Goal: Information Seeking & Learning: Learn about a topic

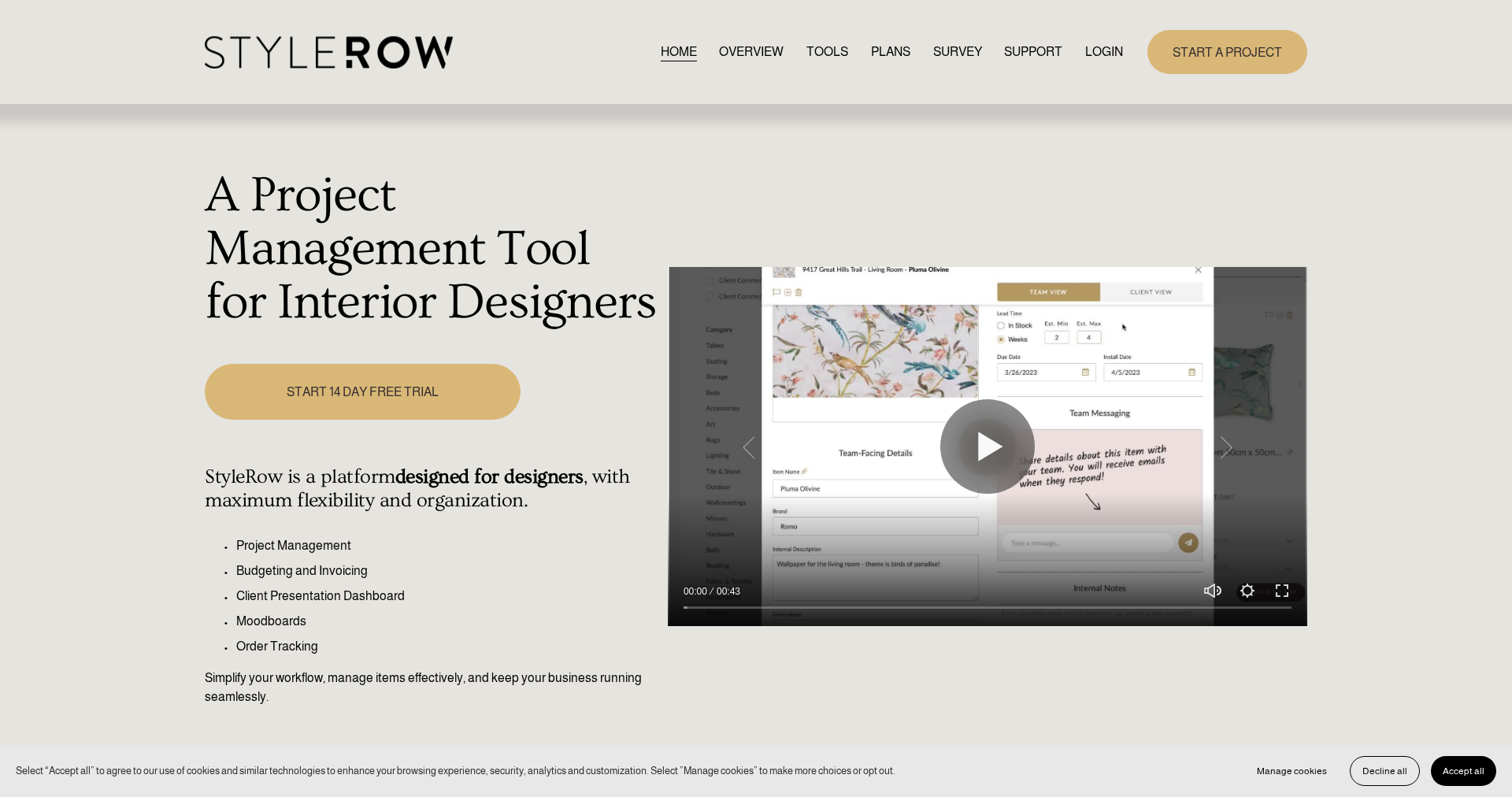
click at [1095, 58] on link "LOGIN" at bounding box center [1104, 51] width 38 height 21
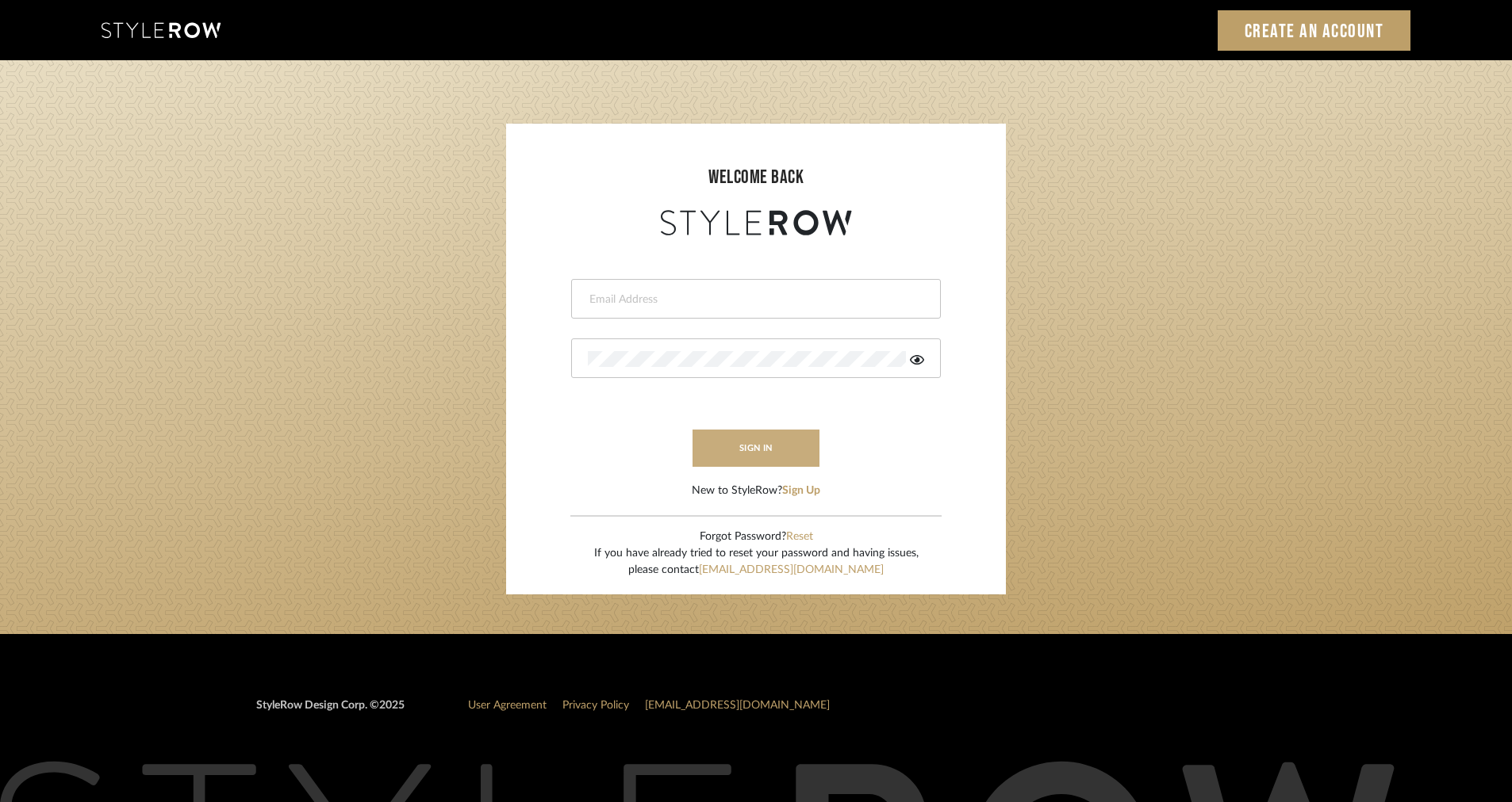
type input "intern@meyerinteriors.com"
click at [774, 437] on button "sign in" at bounding box center [756, 447] width 127 height 37
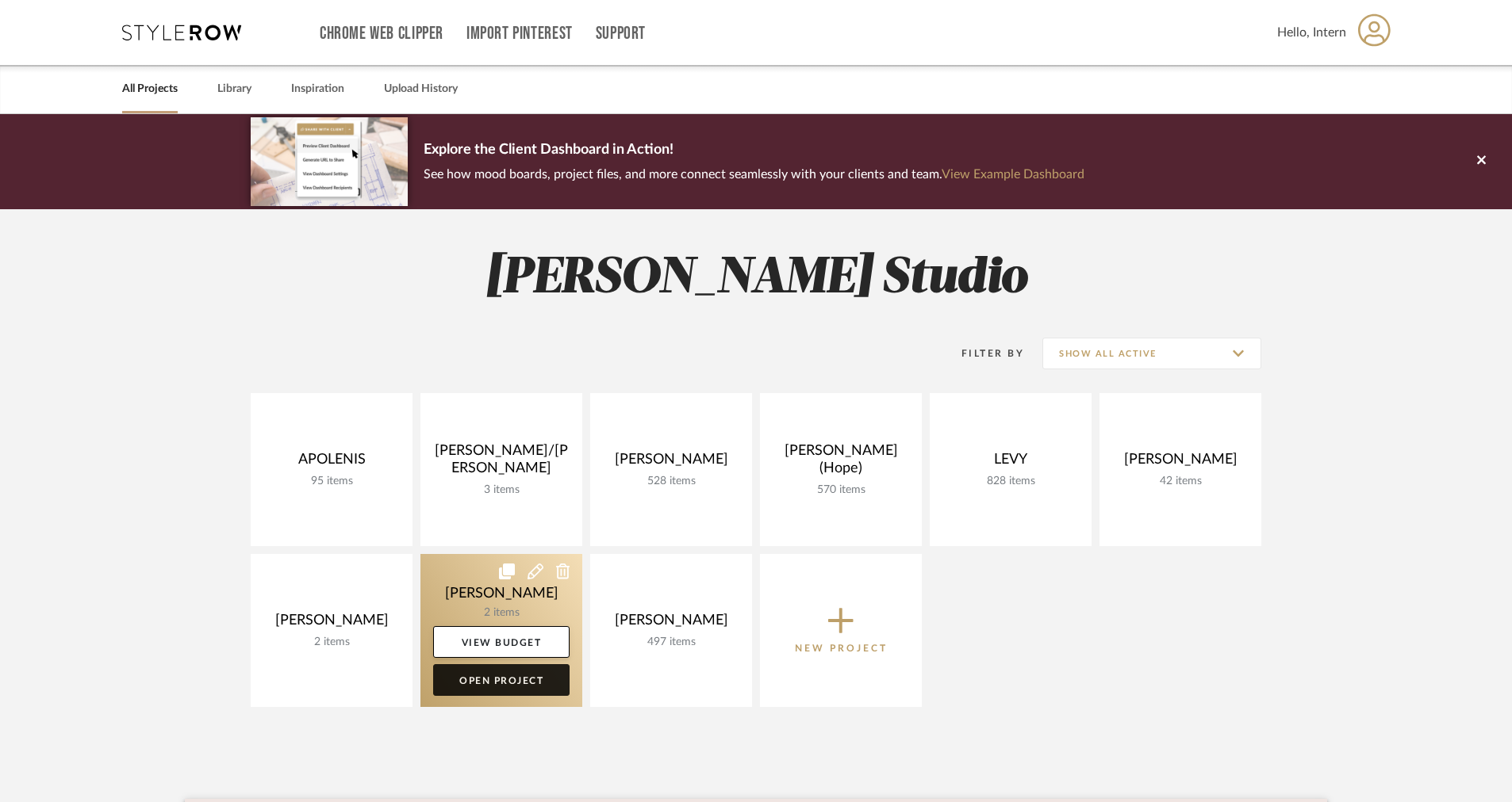
click at [459, 681] on link "Open Project" at bounding box center [501, 680] width 137 height 32
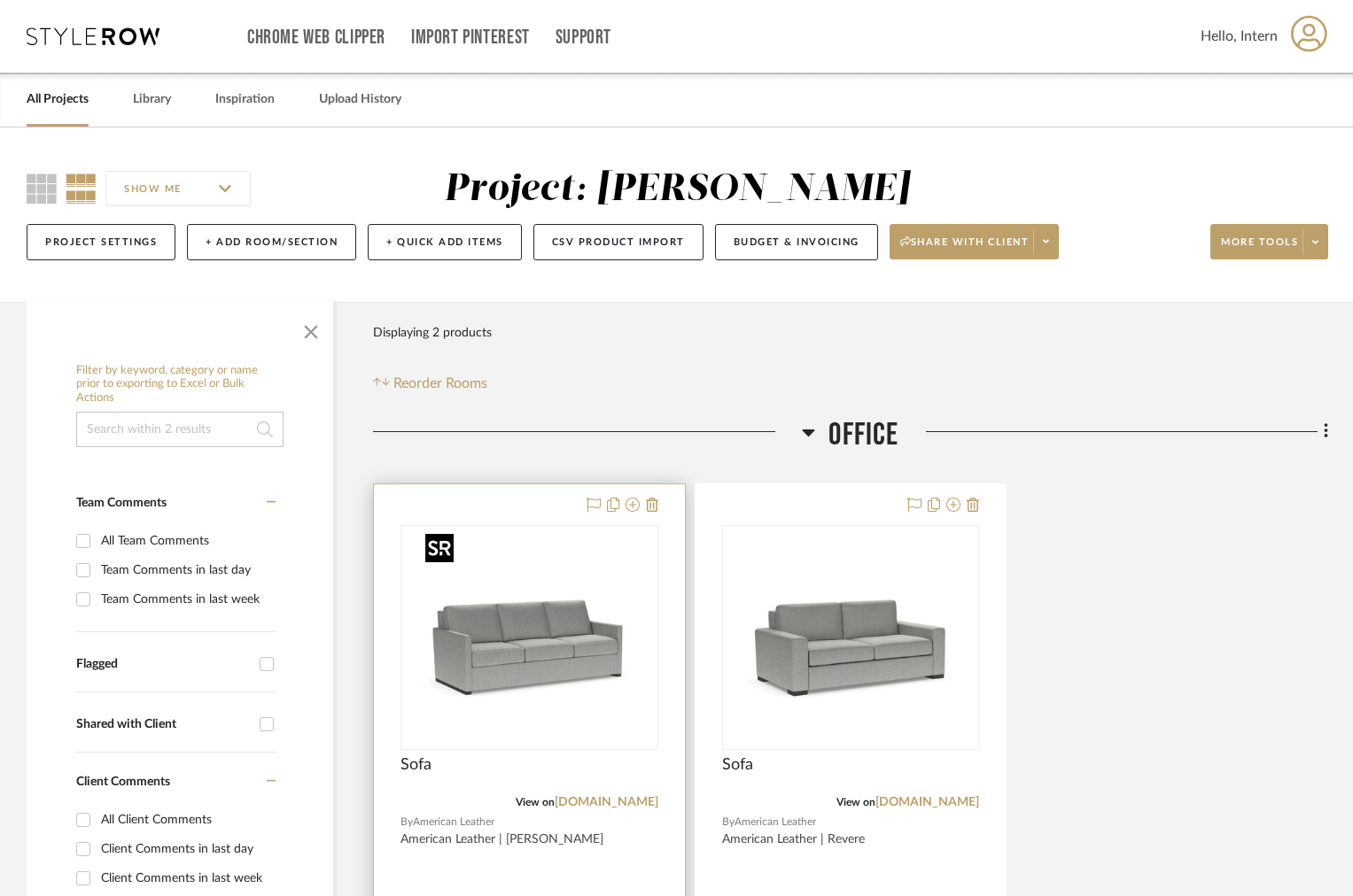
click at [587, 647] on img "0" at bounding box center [529, 637] width 222 height 222
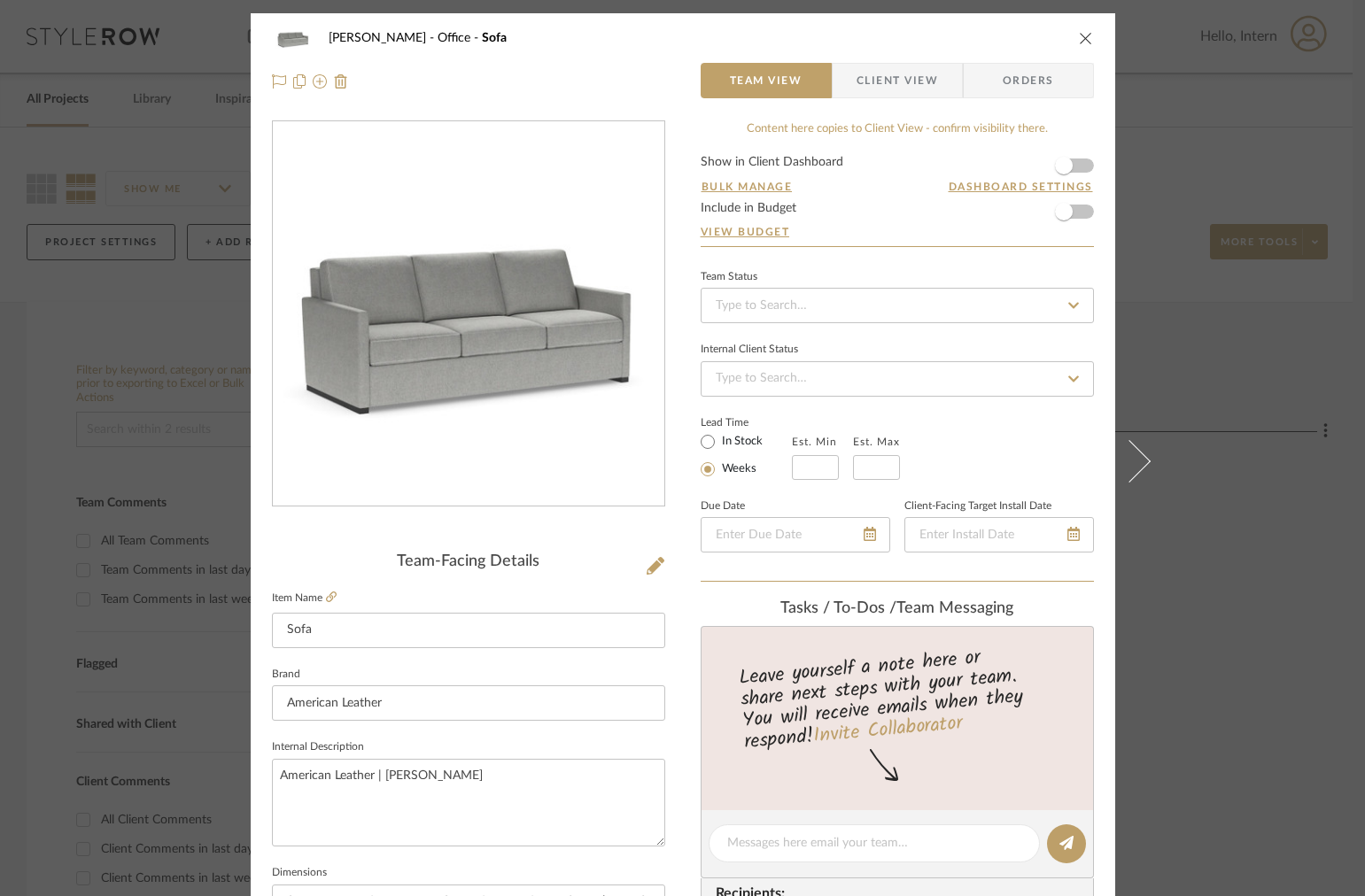
click at [323, 607] on fieldset "Item Name Sofa" at bounding box center [468, 617] width 393 height 62
click at [326, 598] on icon at bounding box center [331, 597] width 11 height 11
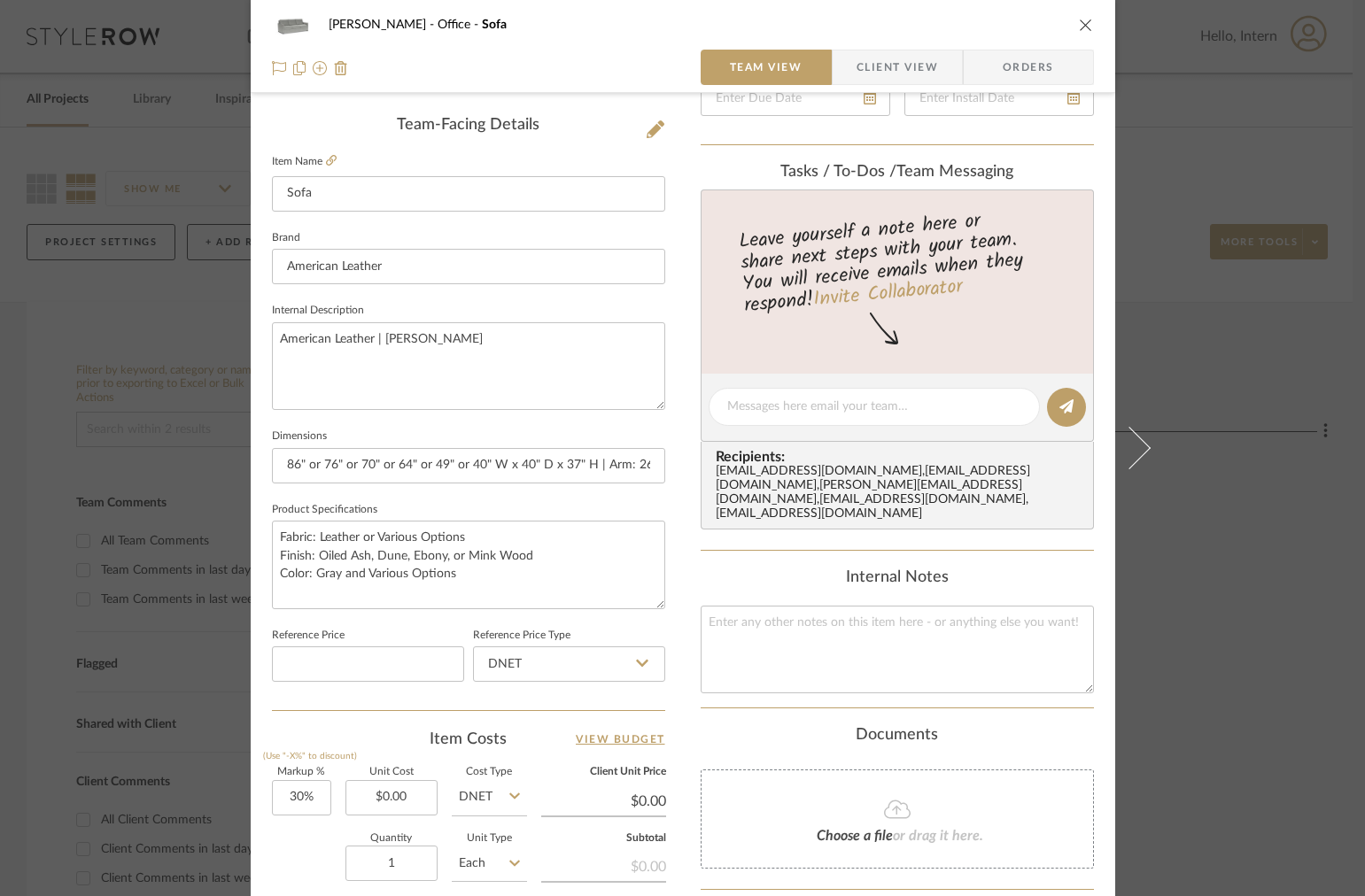
scroll to position [412, 0]
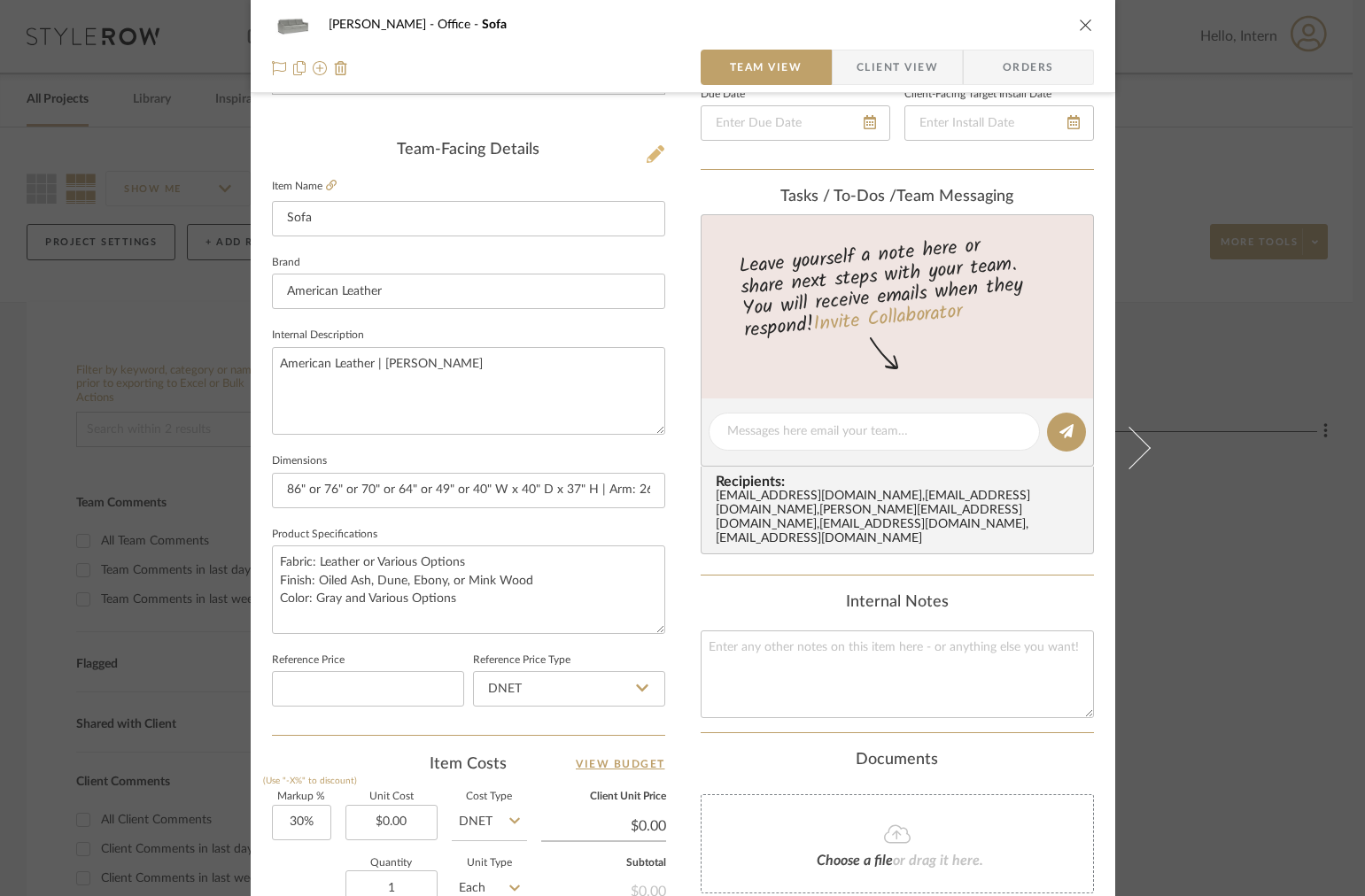
click at [653, 147] on icon at bounding box center [655, 153] width 17 height 17
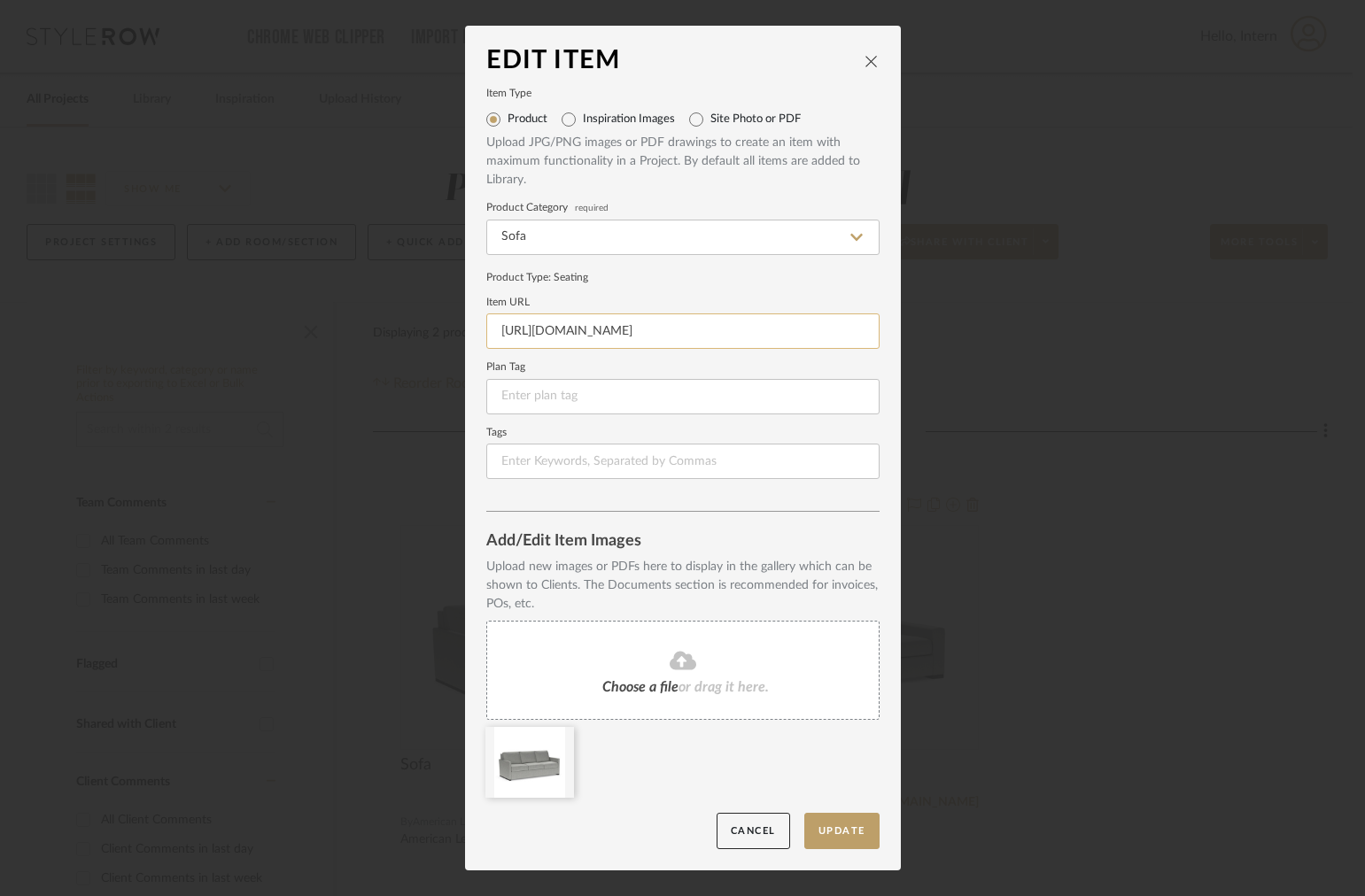
click at [619, 335] on input "https://docs.google.com/document/d/1zfs7hLEcAl8ZDyvCWLo38v0SaKKI5YTM9yT0_9zATNk…" at bounding box center [683, 331] width 393 height 35
paste input "www.americanleather.com/products/pearson/"
type input "https://www.americanleather.com/products/pearson/"
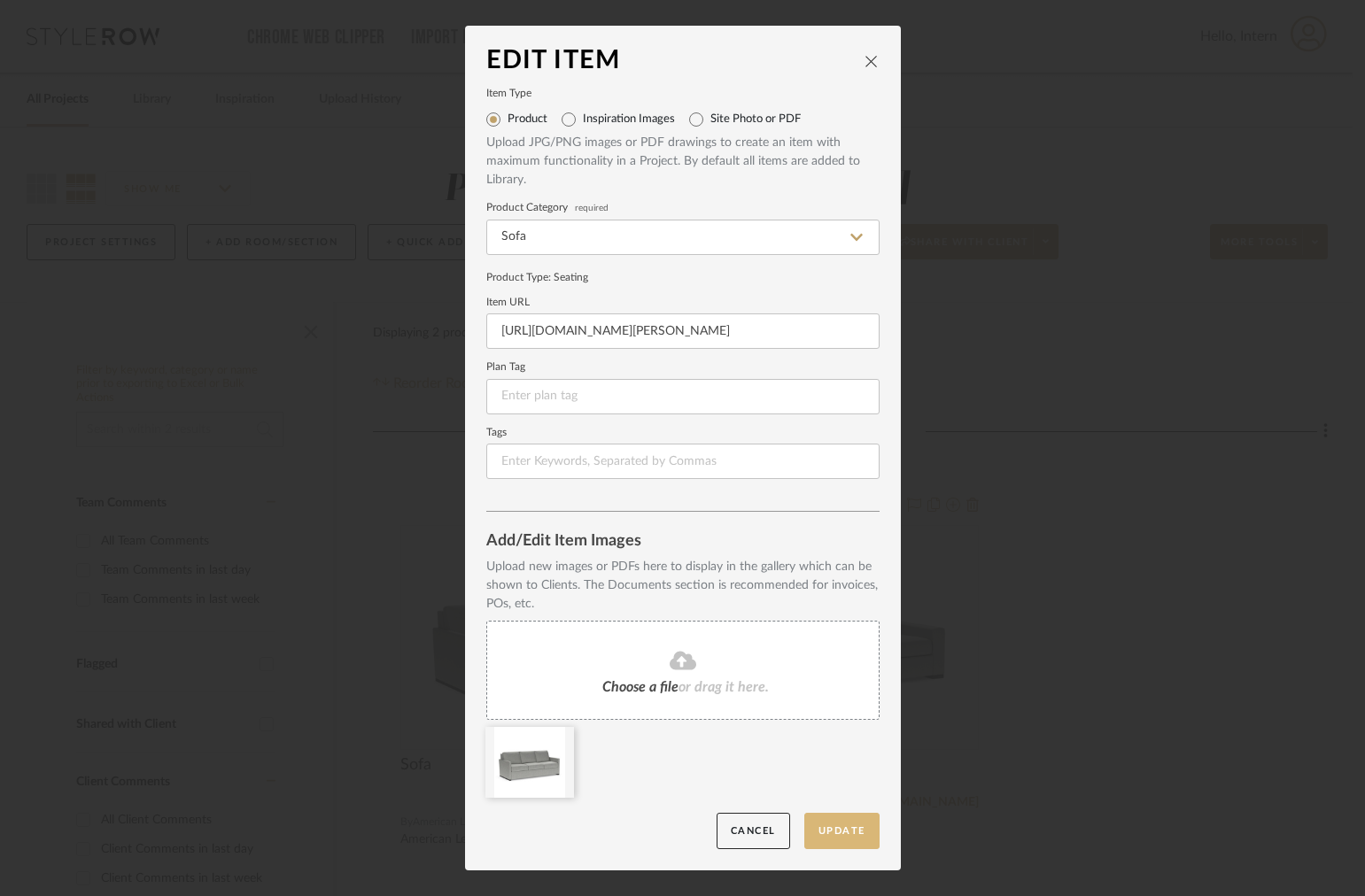
click at [828, 836] on button "Update" at bounding box center [841, 832] width 75 height 36
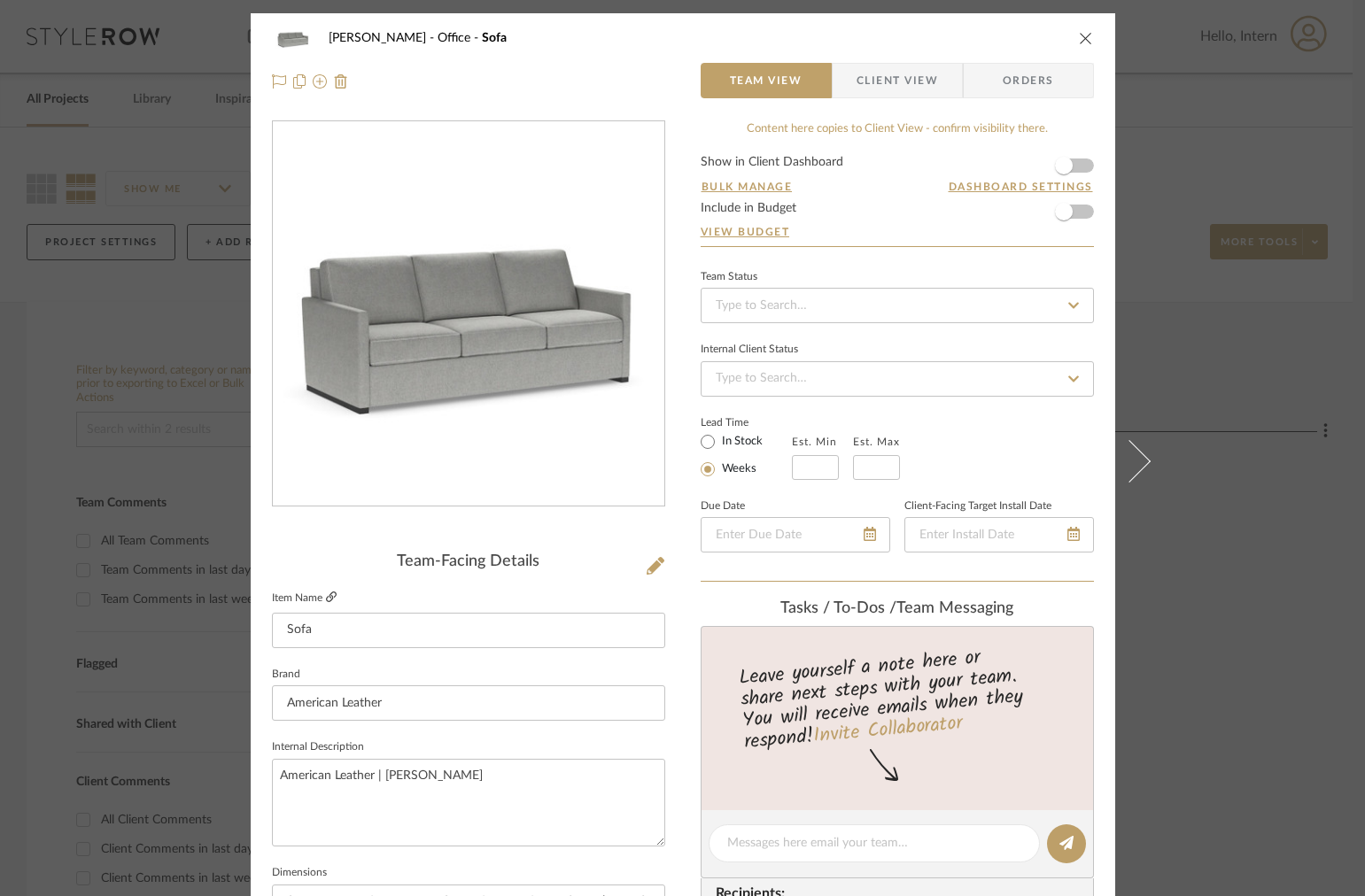
drag, startPoint x: 307, startPoint y: 604, endPoint x: 319, endPoint y: 599, distance: 13.0
click at [307, 604] on label "Item Name" at bounding box center [303, 599] width 64 height 15
click at [326, 599] on icon at bounding box center [331, 597] width 11 height 11
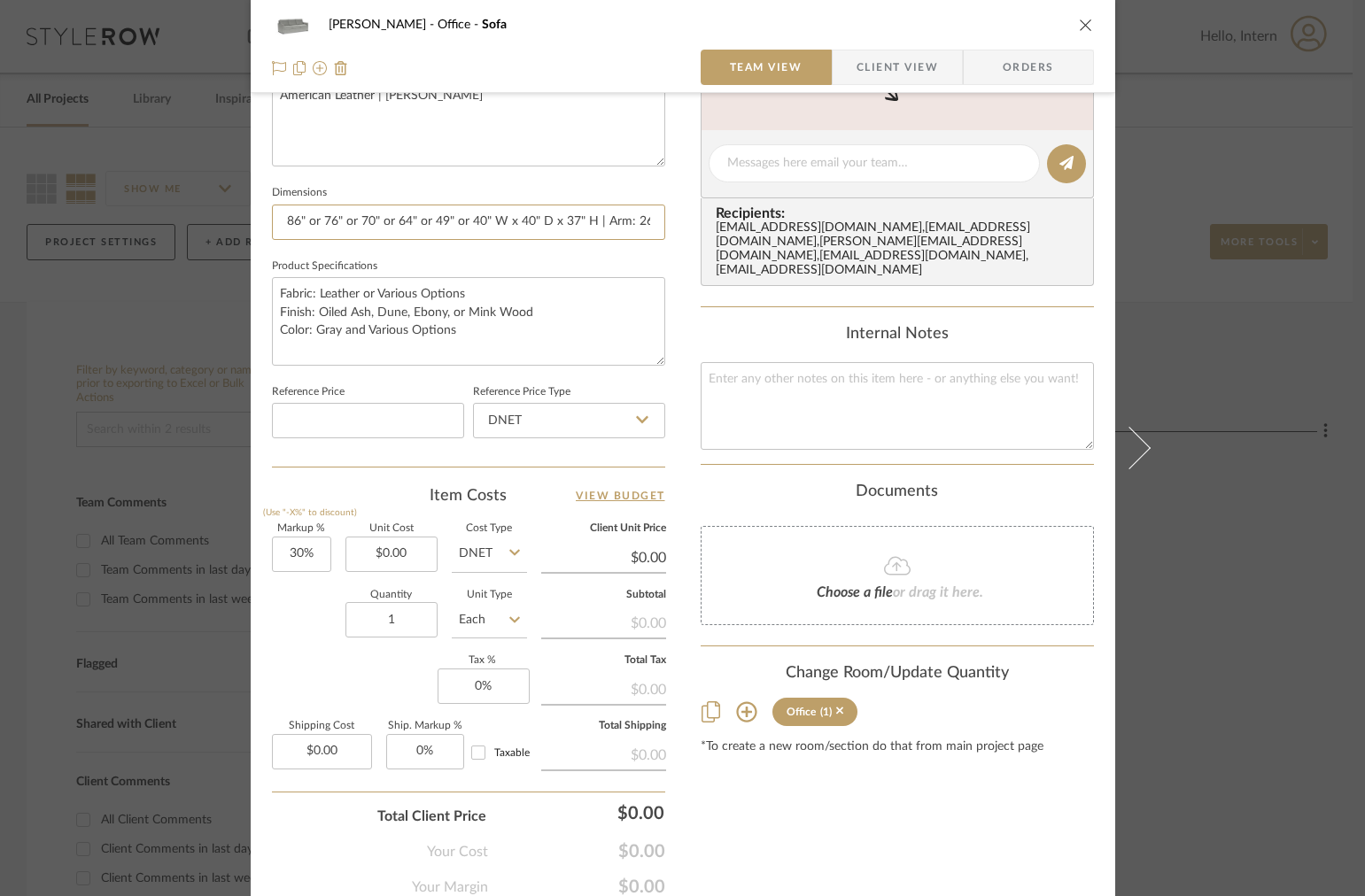
scroll to position [0, 84]
drag, startPoint x: 580, startPoint y: 215, endPoint x: 660, endPoint y: 217, distance: 80.0
click at [661, 217] on div "OYER Office Sofa Team View Client View Orders Team-Facing Details Item Name Sof…" at bounding box center [682, 151] width 864 height 1636
click at [634, 220] on input "86" or 76" or 70" or 64" or 49" or 40" W x 40" D x 37" H | Arm: 26" H | Seat: 2…" at bounding box center [468, 222] width 393 height 35
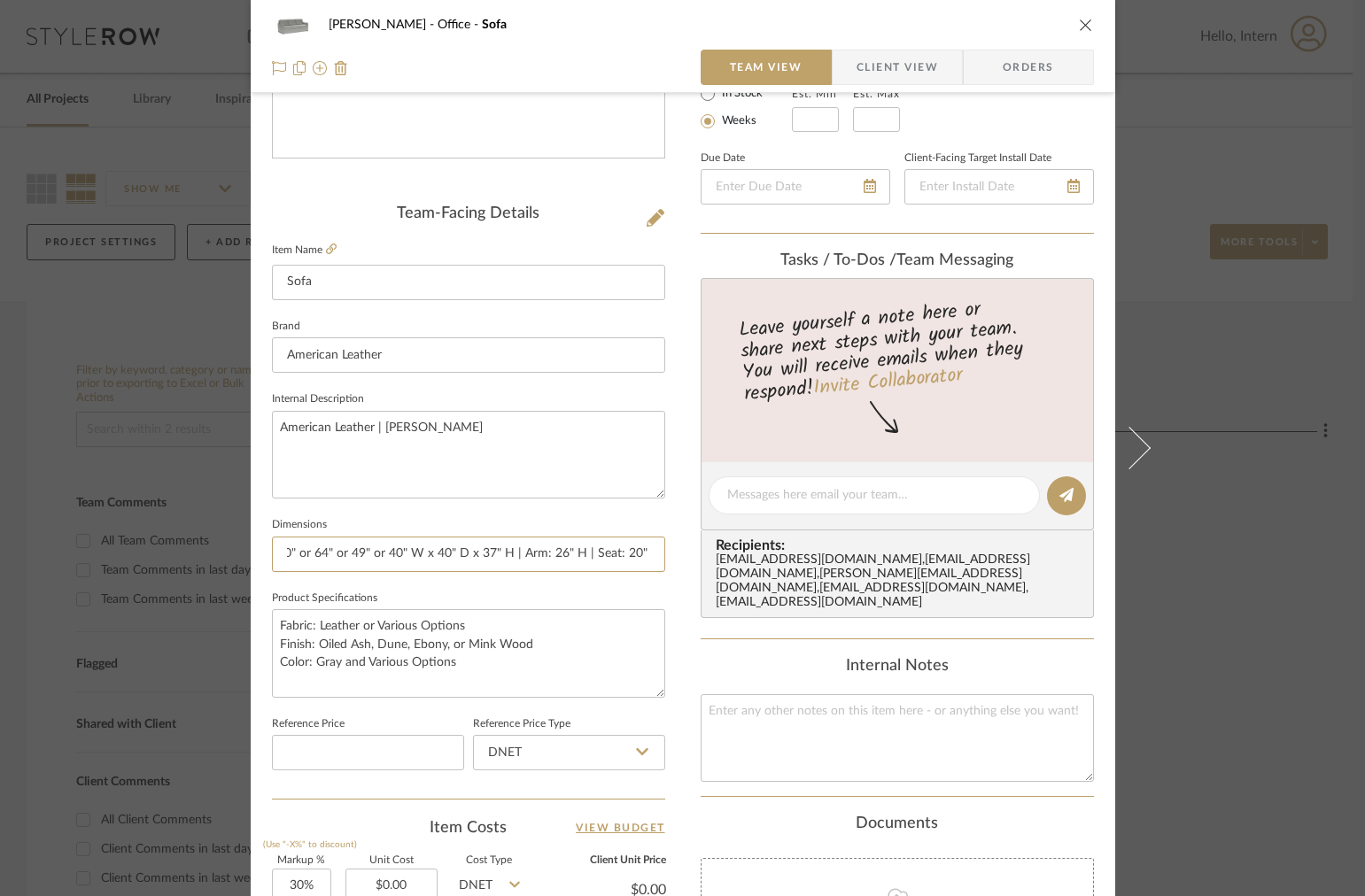
scroll to position [212, 0]
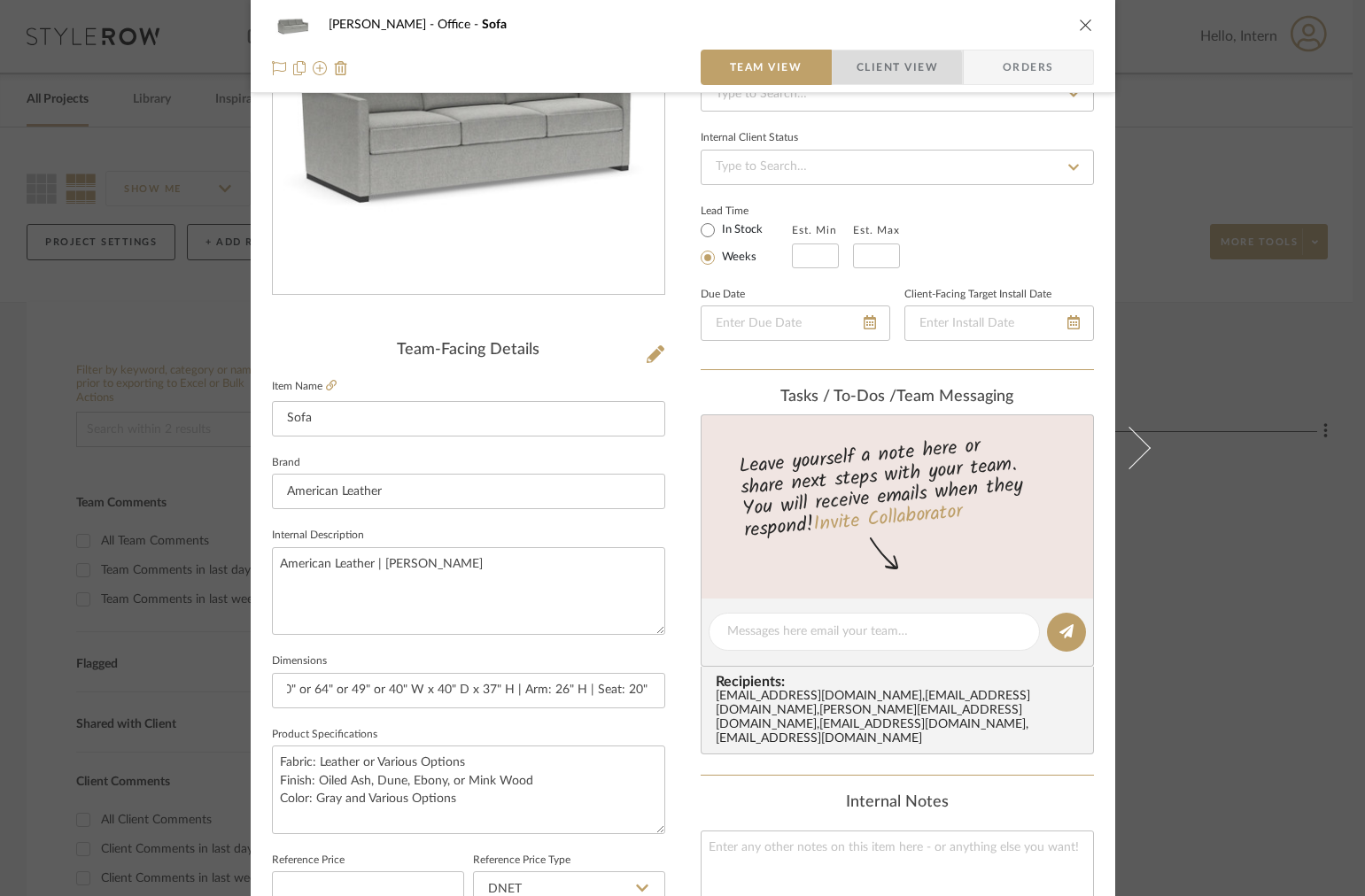
click at [873, 70] on span "Client View" at bounding box center [897, 67] width 82 height 35
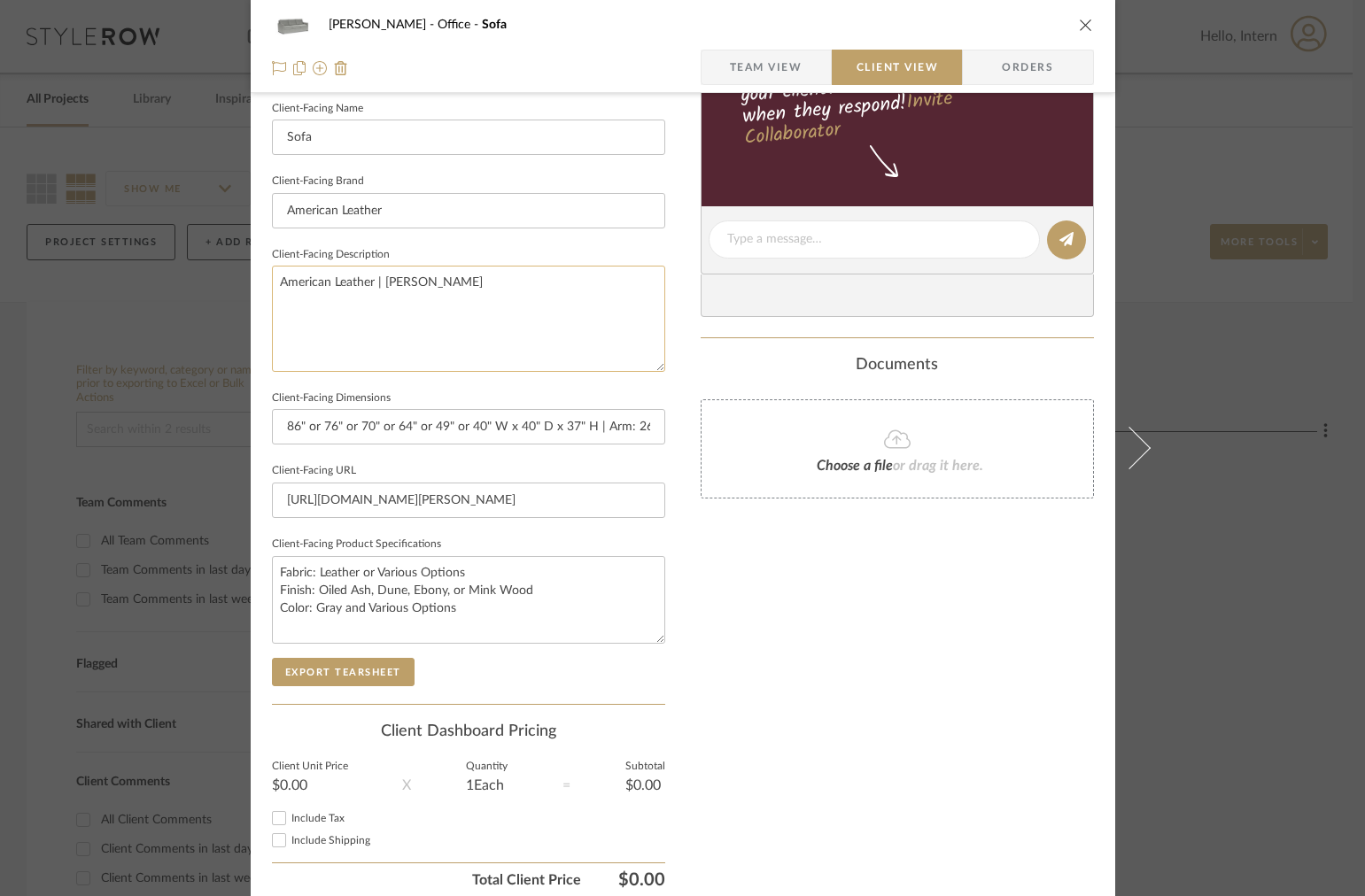
scroll to position [561, 0]
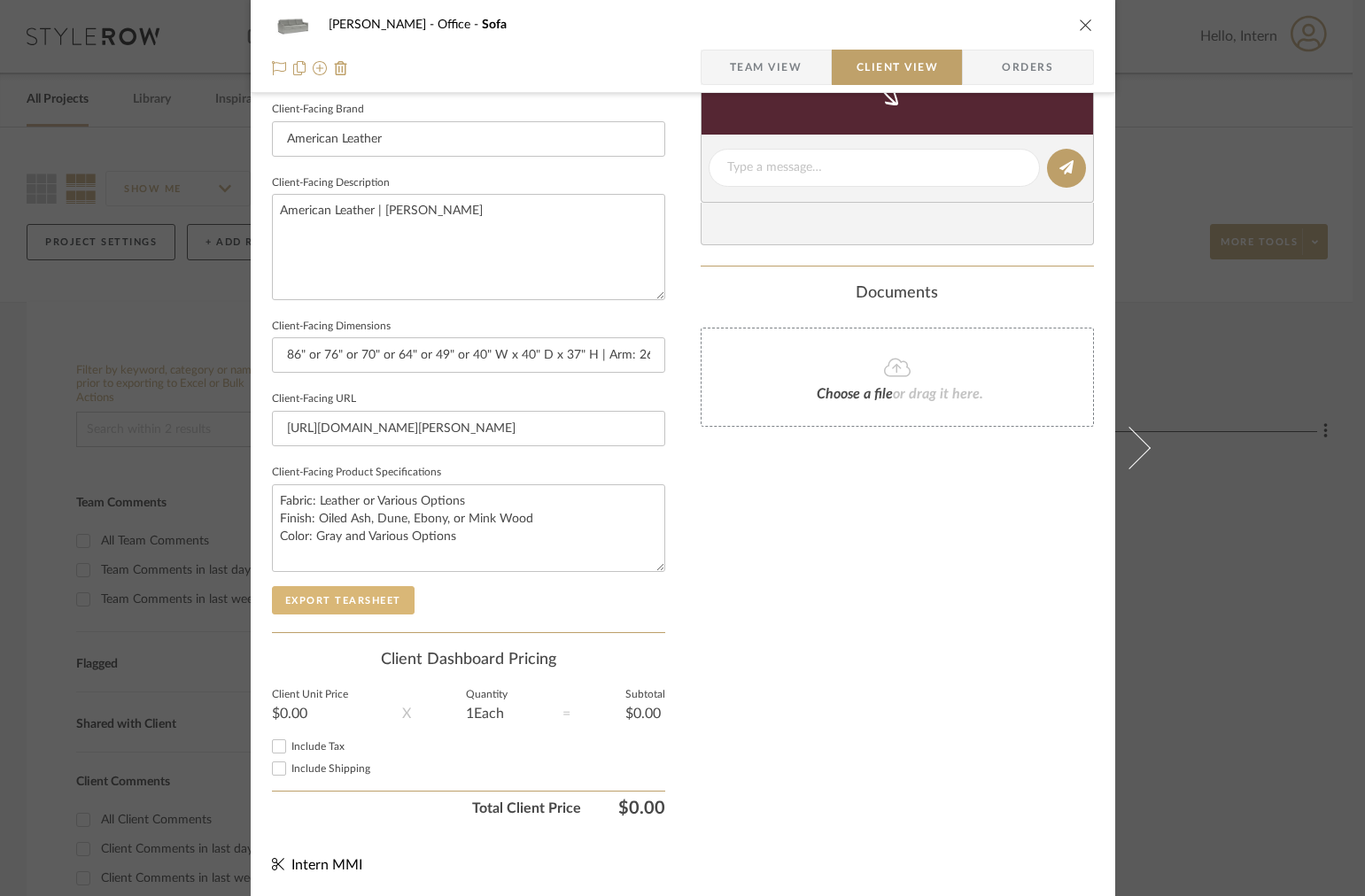
click at [366, 601] on button "Export Tearsheet" at bounding box center [342, 601] width 143 height 29
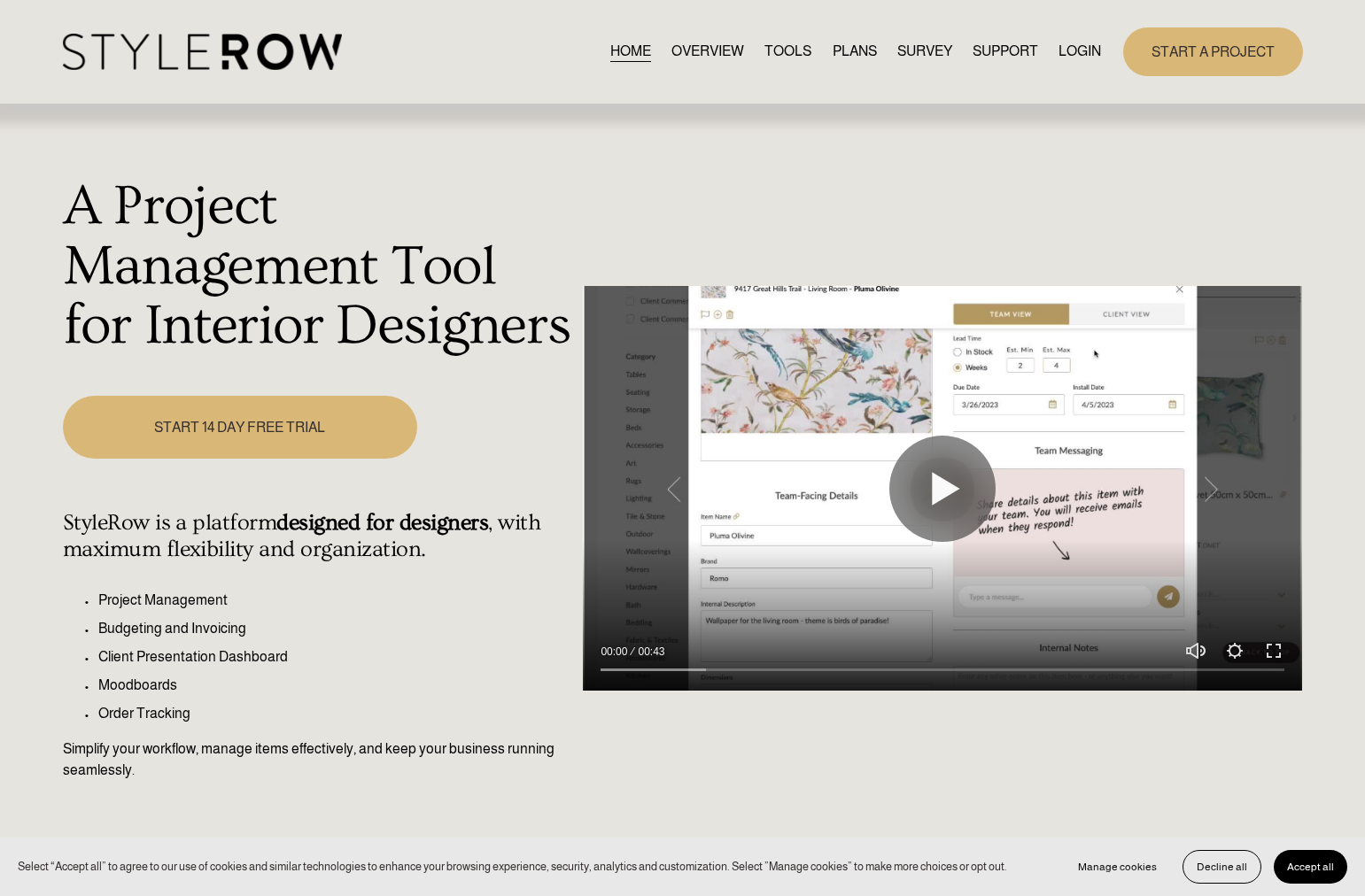
click at [1115, 43] on div "START A PROJECT" at bounding box center [1202, 52] width 202 height 49
click at [1094, 46] on link "LOGIN" at bounding box center [1079, 52] width 42 height 24
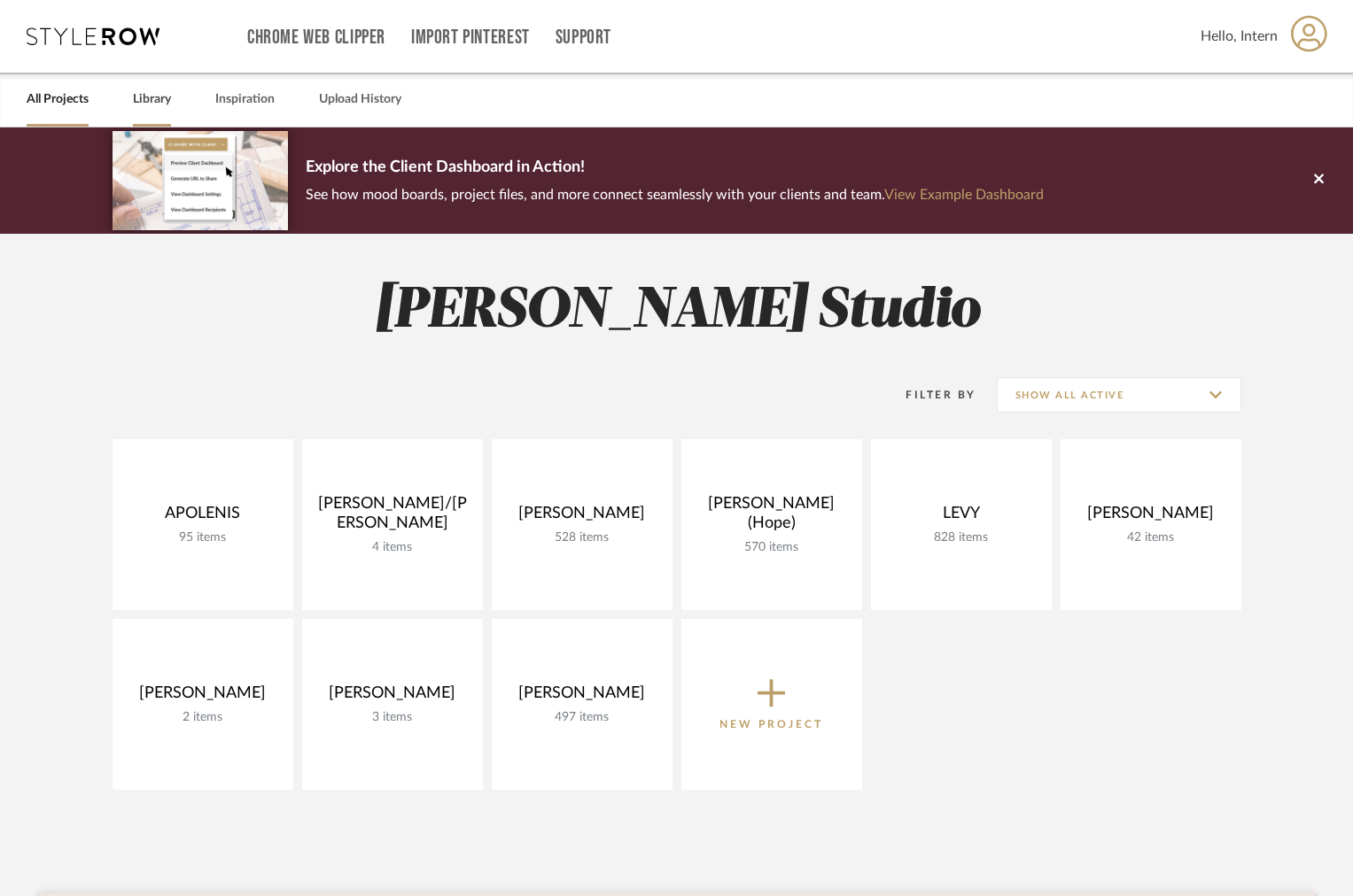
click at [145, 116] on div "Library" at bounding box center [153, 100] width 38 height 54
click at [145, 103] on link "Library" at bounding box center [153, 99] width 38 height 24
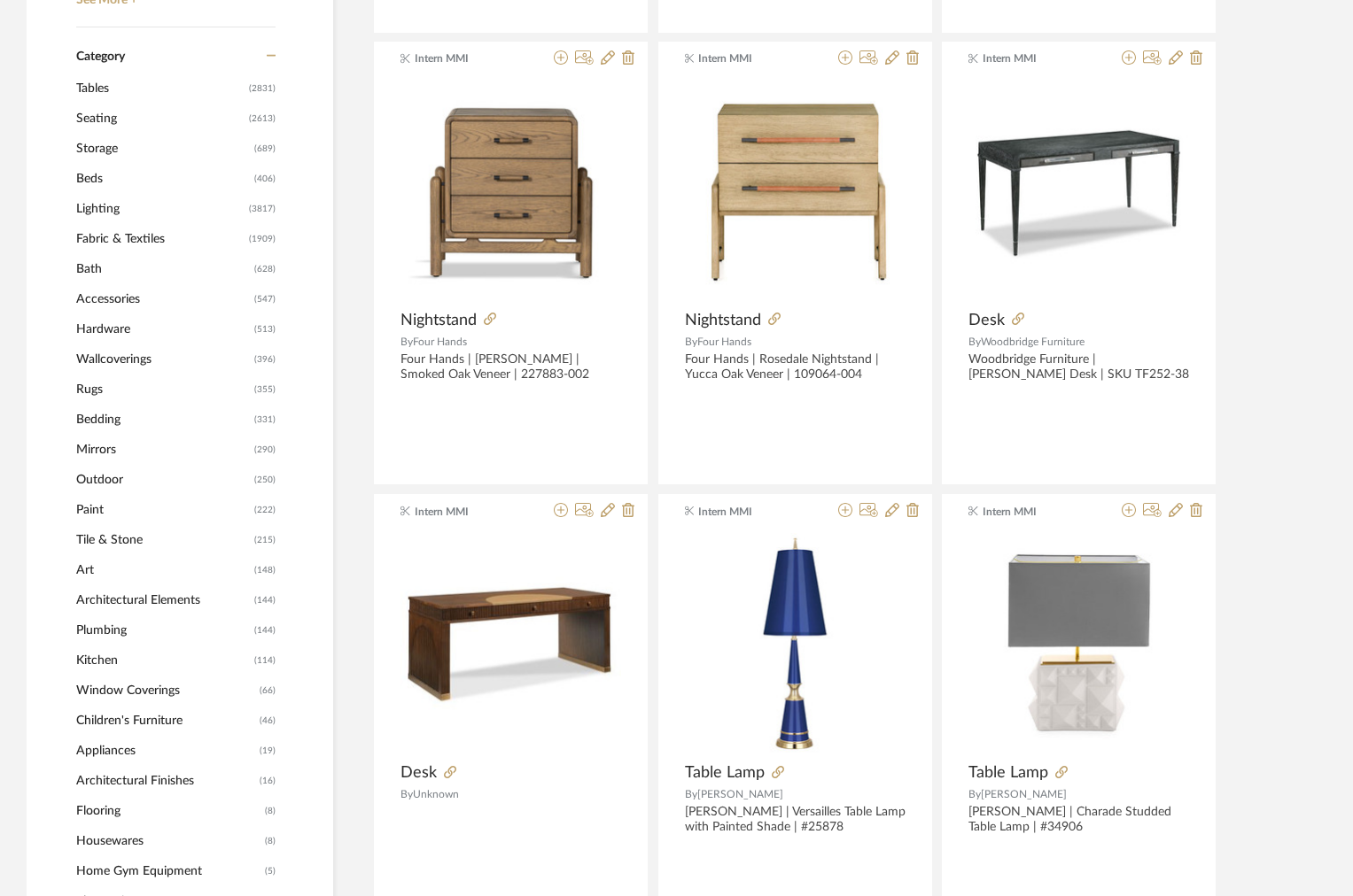
scroll to position [589, 0]
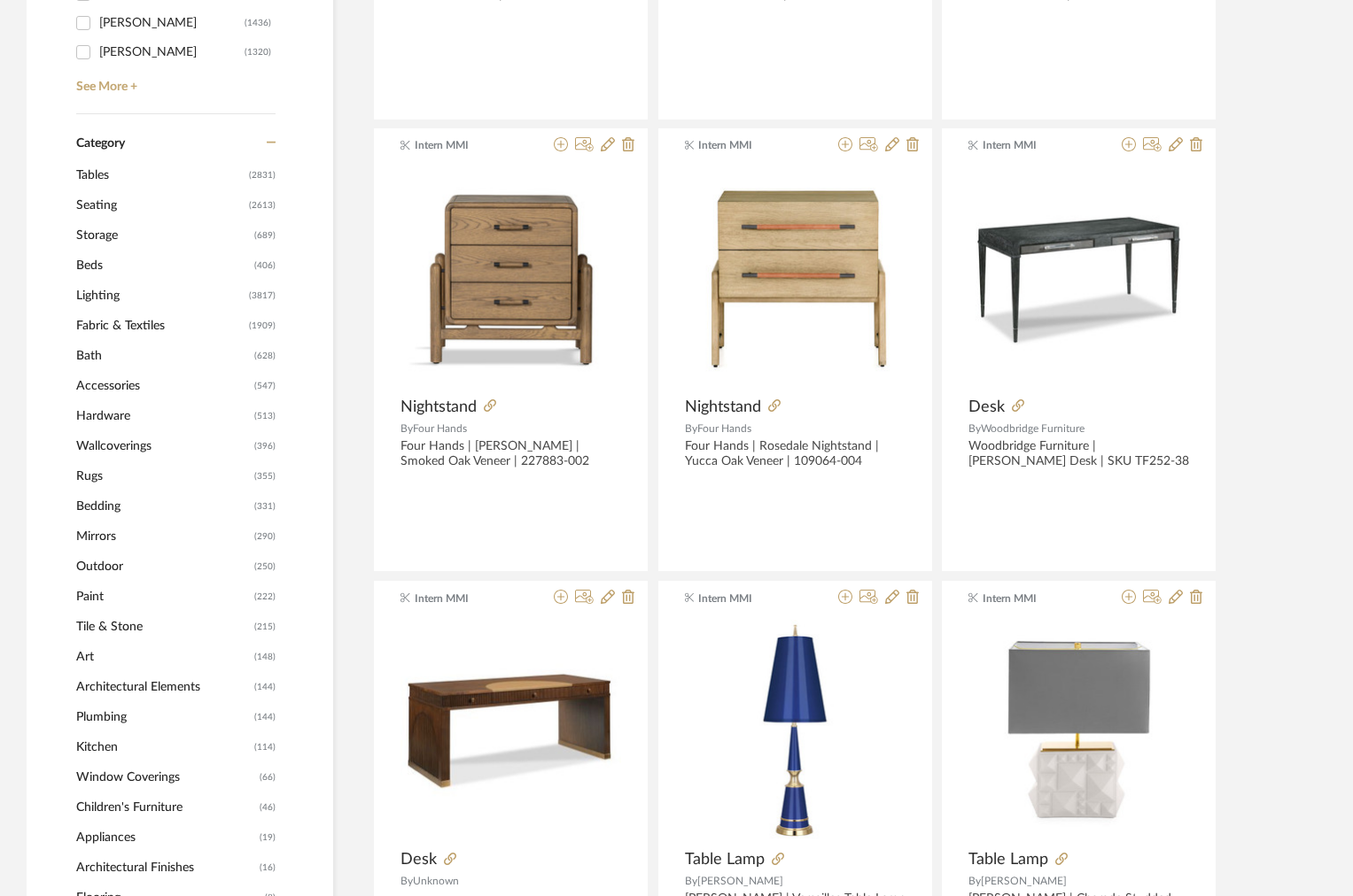
click at [98, 205] on span "Seating" at bounding box center [159, 205] width 168 height 30
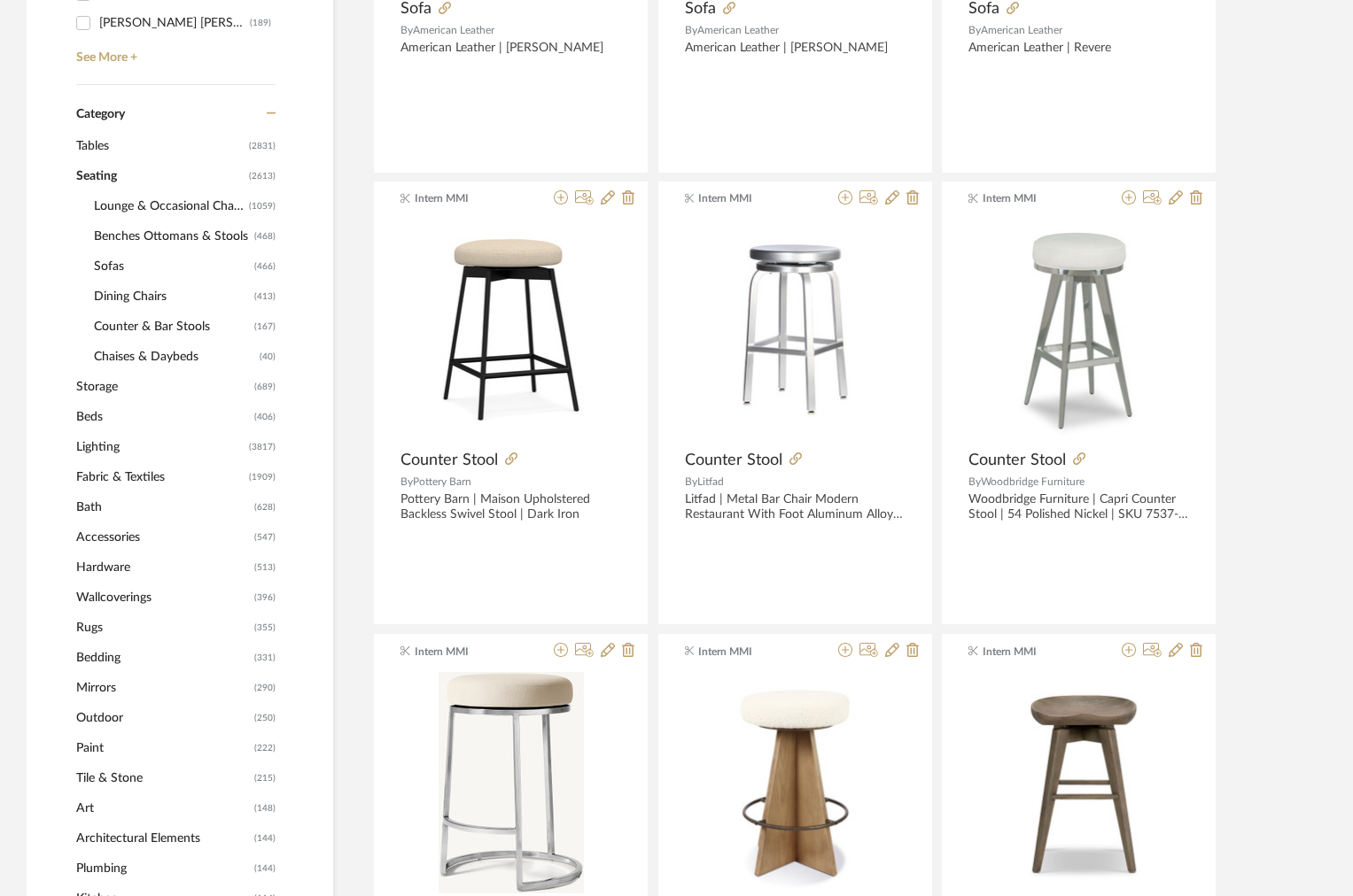
scroll to position [660, 0]
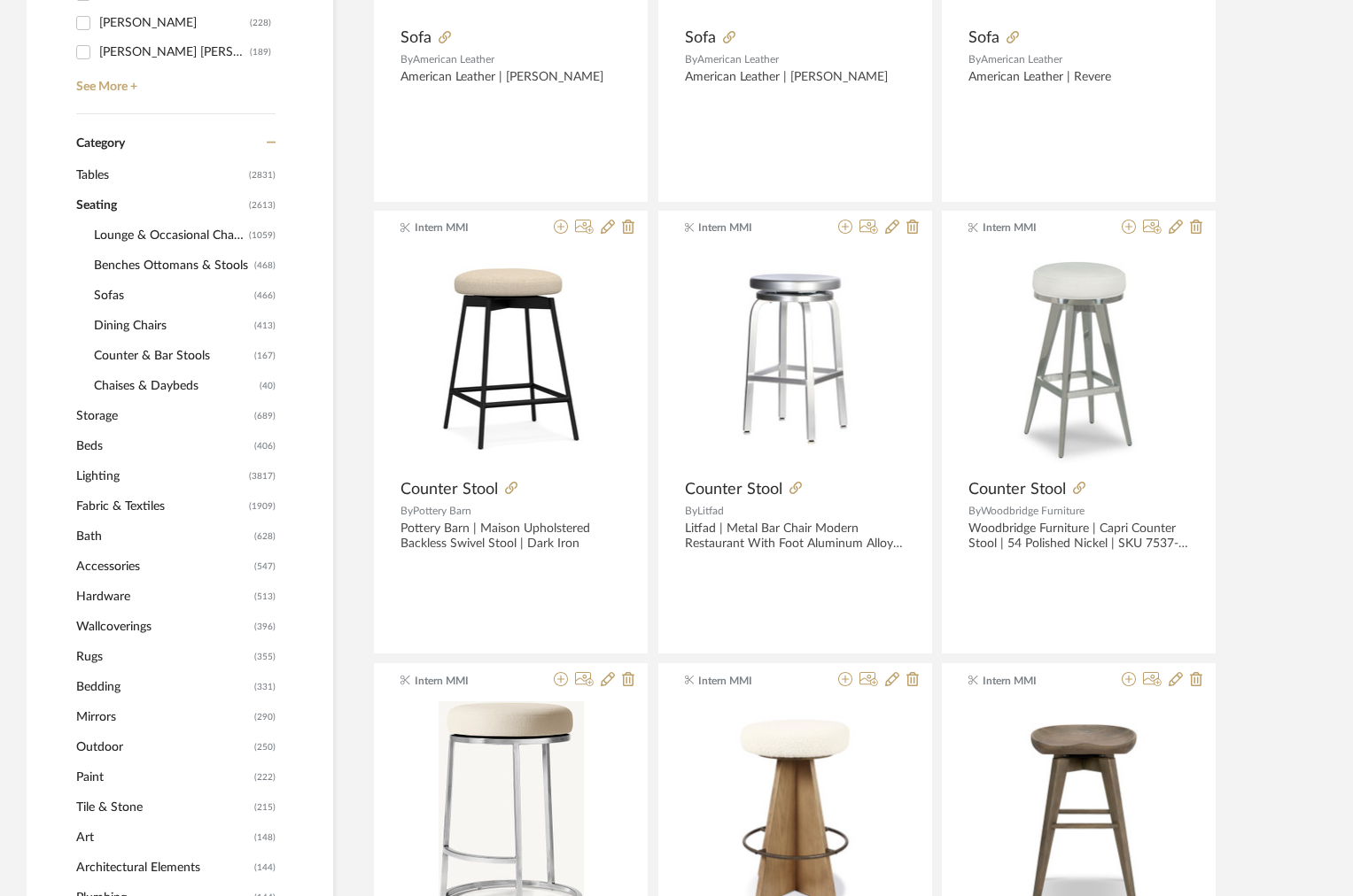
click at [107, 289] on span "Sofas" at bounding box center [172, 295] width 156 height 30
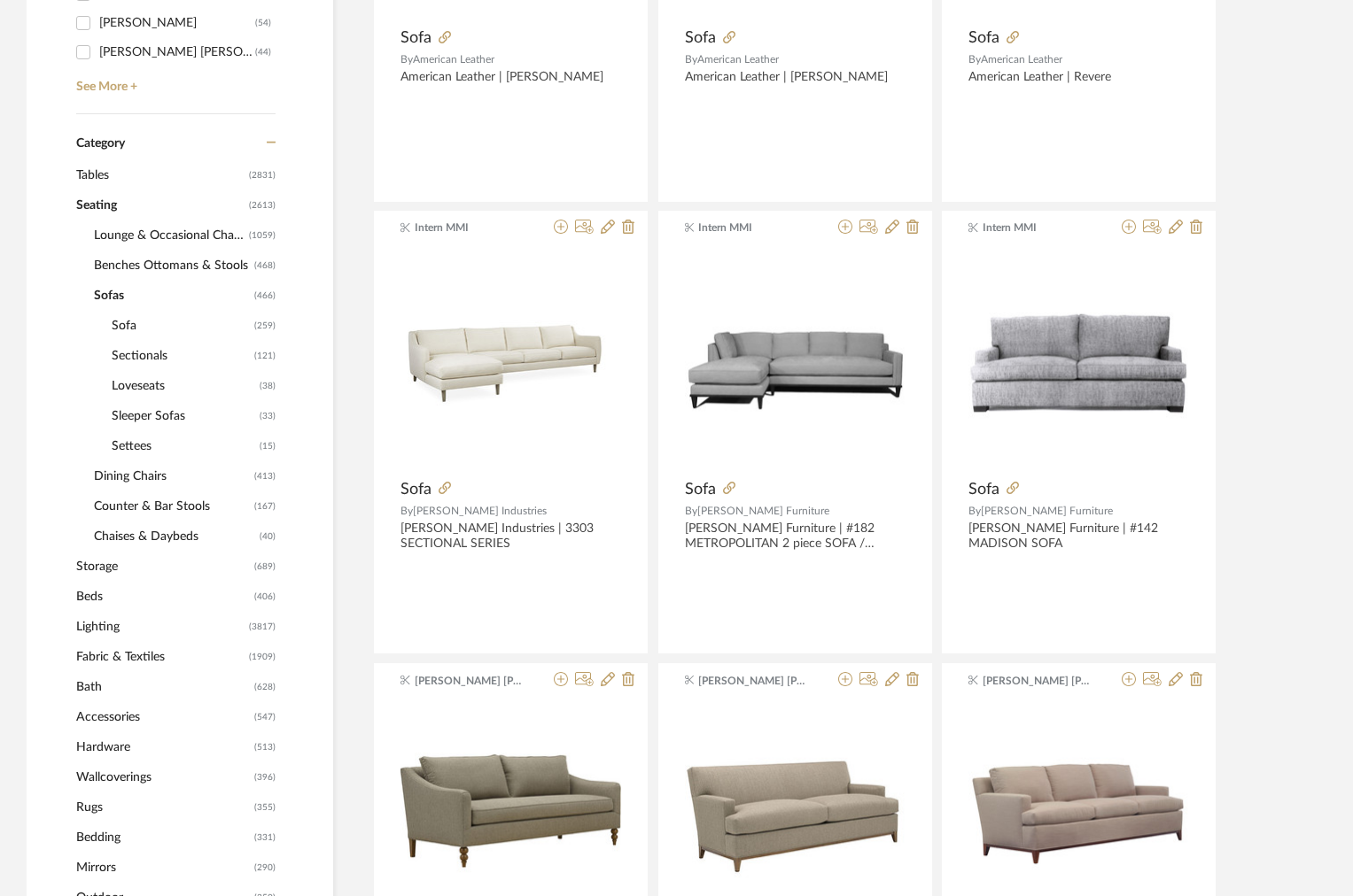
scroll to position [689, 0]
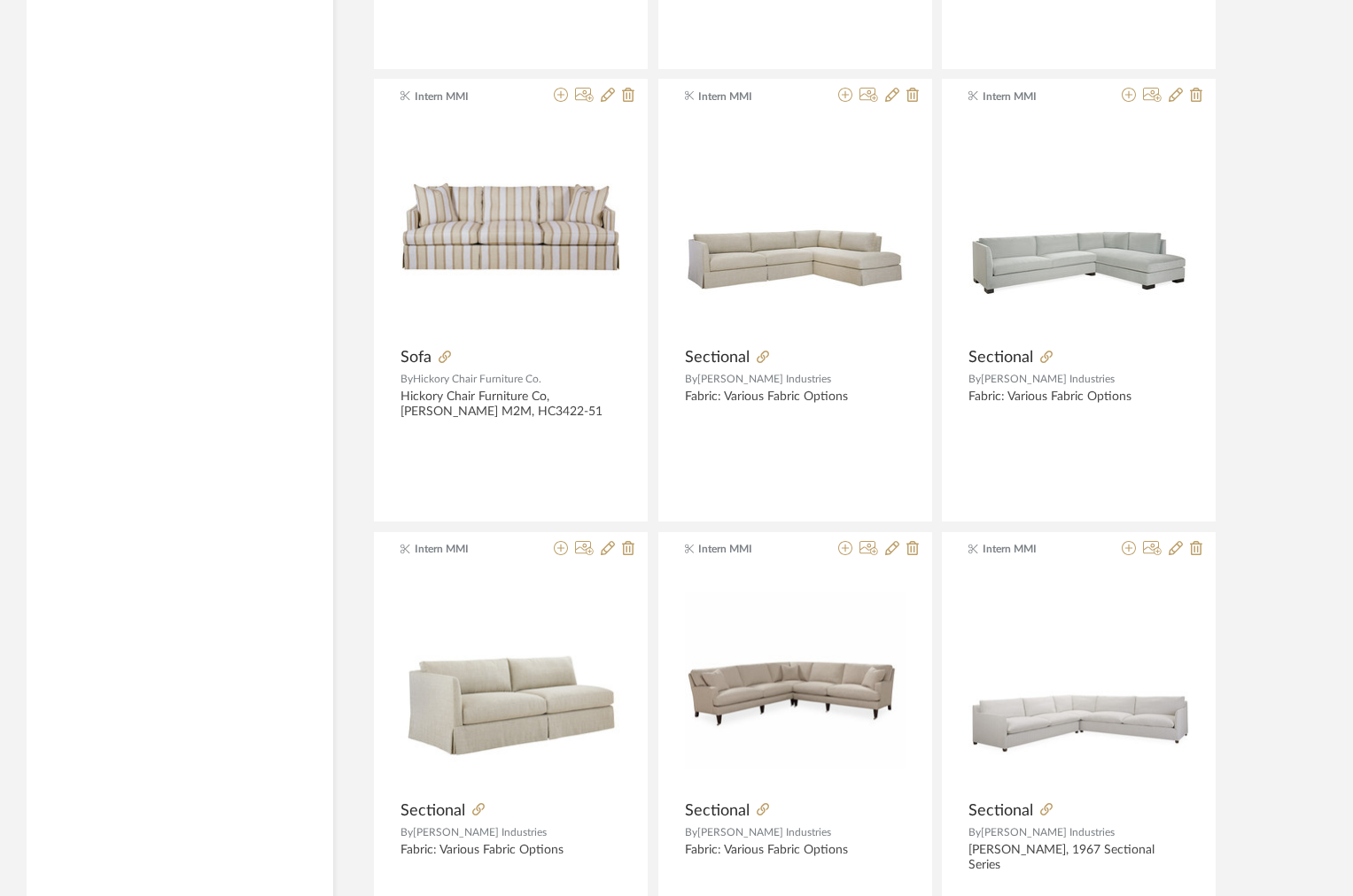
scroll to position [5136, 0]
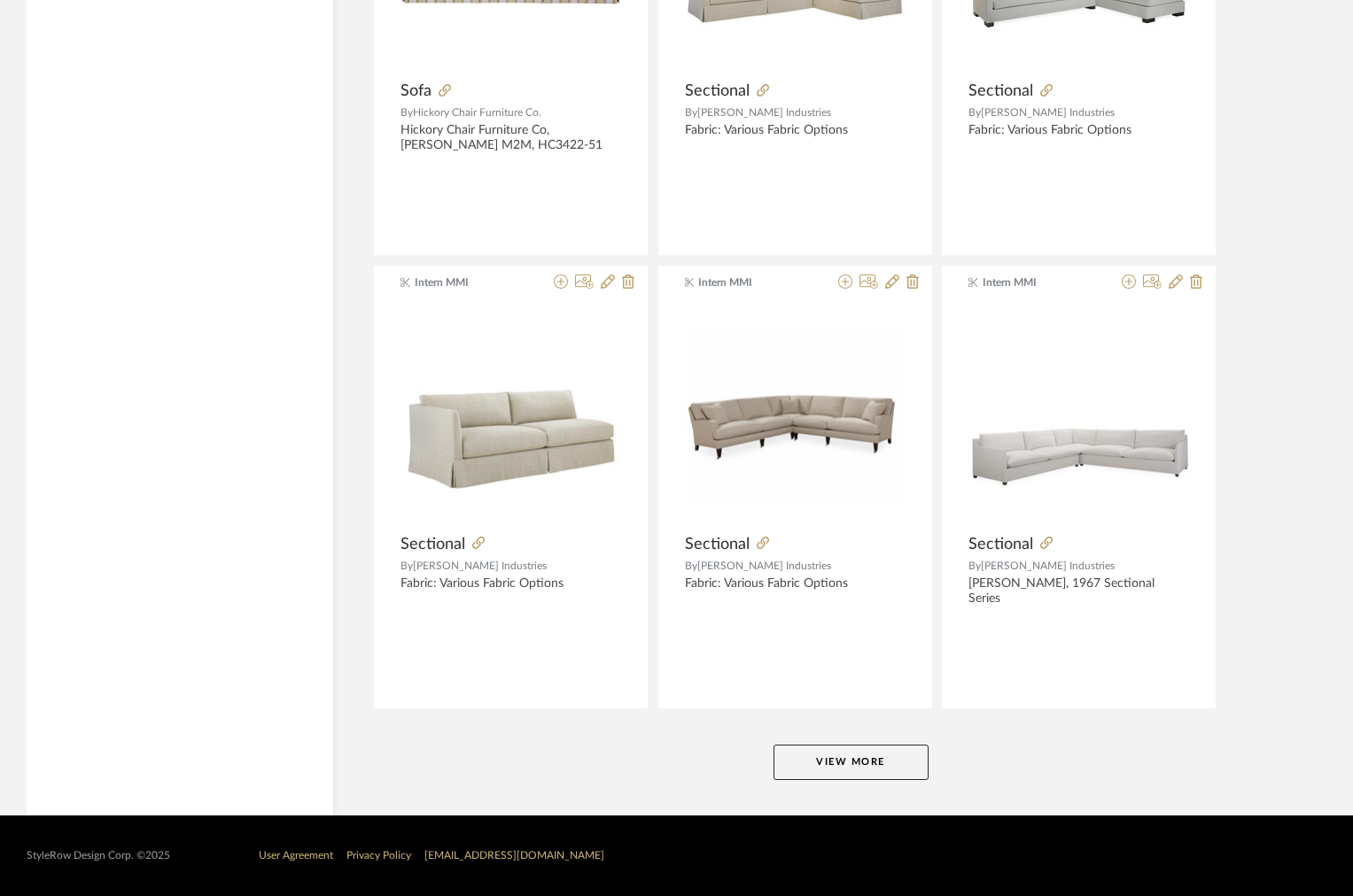
click at [821, 745] on button "View More" at bounding box center [851, 763] width 155 height 35
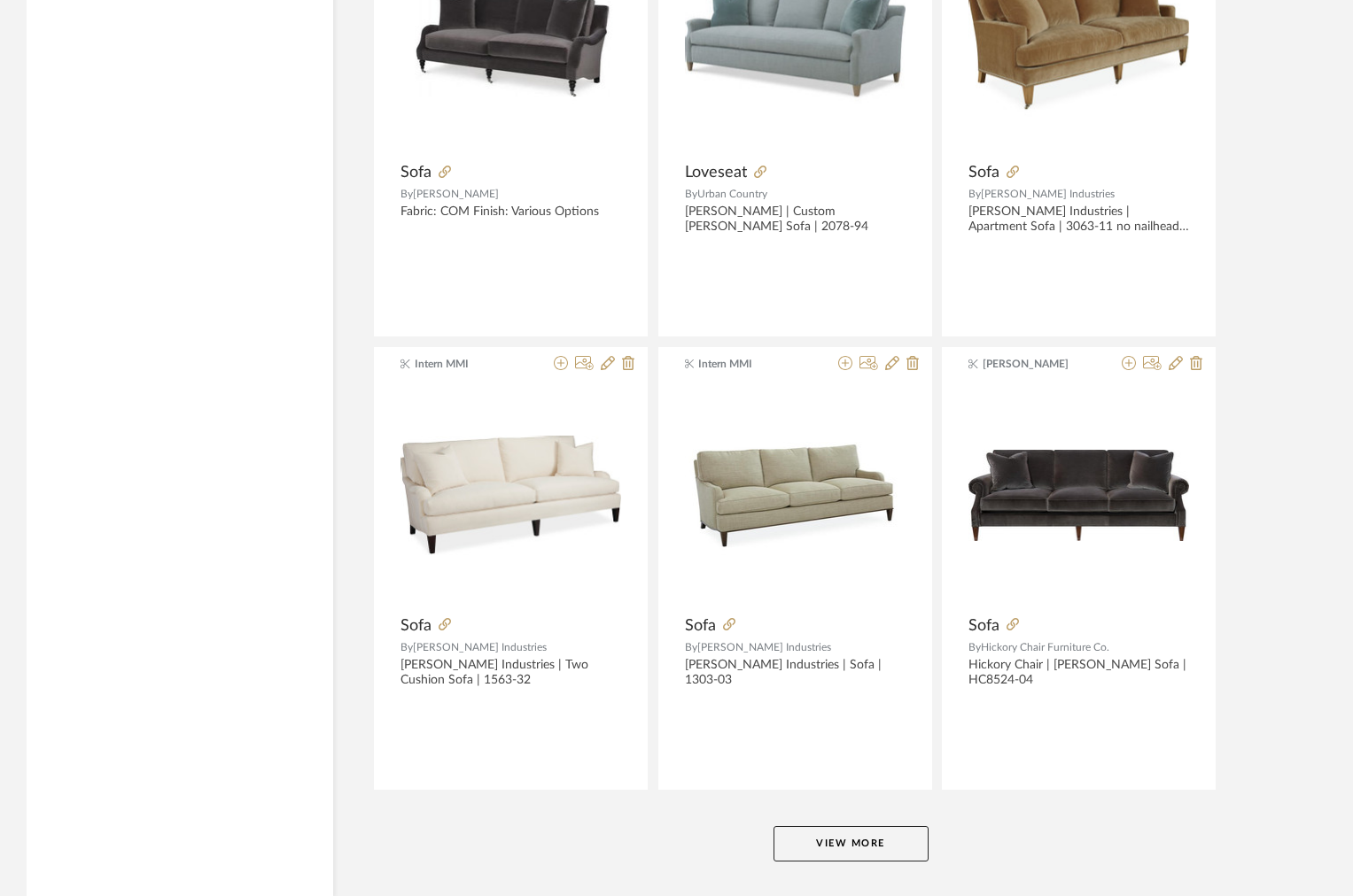
scroll to position [10573, 0]
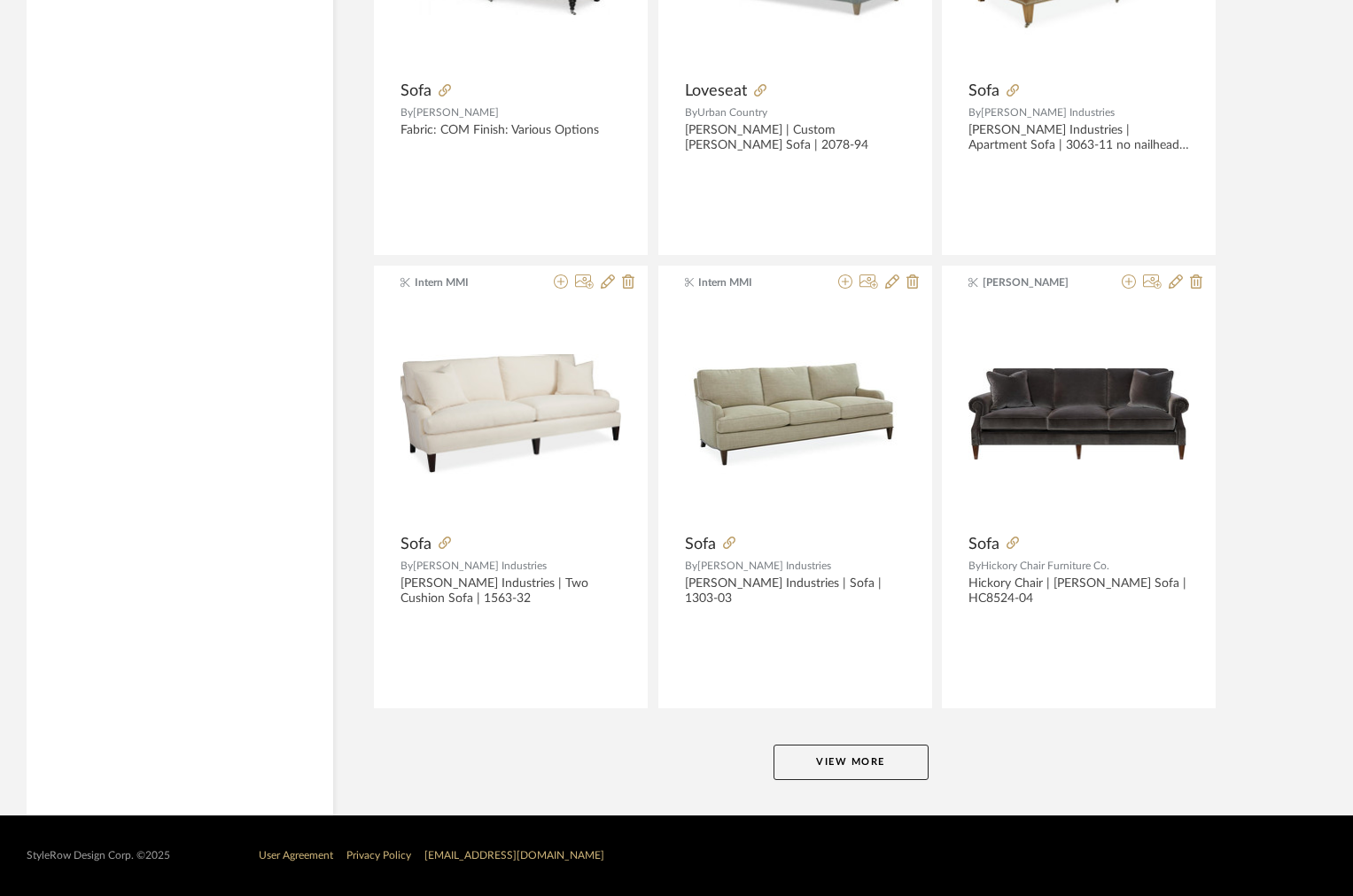
click at [813, 766] on button "View More" at bounding box center [851, 763] width 155 height 35
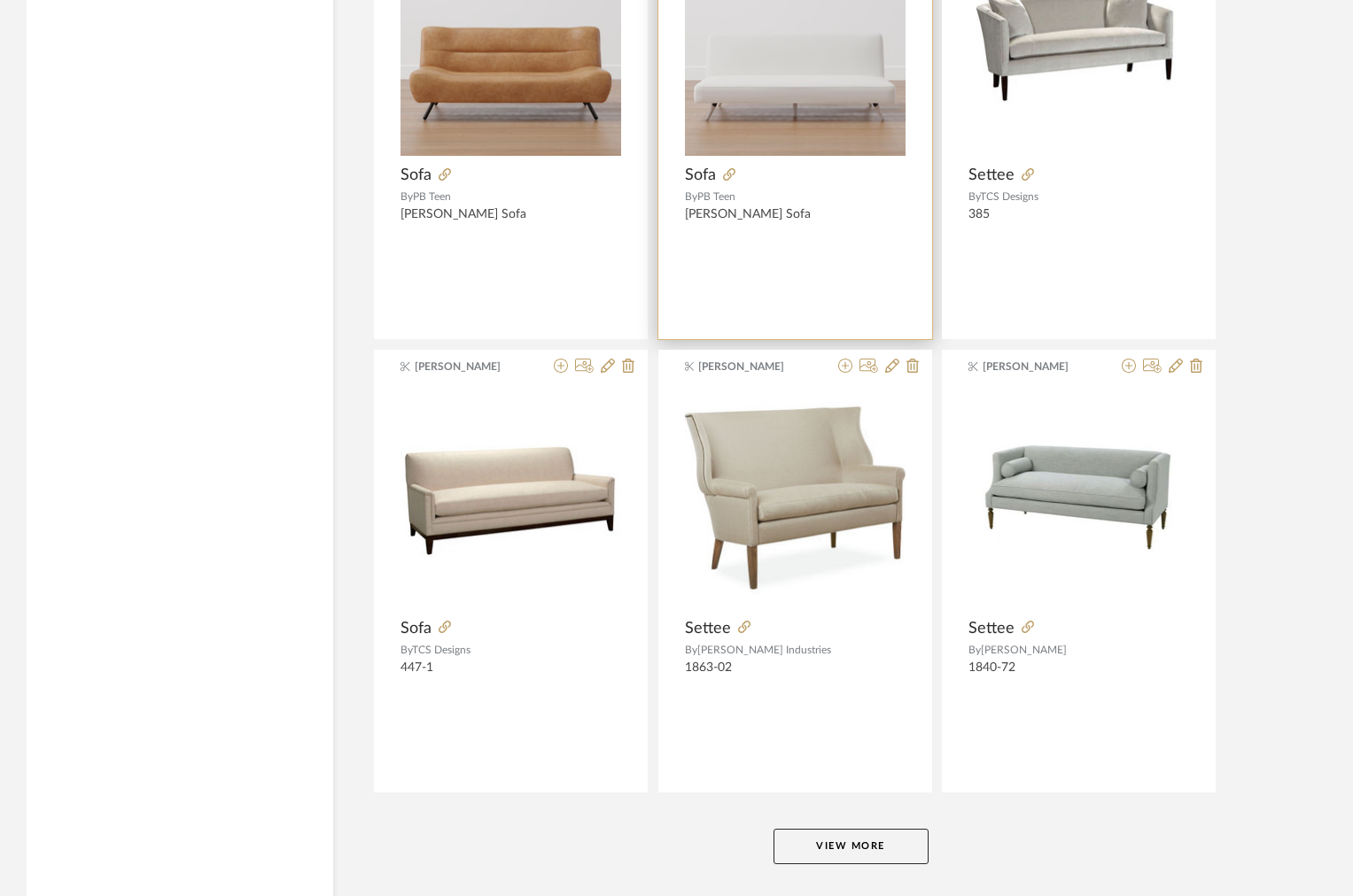
scroll to position [16010, 0]
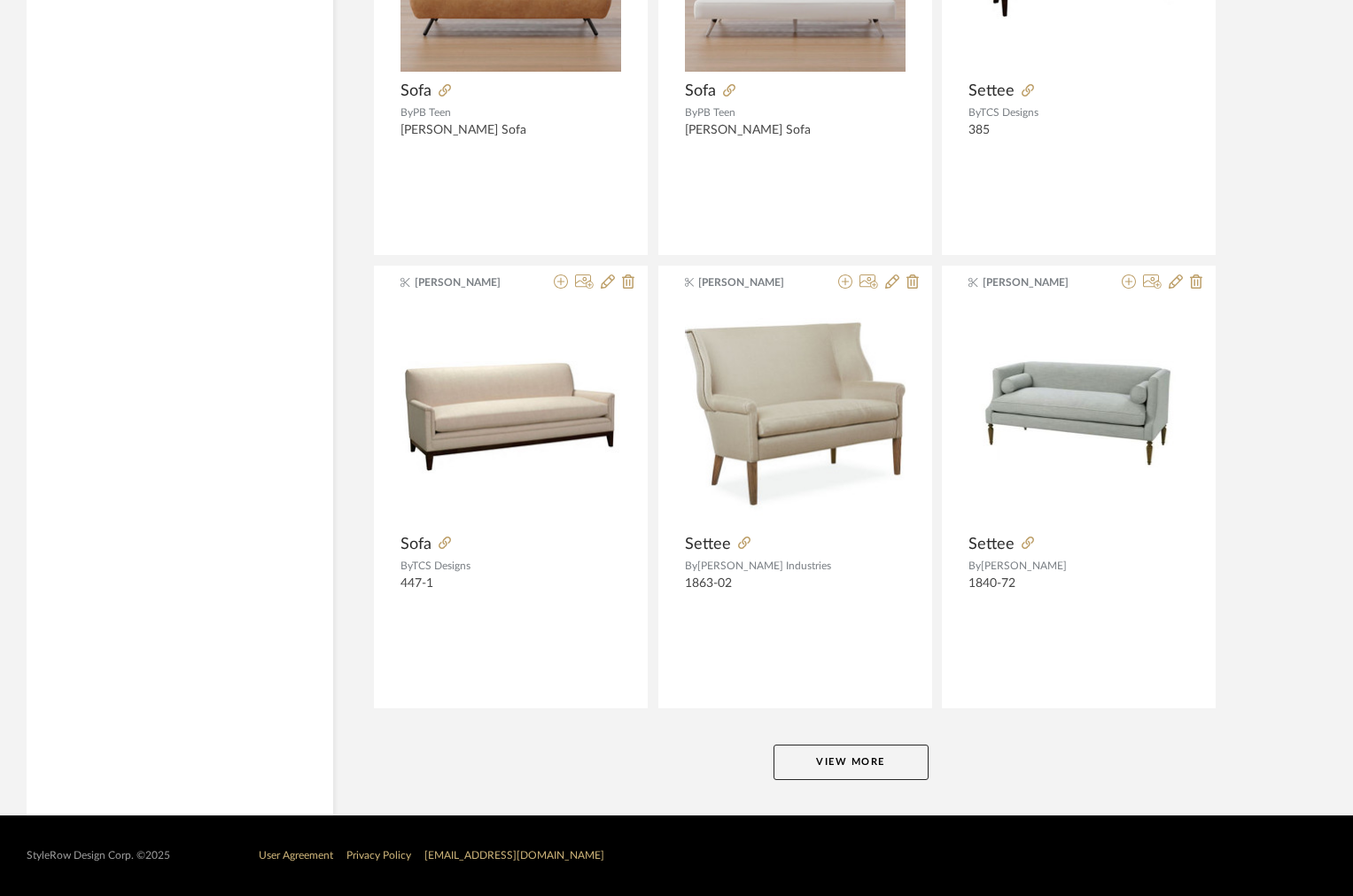
click at [841, 756] on button "View More" at bounding box center [851, 763] width 155 height 35
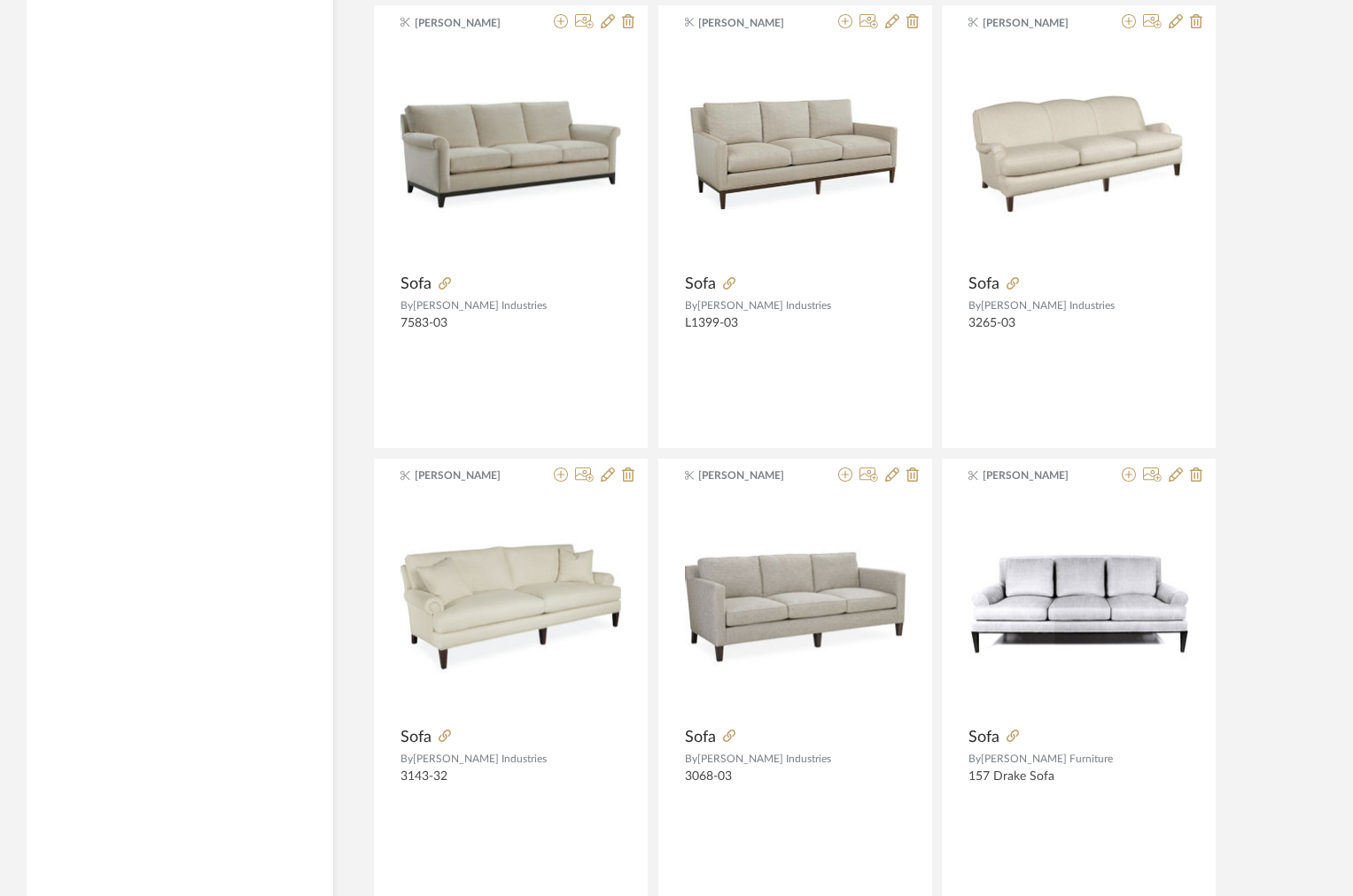
scroll to position [21447, 0]
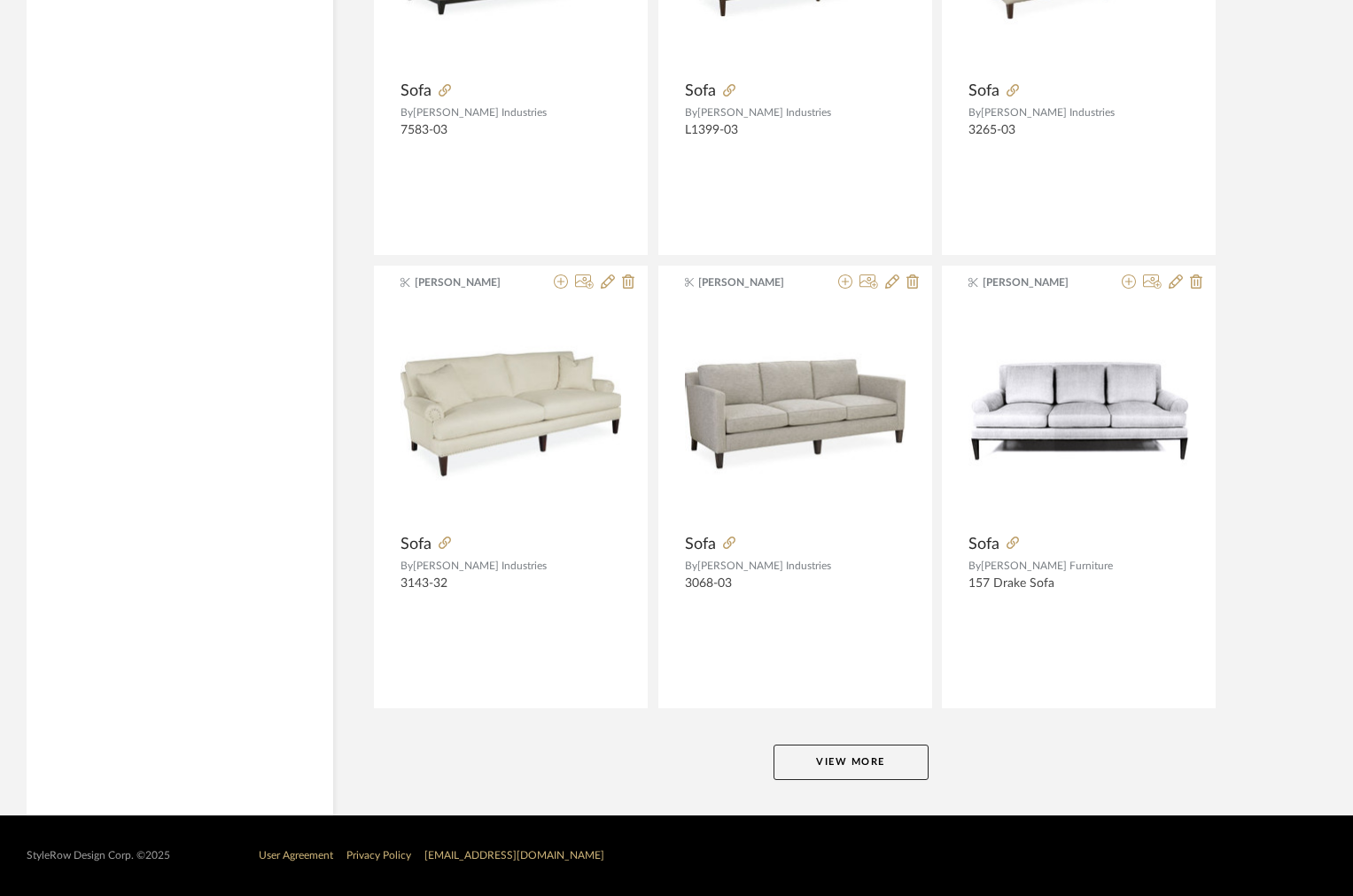
click at [841, 756] on button "View More" at bounding box center [851, 763] width 155 height 35
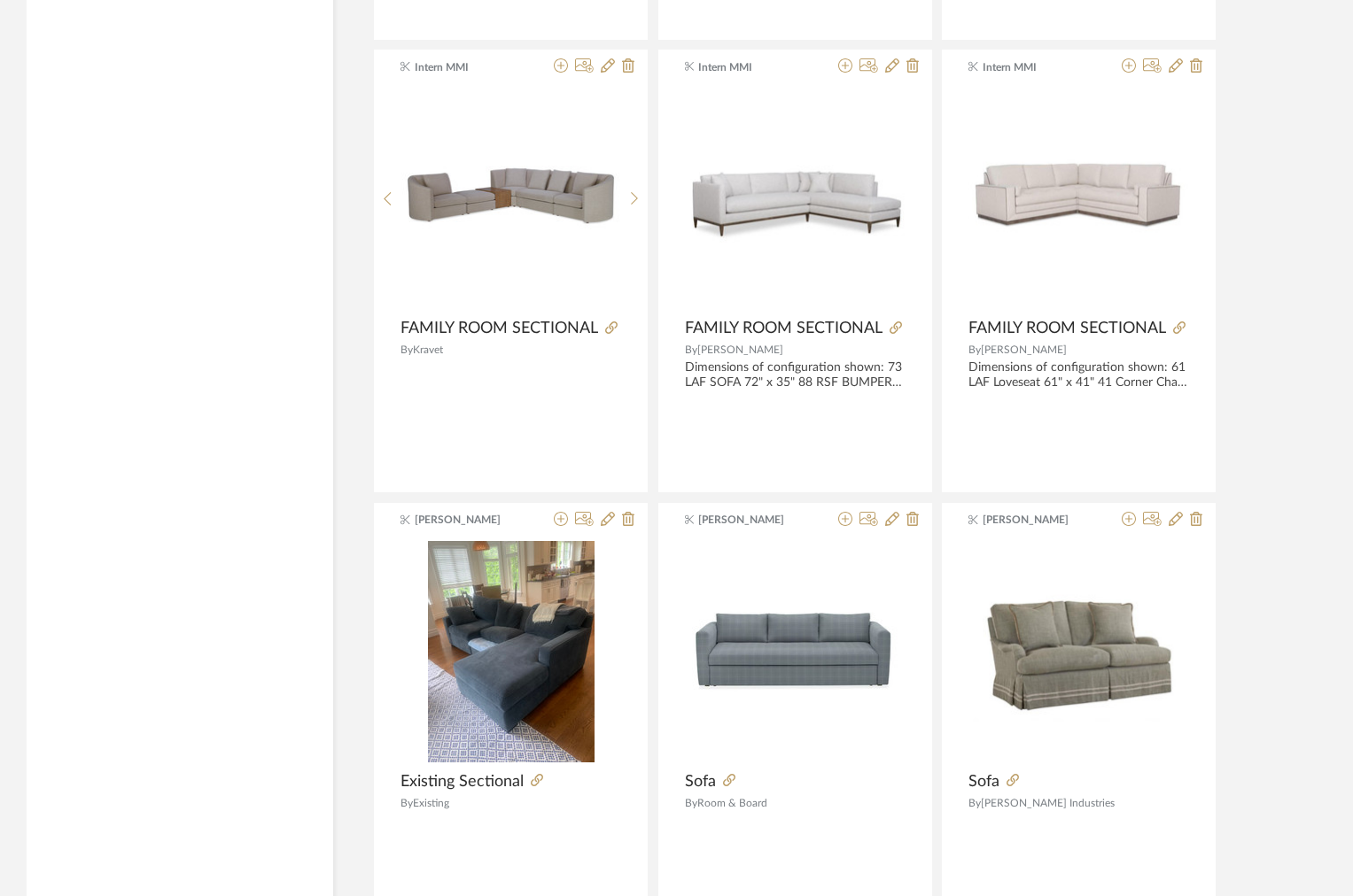
scroll to position [26884, 0]
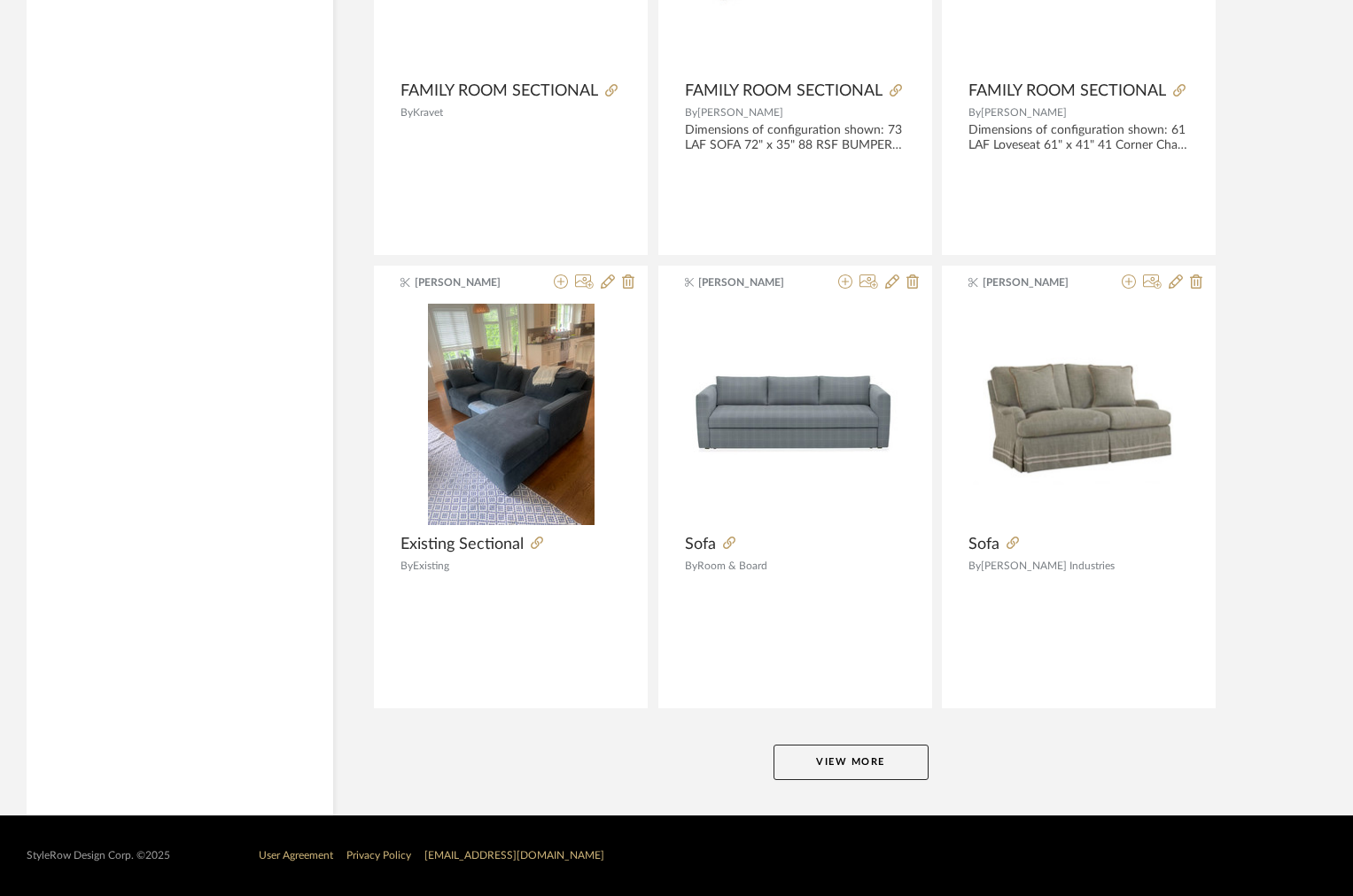
click at [837, 756] on button "View More" at bounding box center [851, 763] width 155 height 35
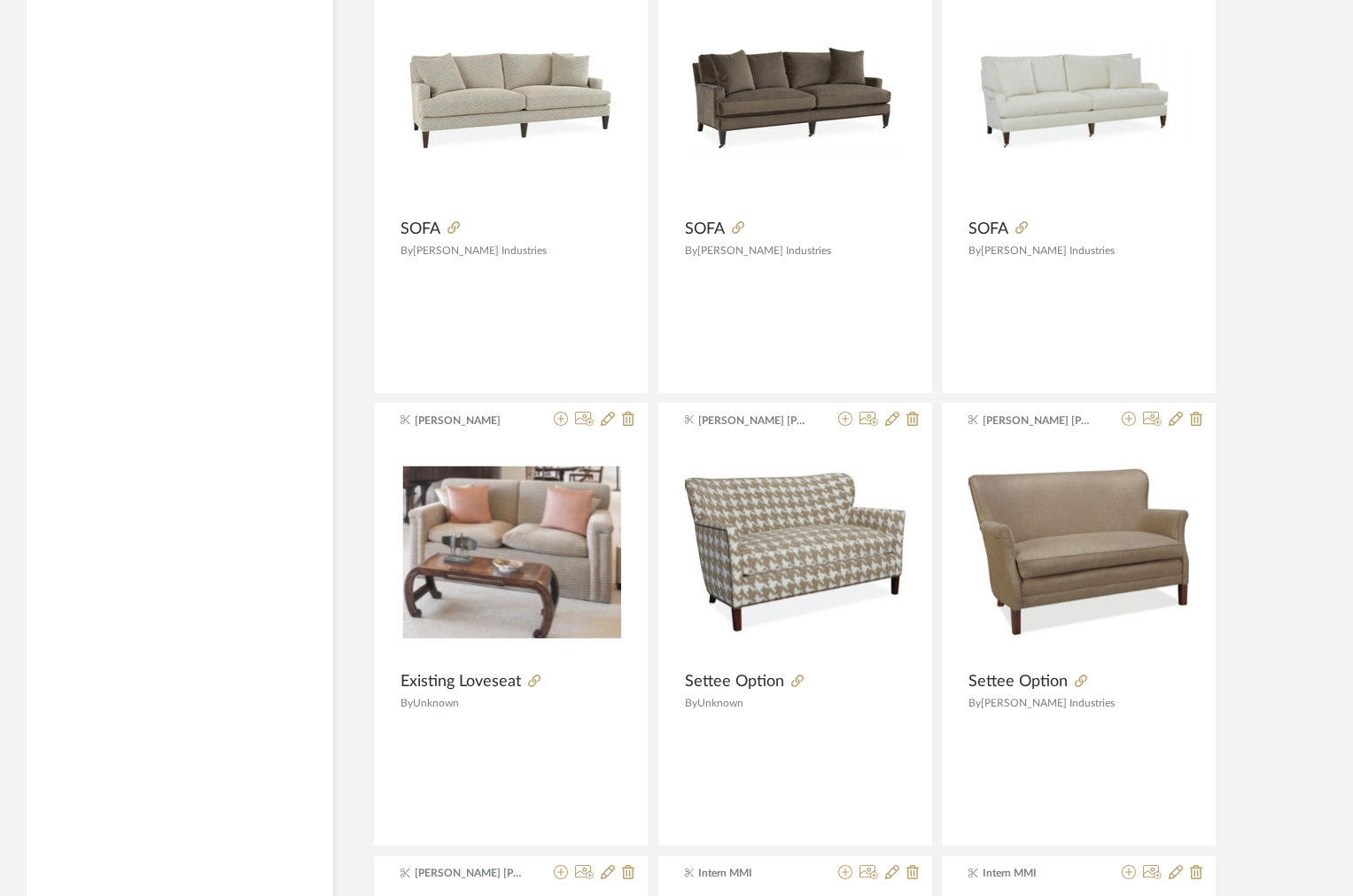
scroll to position [32321, 0]
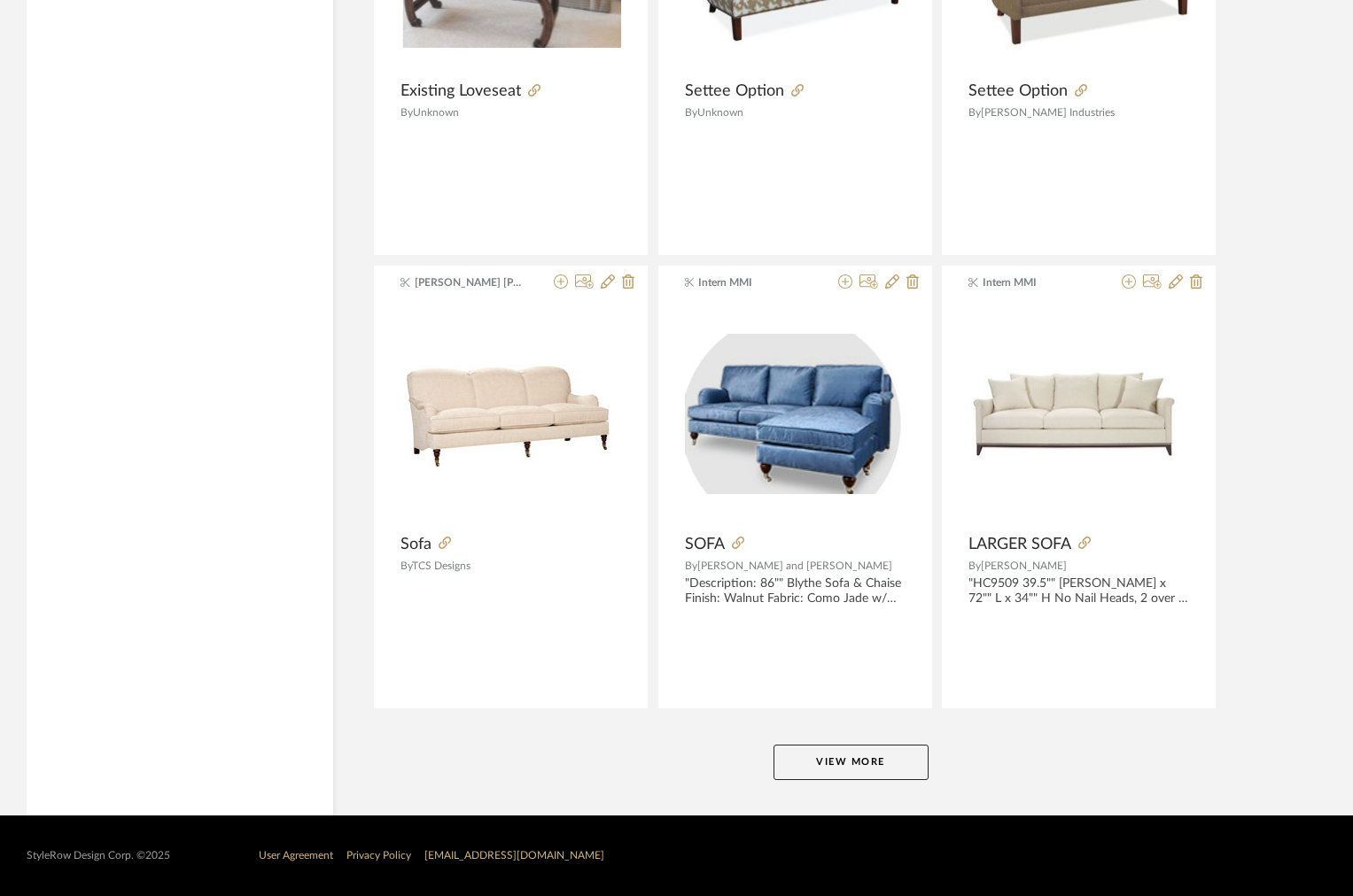
click at [836, 756] on button "View More" at bounding box center [851, 763] width 155 height 35
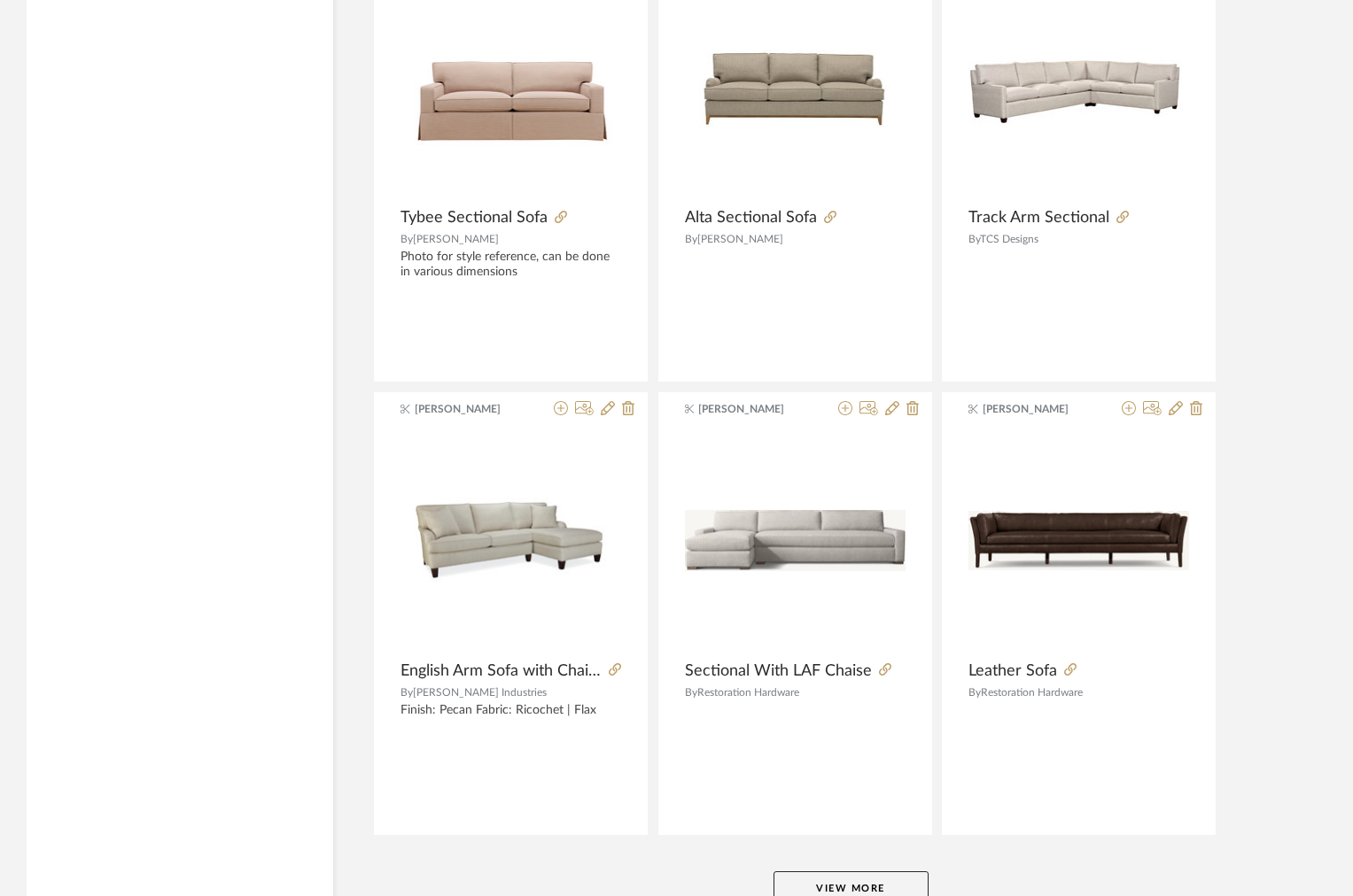
scroll to position [37759, 0]
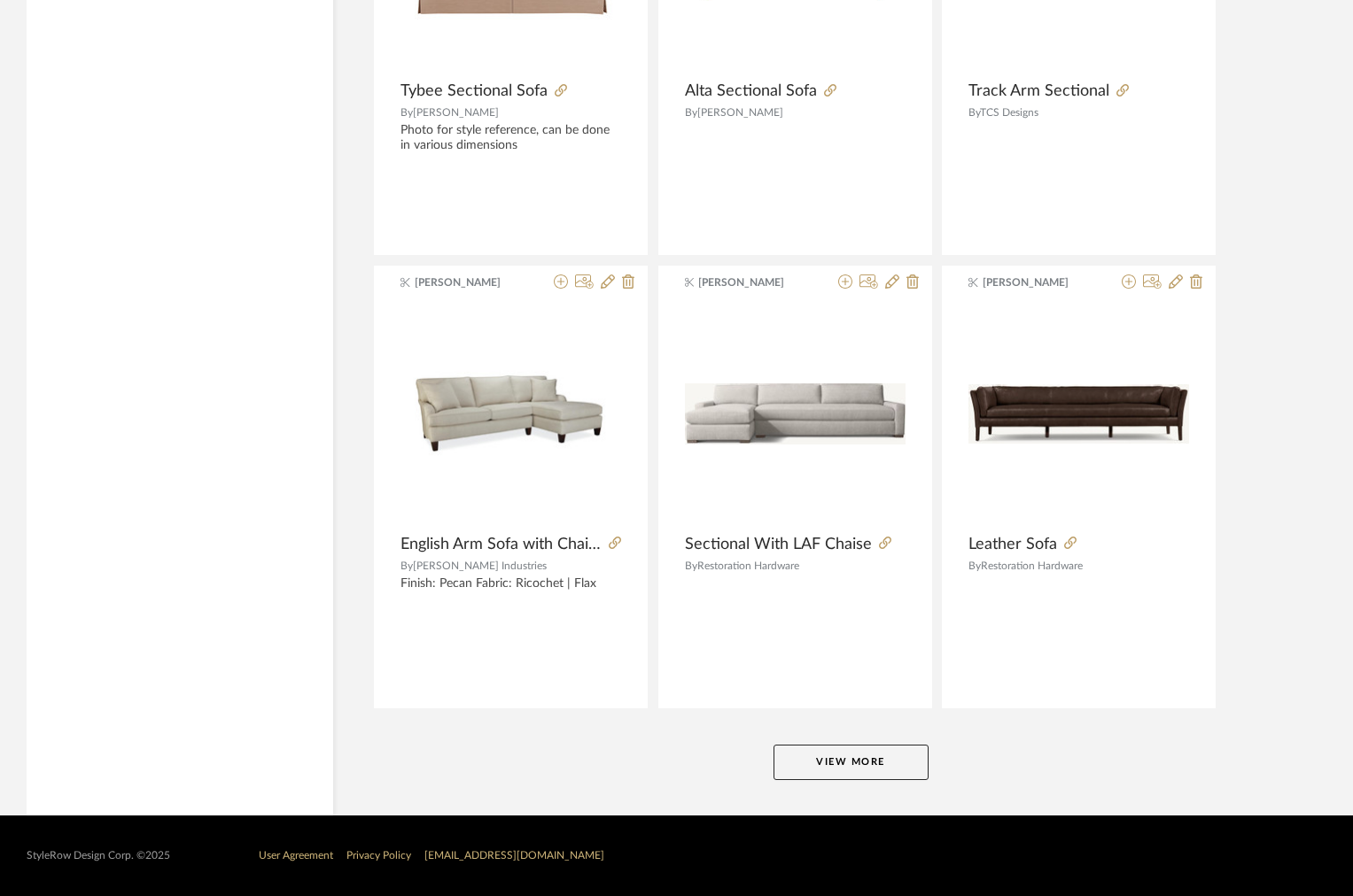
click at [836, 756] on button "View More" at bounding box center [851, 763] width 155 height 35
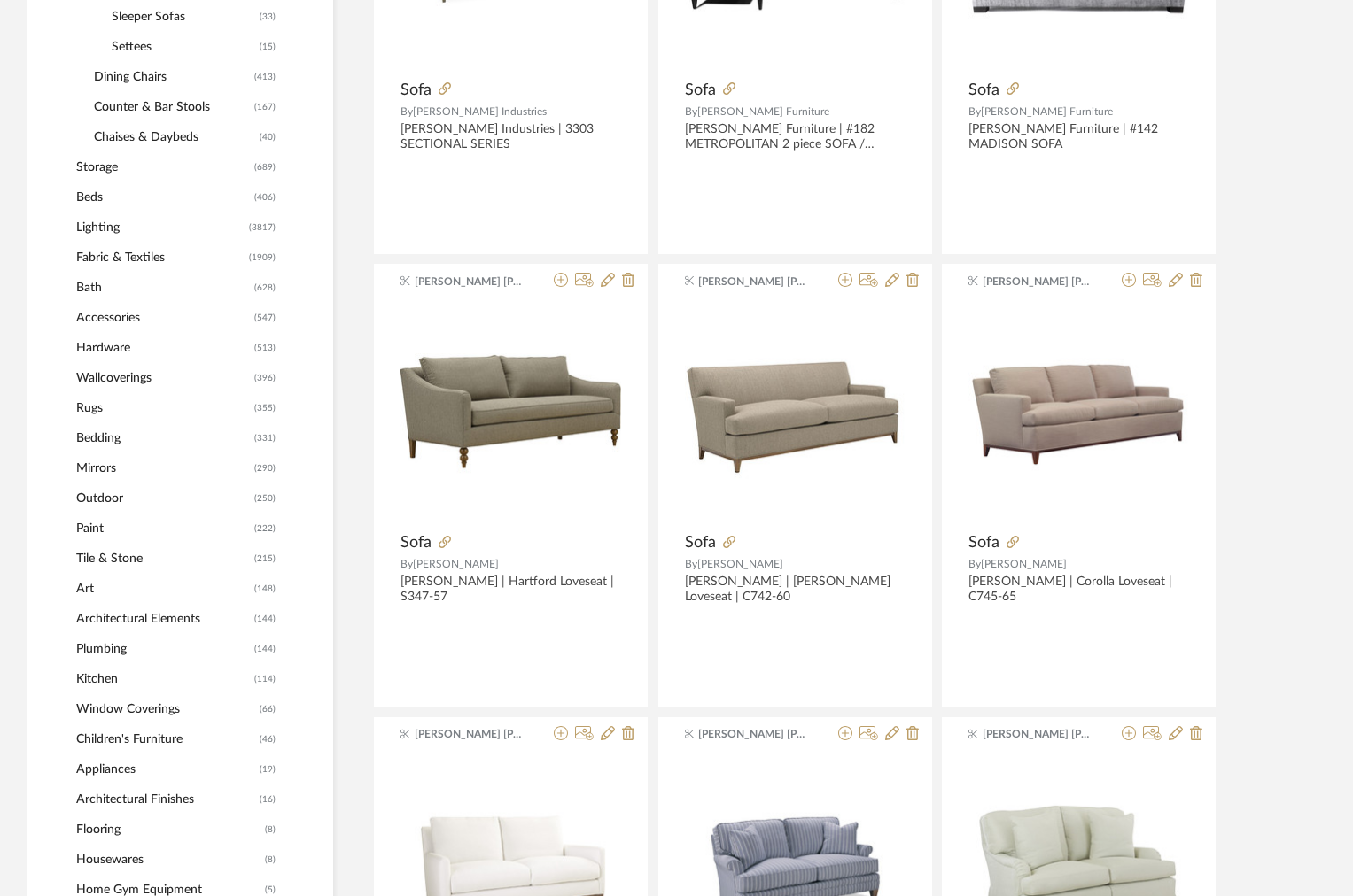
scroll to position [113, 0]
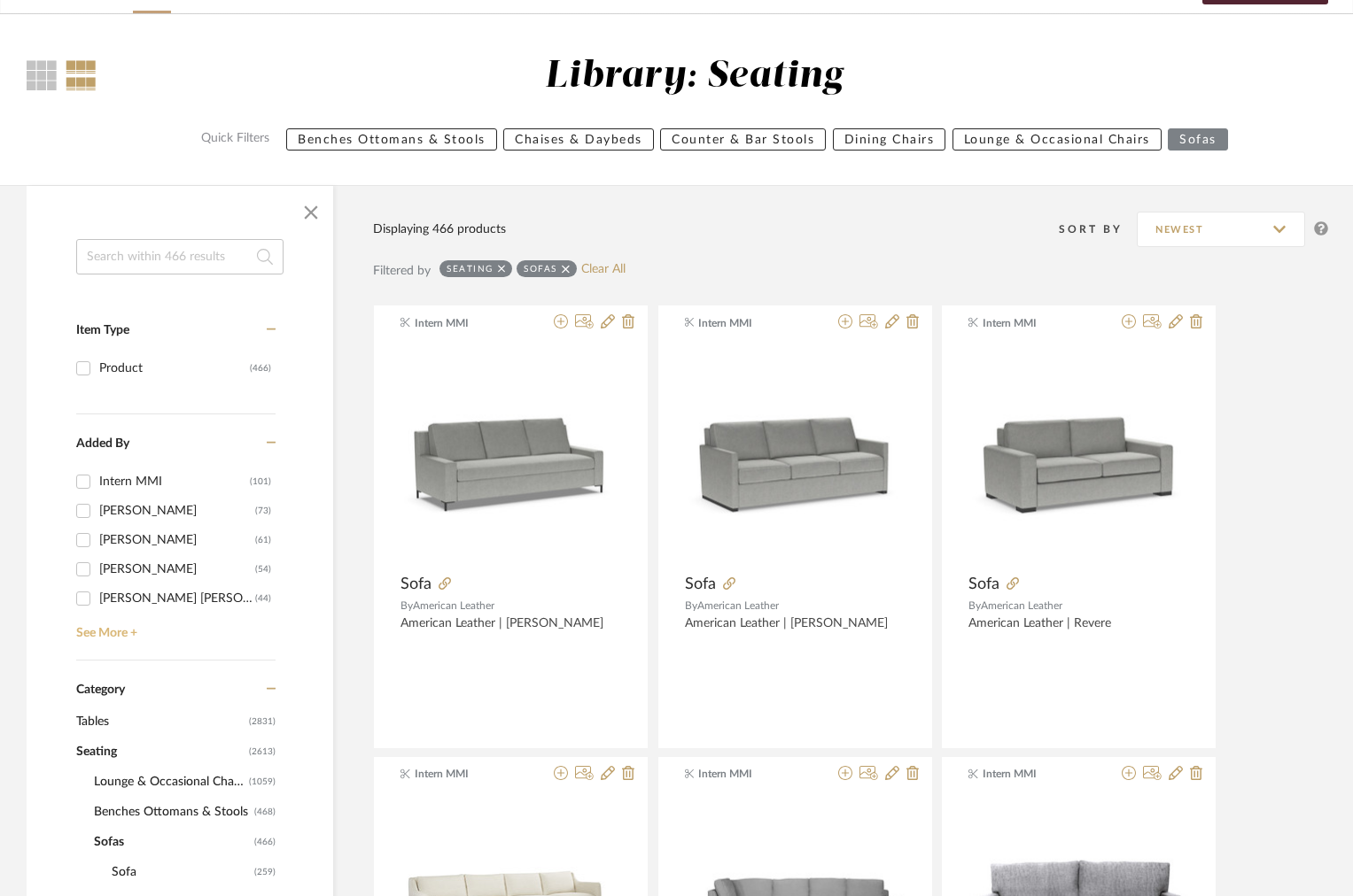
click at [105, 626] on link "See More +" at bounding box center [174, 627] width 203 height 29
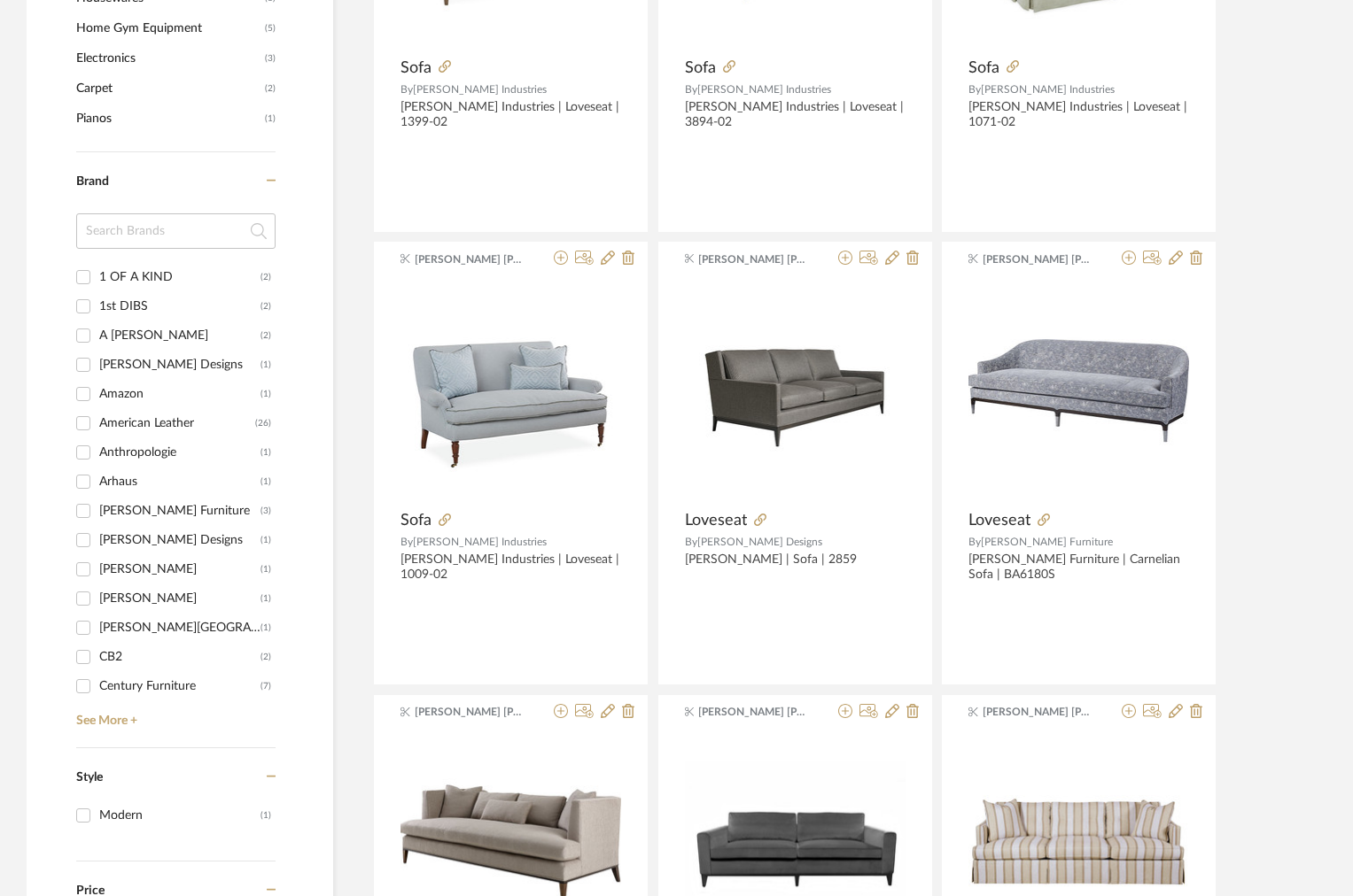
scroll to position [2006, 0]
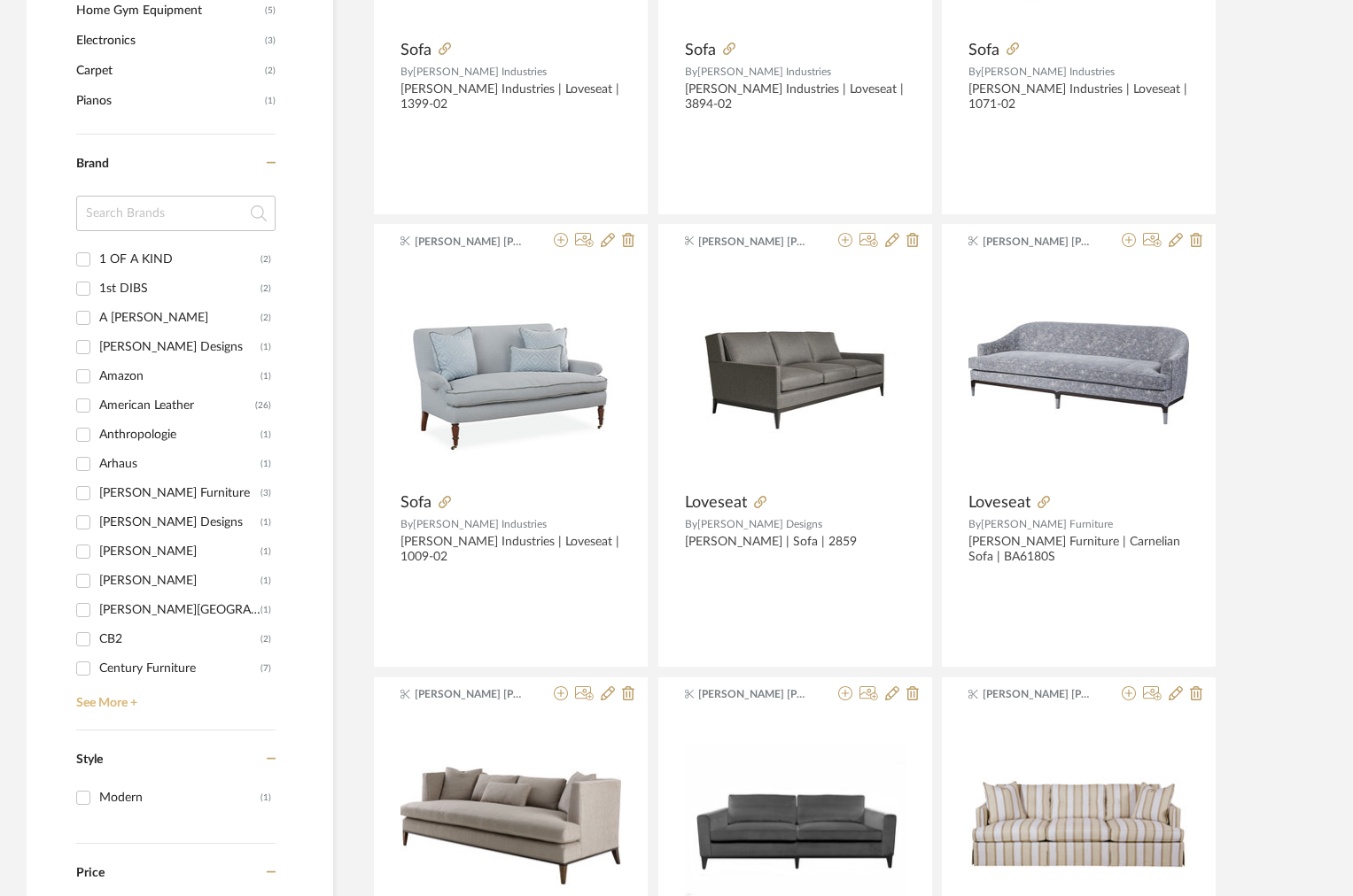
click at [109, 701] on link "See More +" at bounding box center [174, 697] width 203 height 29
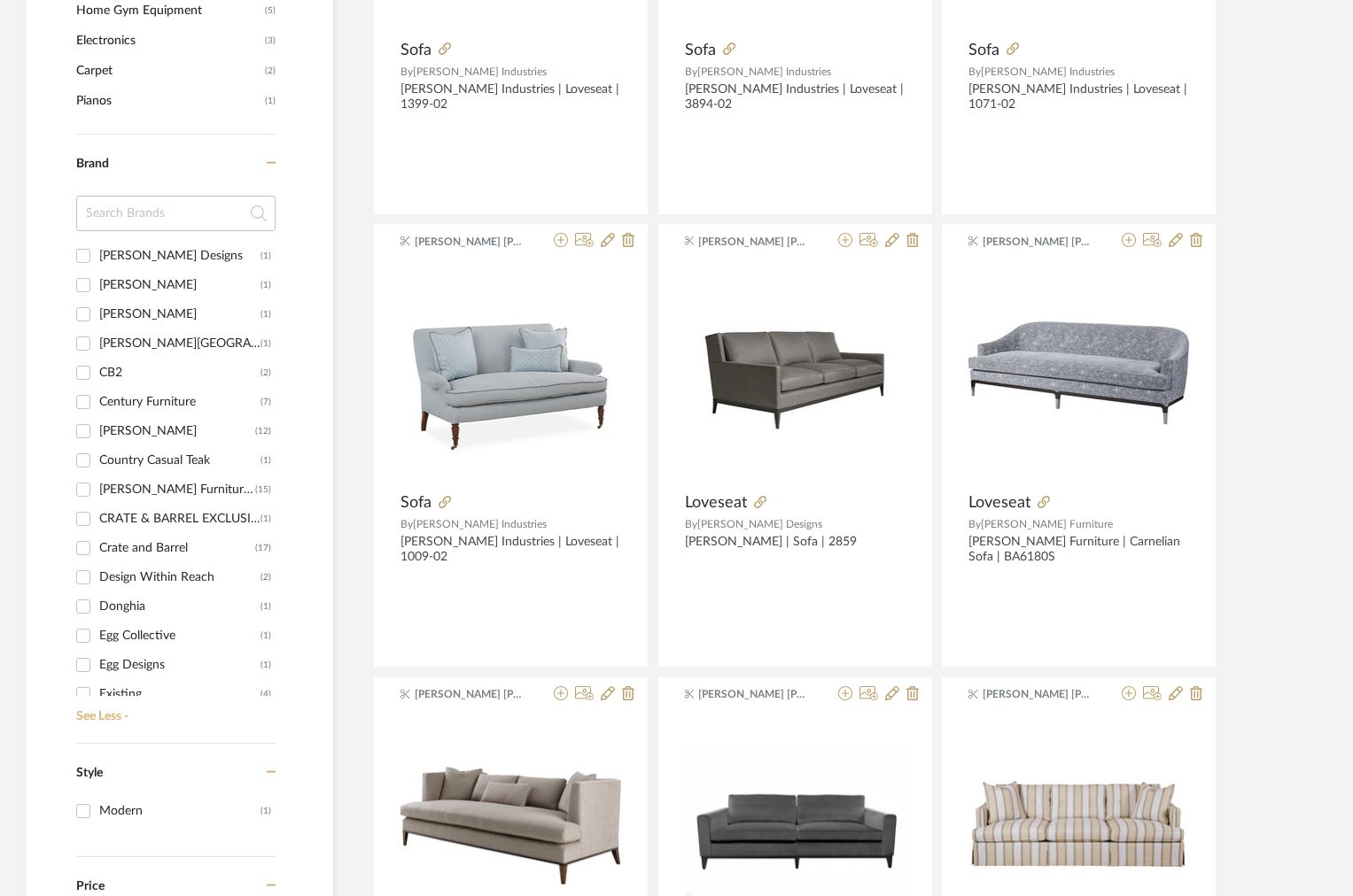
scroll to position [213, 0]
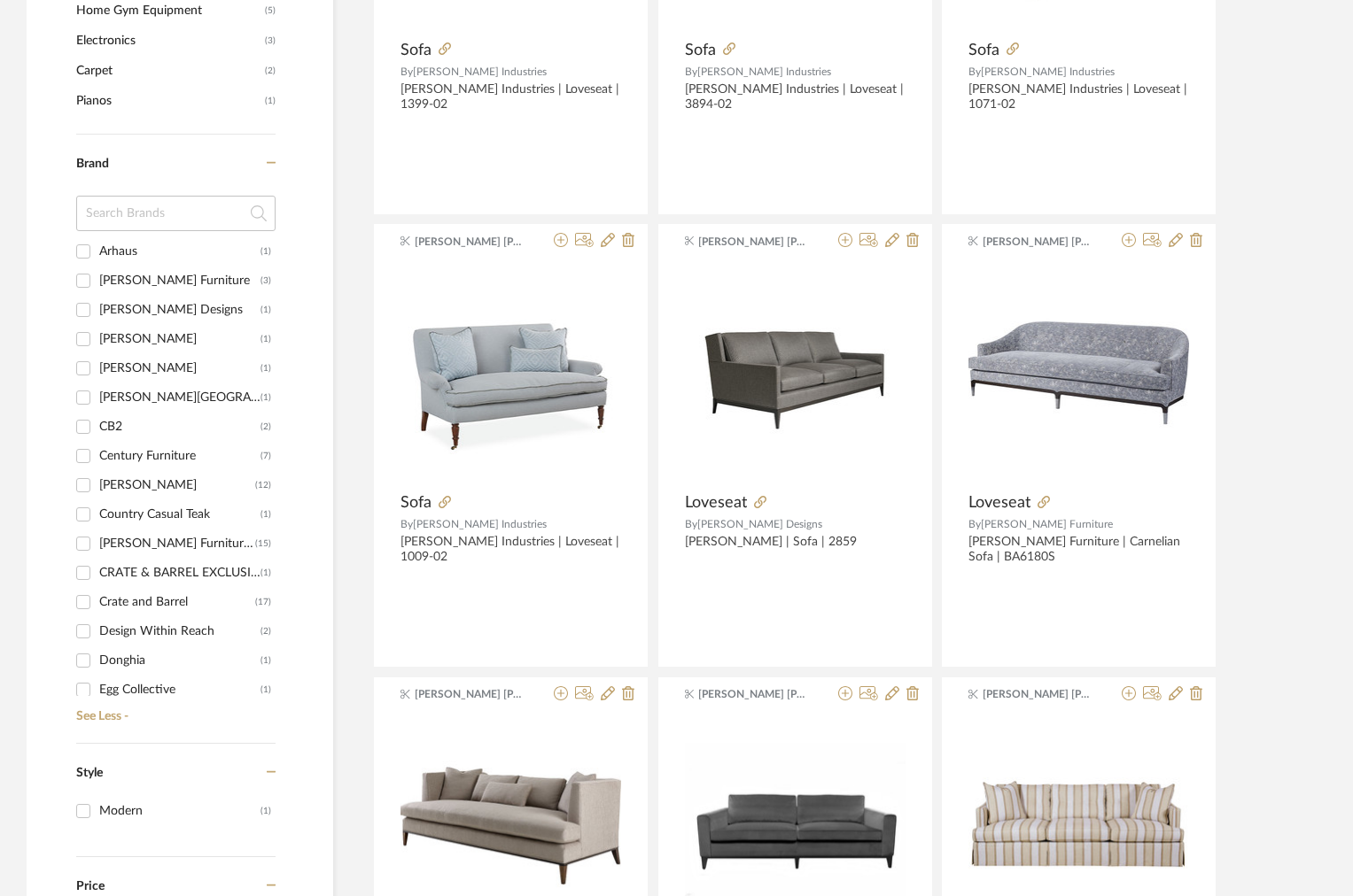
click at [133, 368] on div "[PERSON_NAME]" at bounding box center [179, 368] width 161 height 29
click at [98, 368] on input "[PERSON_NAME] (1)" at bounding box center [83, 368] width 29 height 29
checkbox input "true"
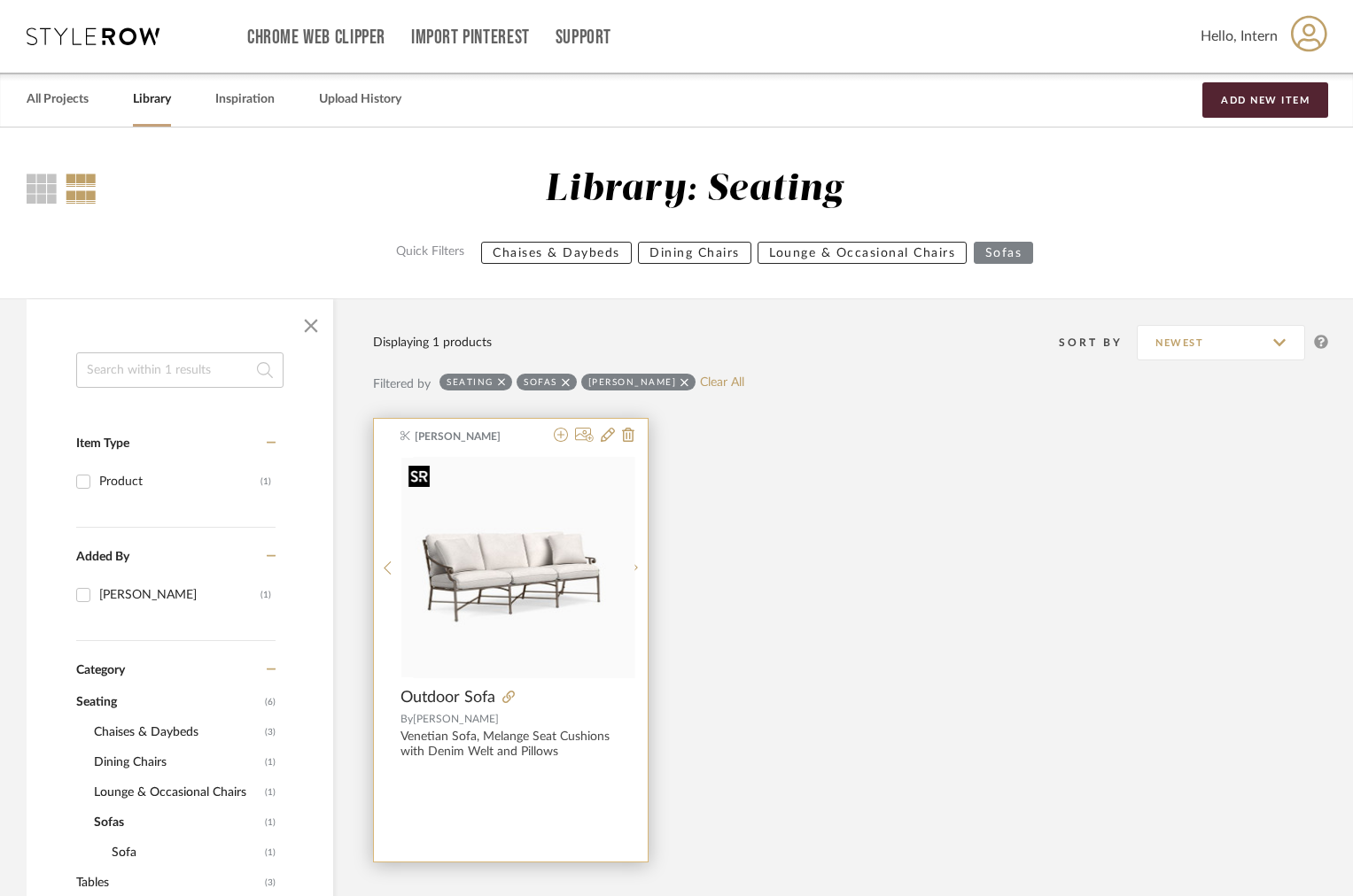
click at [468, 584] on img "0" at bounding box center [524, 567] width 222 height 222
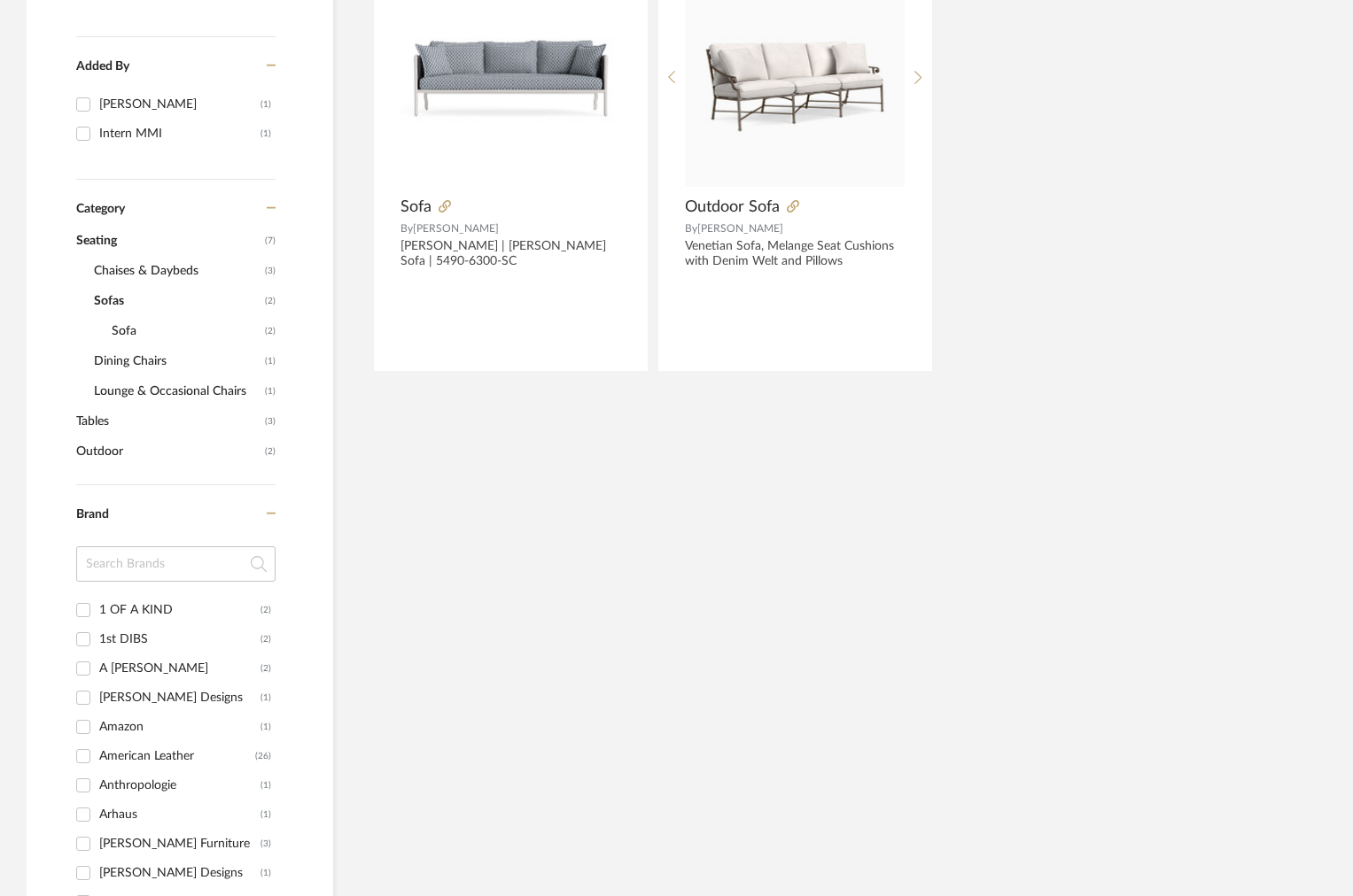
scroll to position [722, 0]
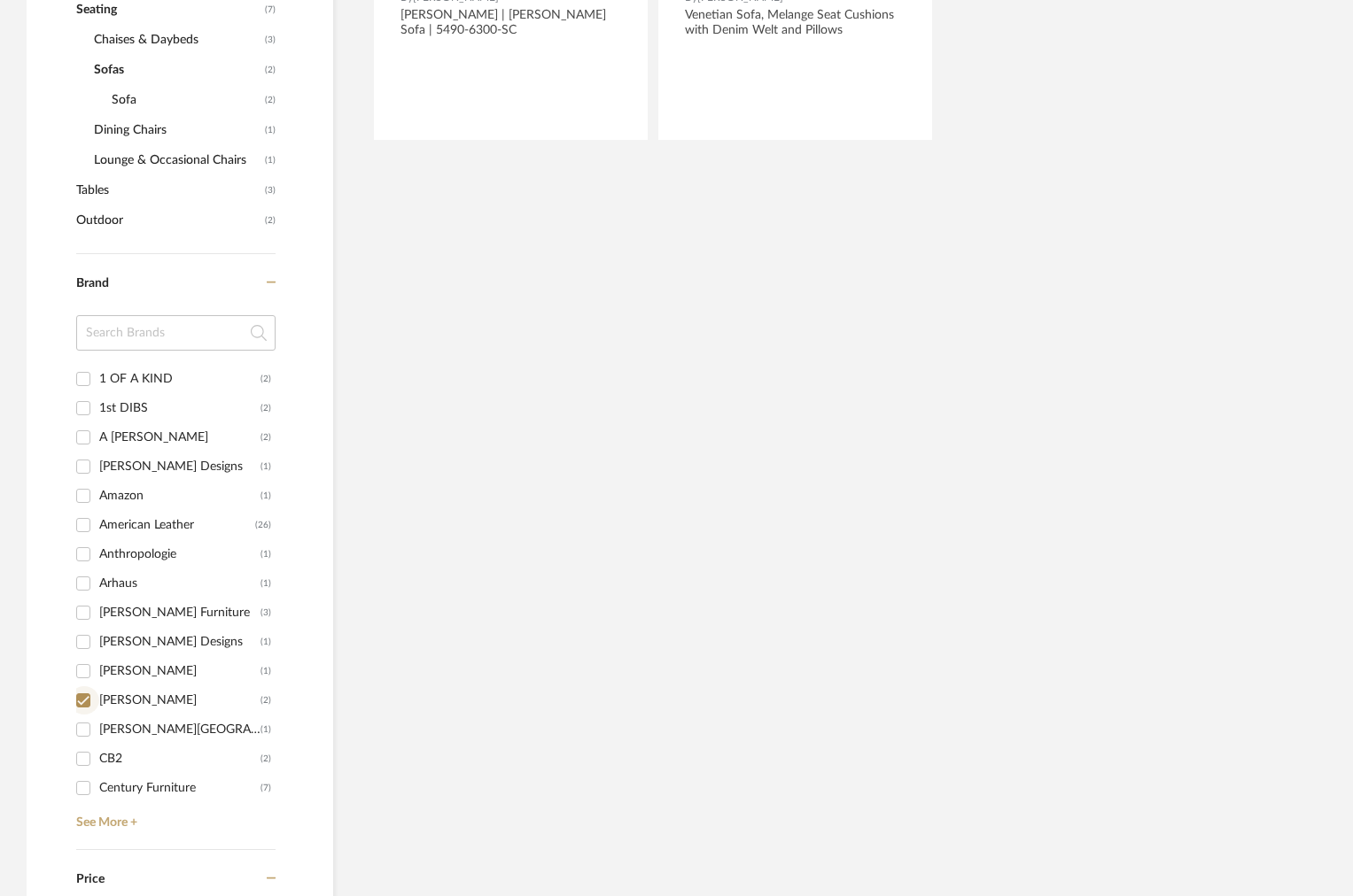
click at [91, 714] on input "Brown Jordan (2)" at bounding box center [83, 701] width 29 height 29
checkbox input "false"
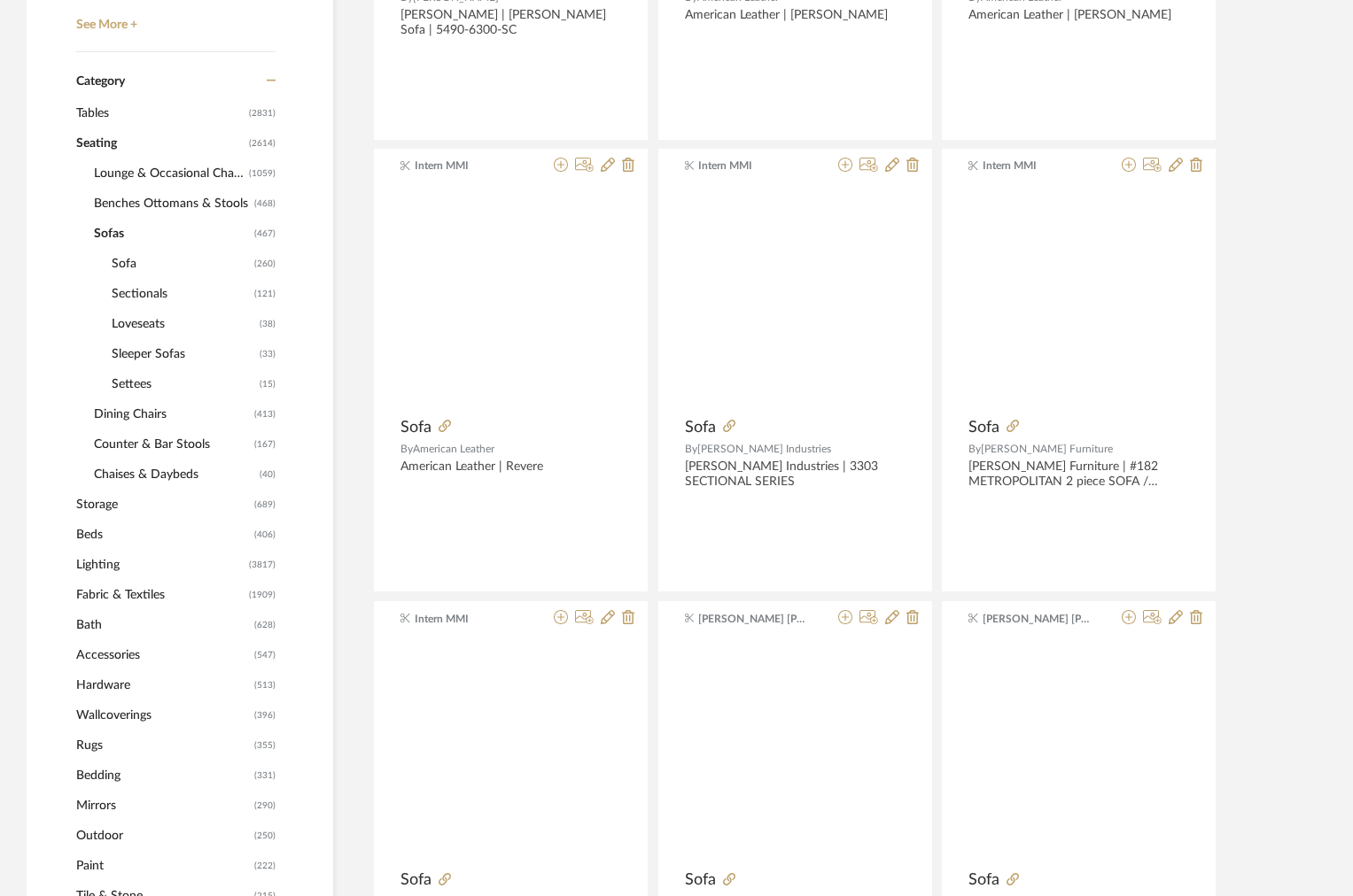
click at [405, 426] on div "Intern MMI Sofa By American Leather American Leather | Revere" at bounding box center [510, 370] width 273 height 443
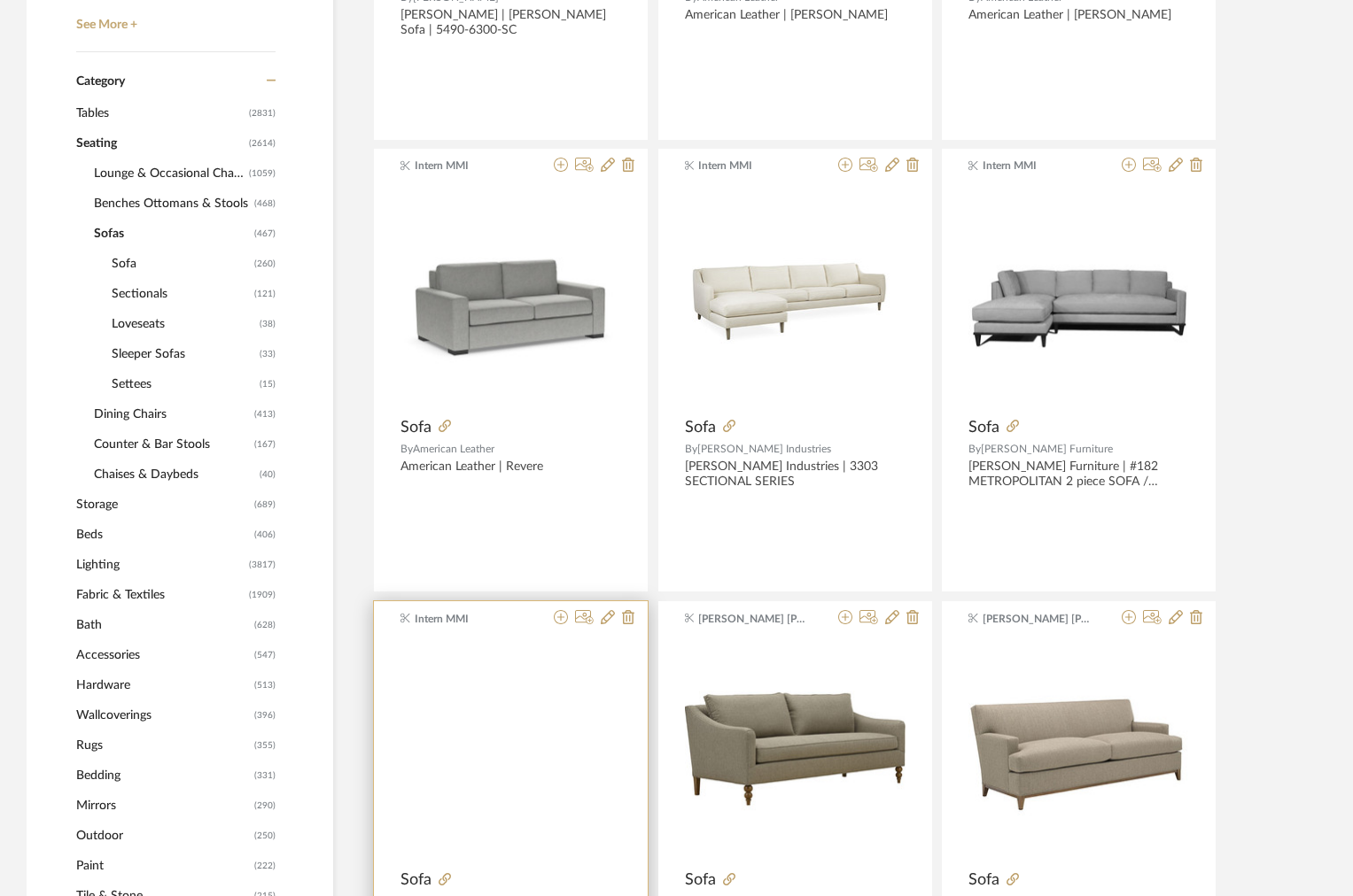
scroll to position [856, 0]
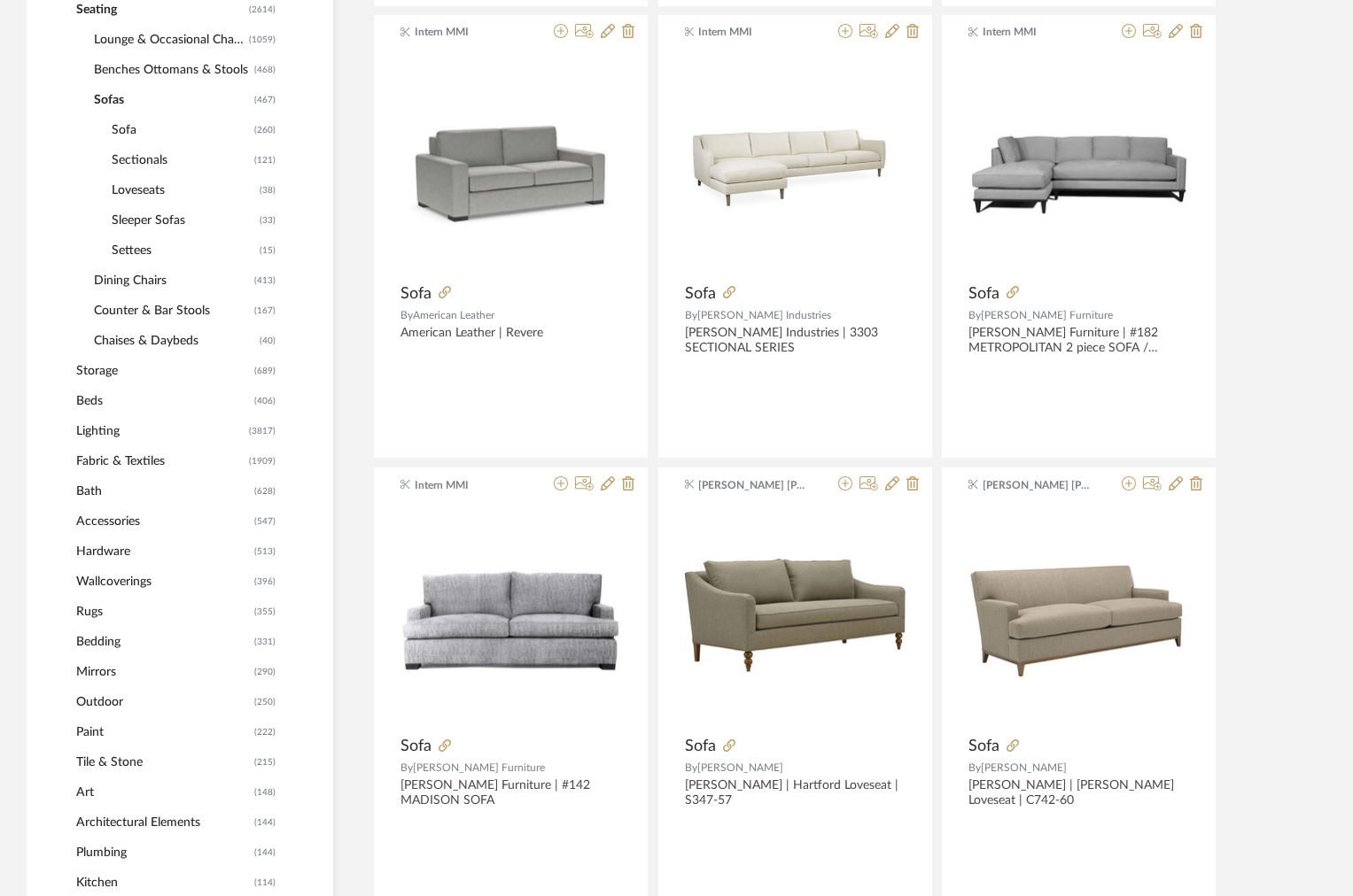
click at [142, 251] on span "Settees" at bounding box center [183, 250] width 144 height 30
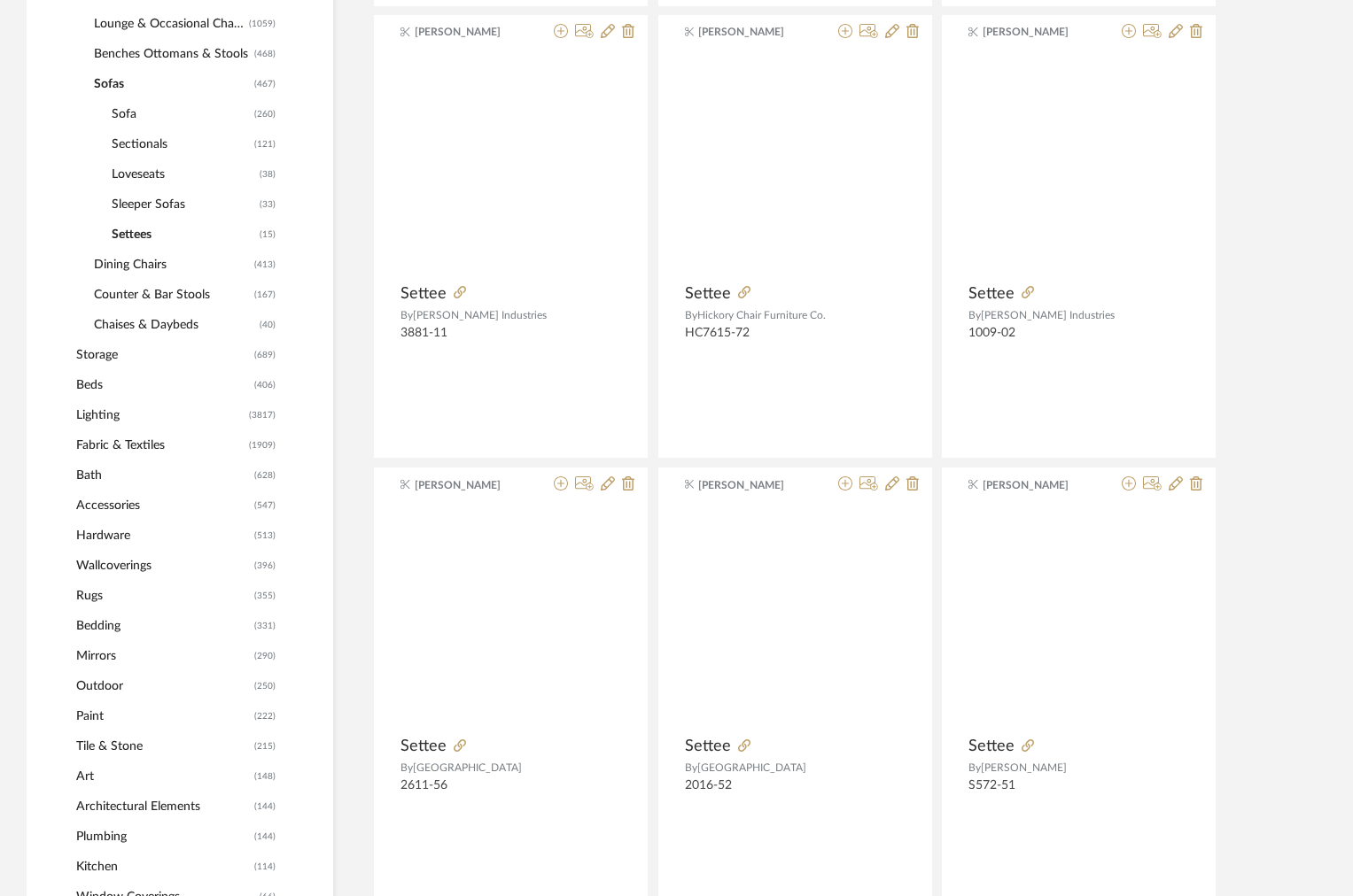
scroll to position [839, 0]
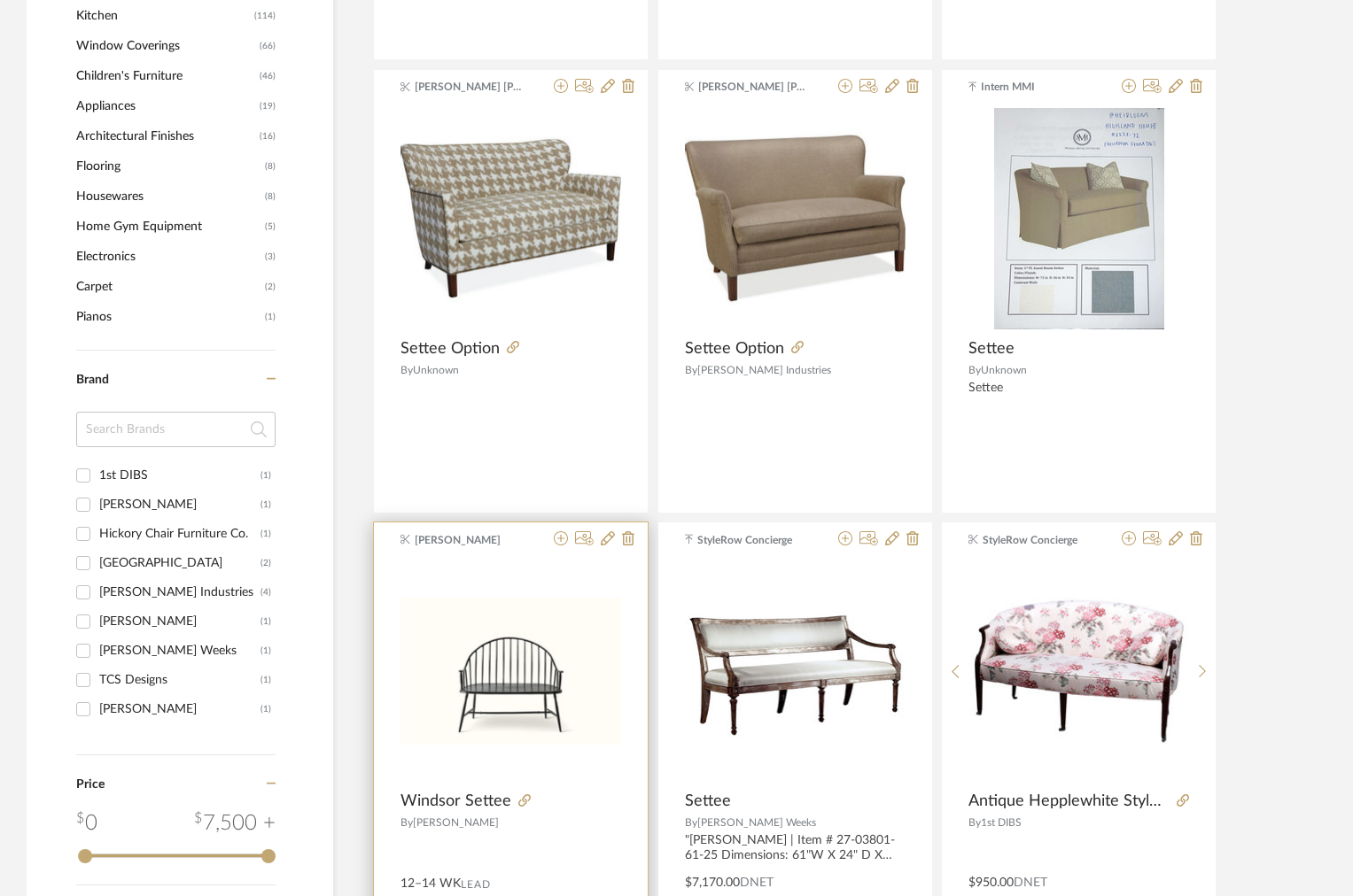
scroll to position [1660, 0]
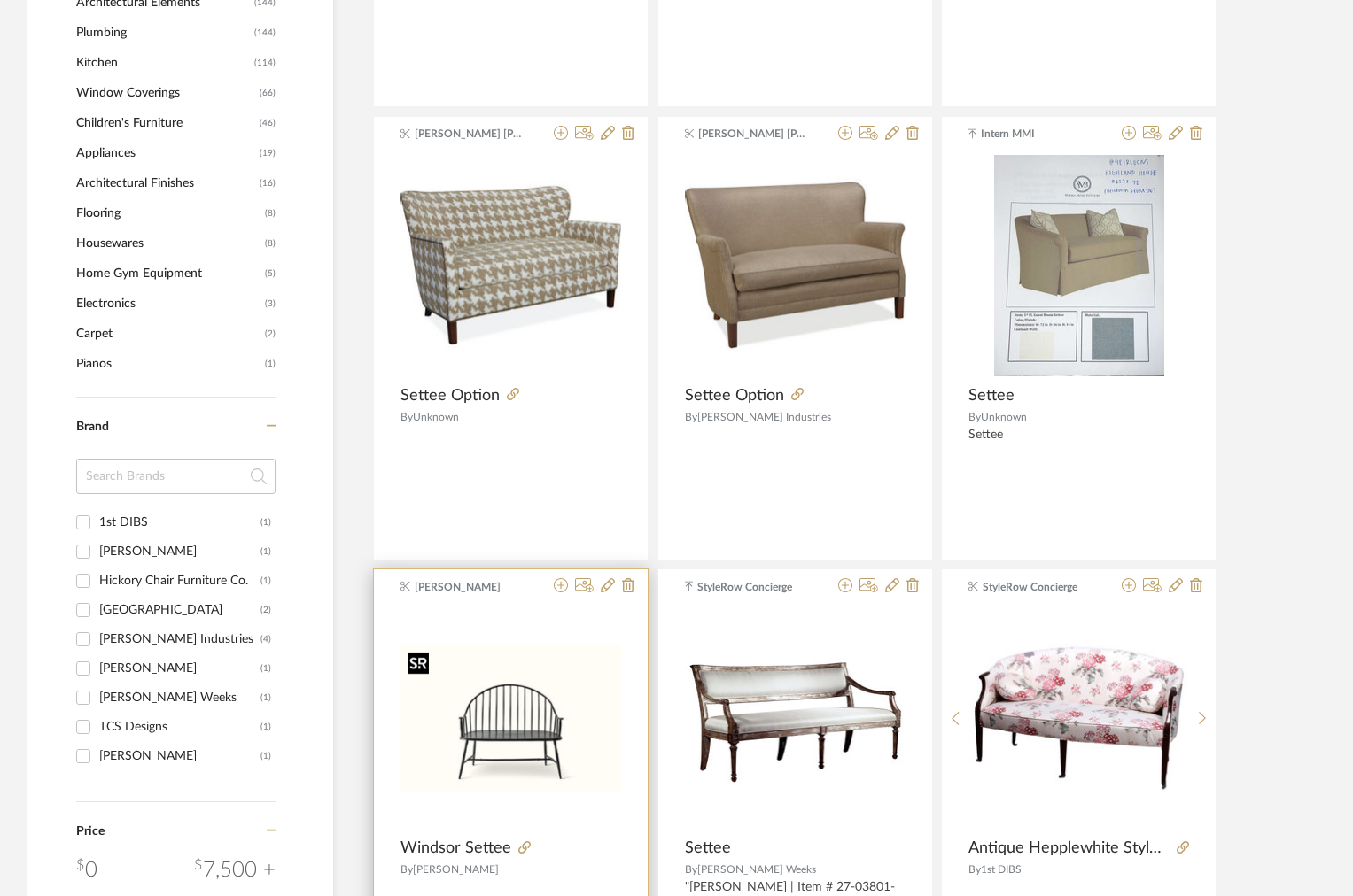
click at [494, 763] on img "0" at bounding box center [510, 718] width 221 height 147
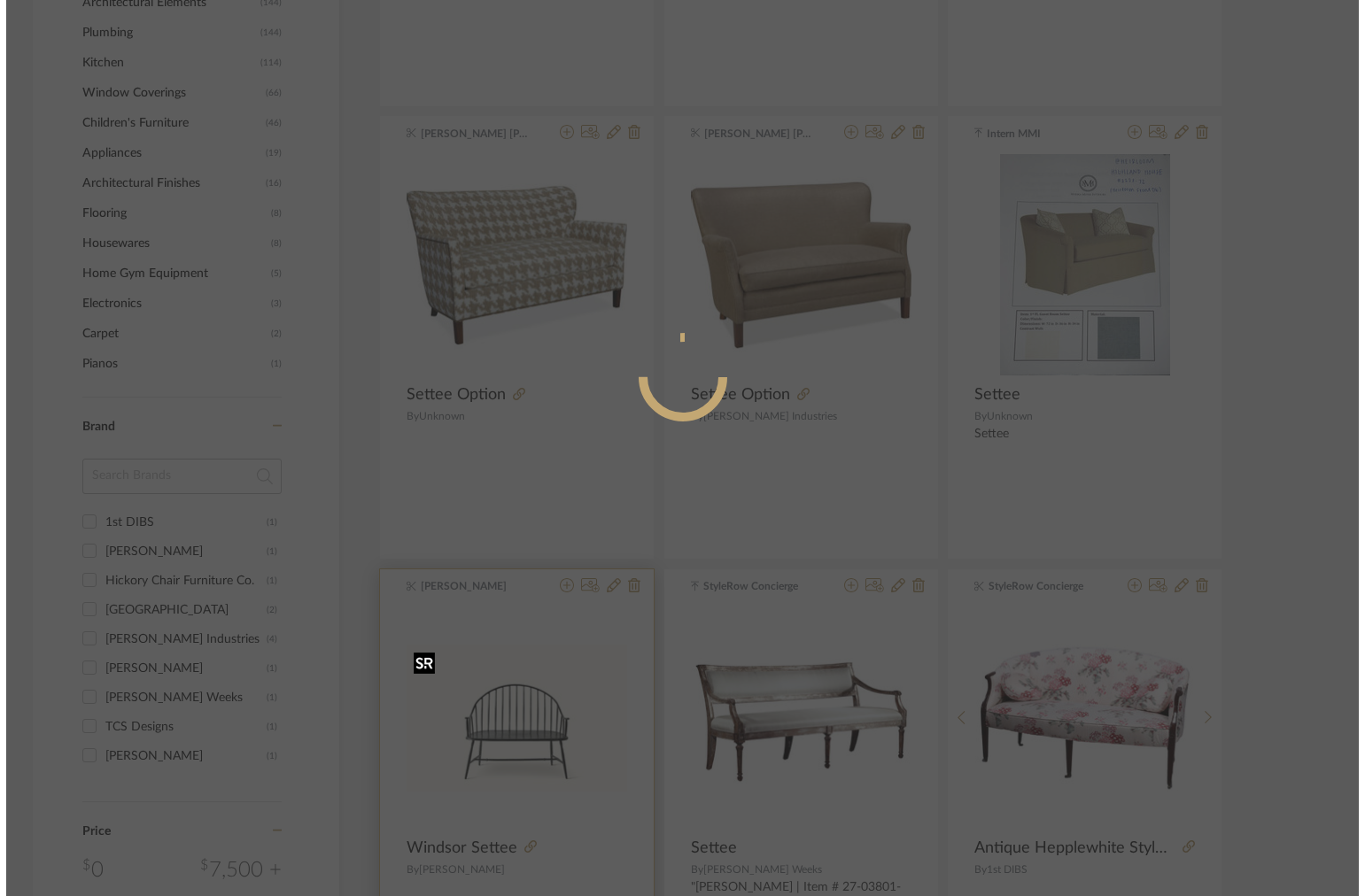
scroll to position [0, 0]
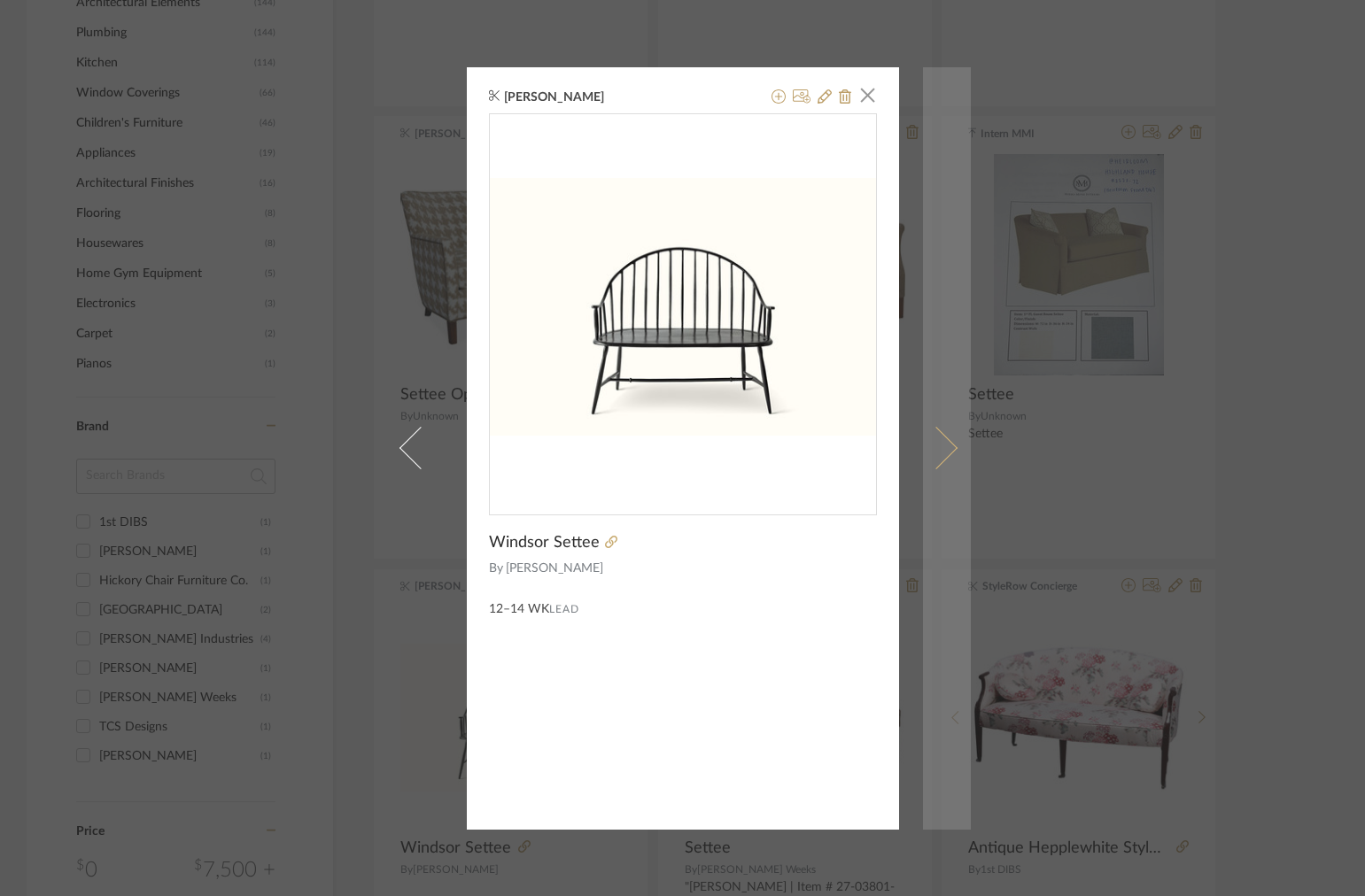
click at [938, 435] on link at bounding box center [947, 448] width 48 height 763
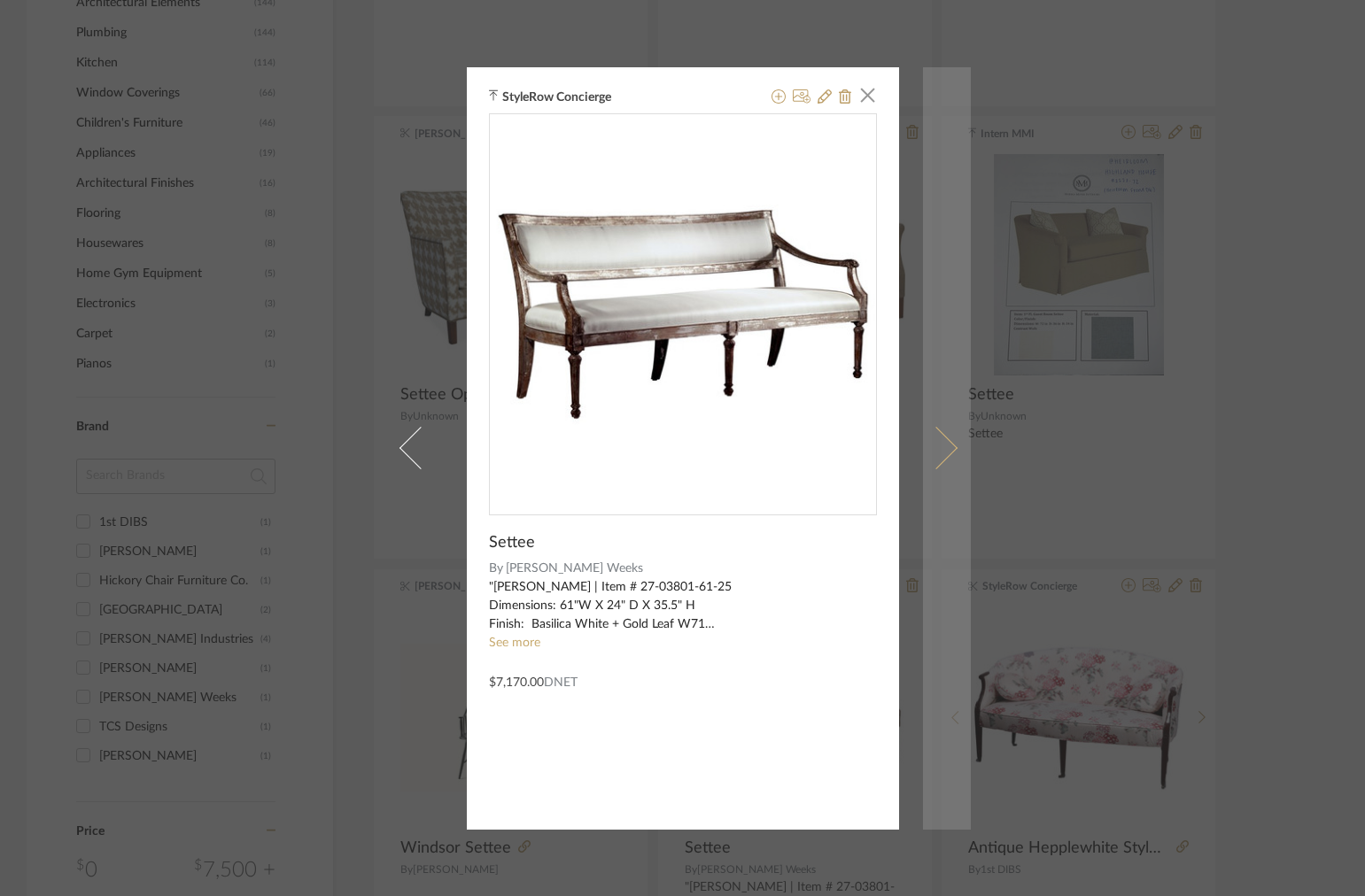
click at [939, 430] on link at bounding box center [947, 448] width 48 height 763
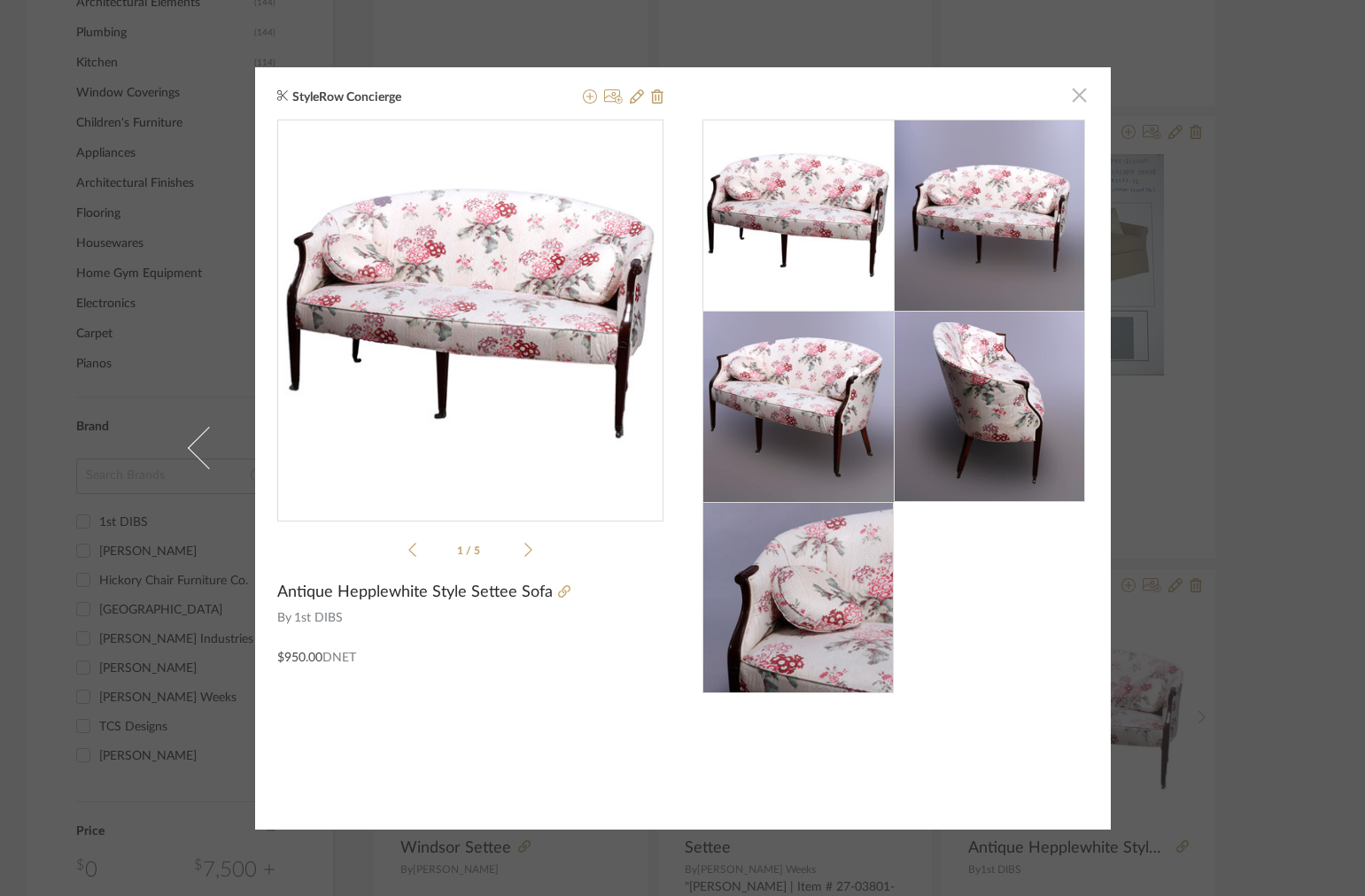
click at [1071, 90] on span "button" at bounding box center [1079, 95] width 35 height 35
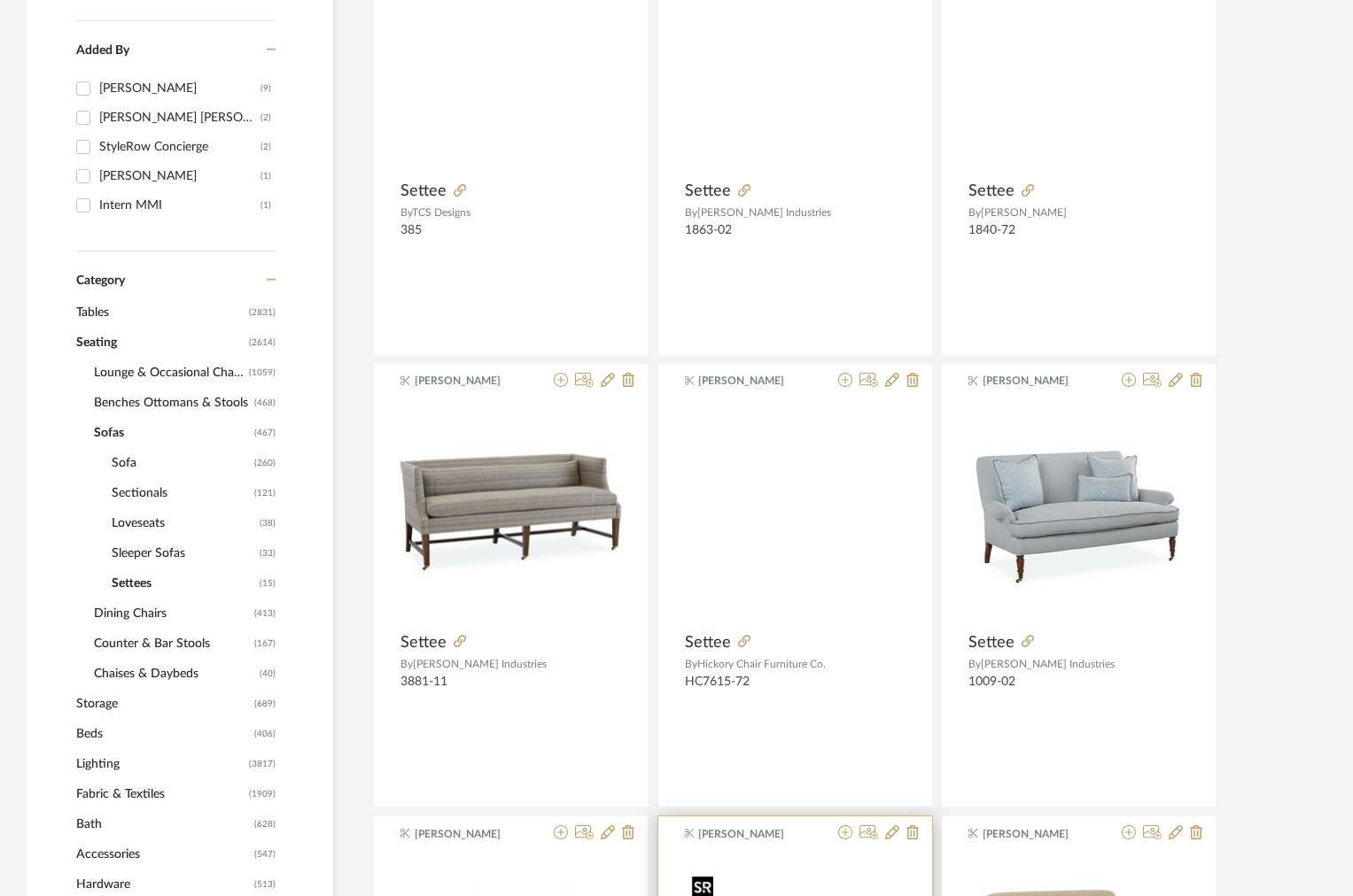
scroll to position [460, 0]
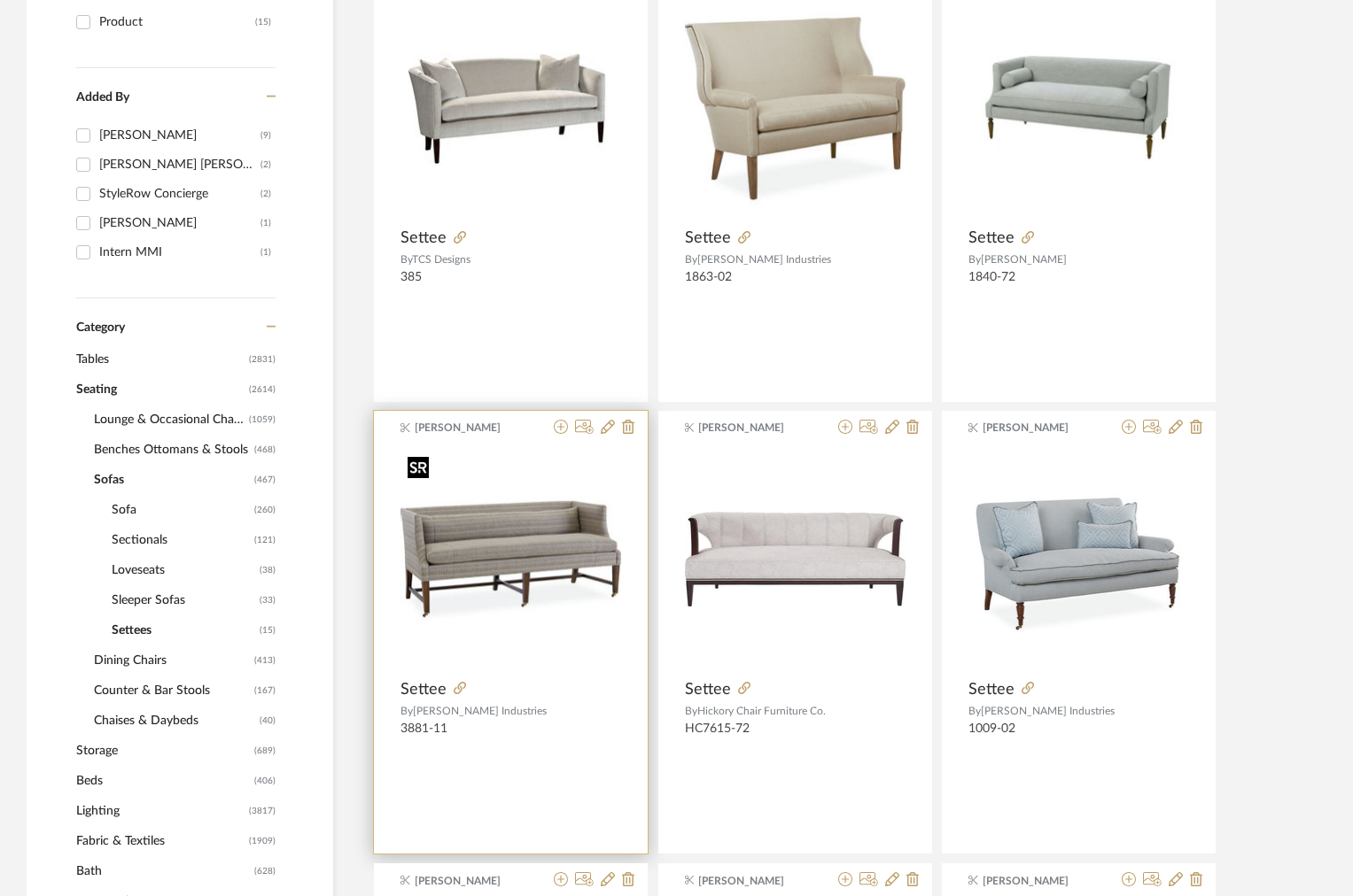
click at [0, 0] on img at bounding box center [0, 0] width 0 height 0
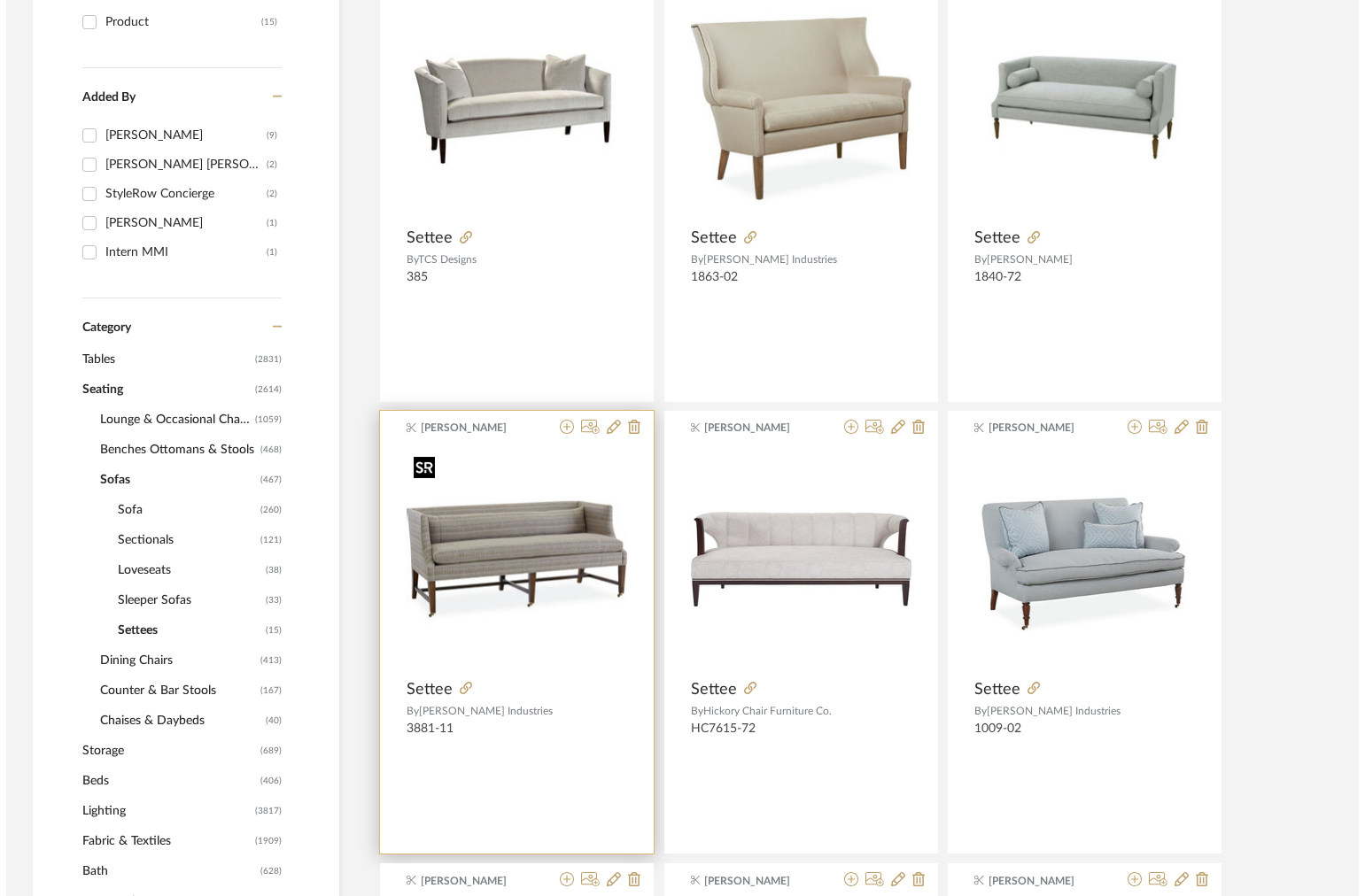
scroll to position [0, 0]
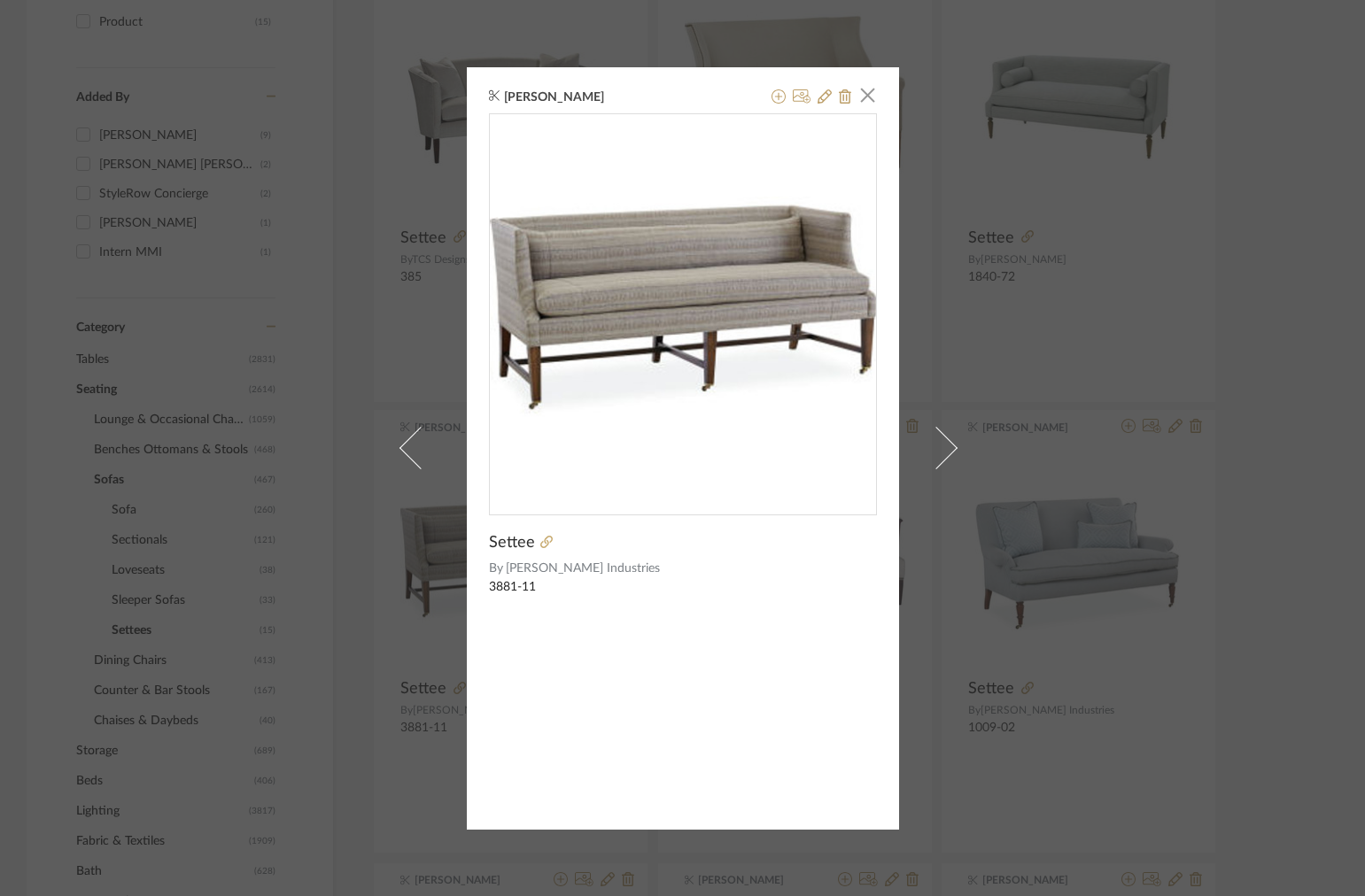
click at [910, 372] on div "Maddie Warlick × Settee By Lee Industries 3881-11" at bounding box center [682, 448] width 1365 height 896
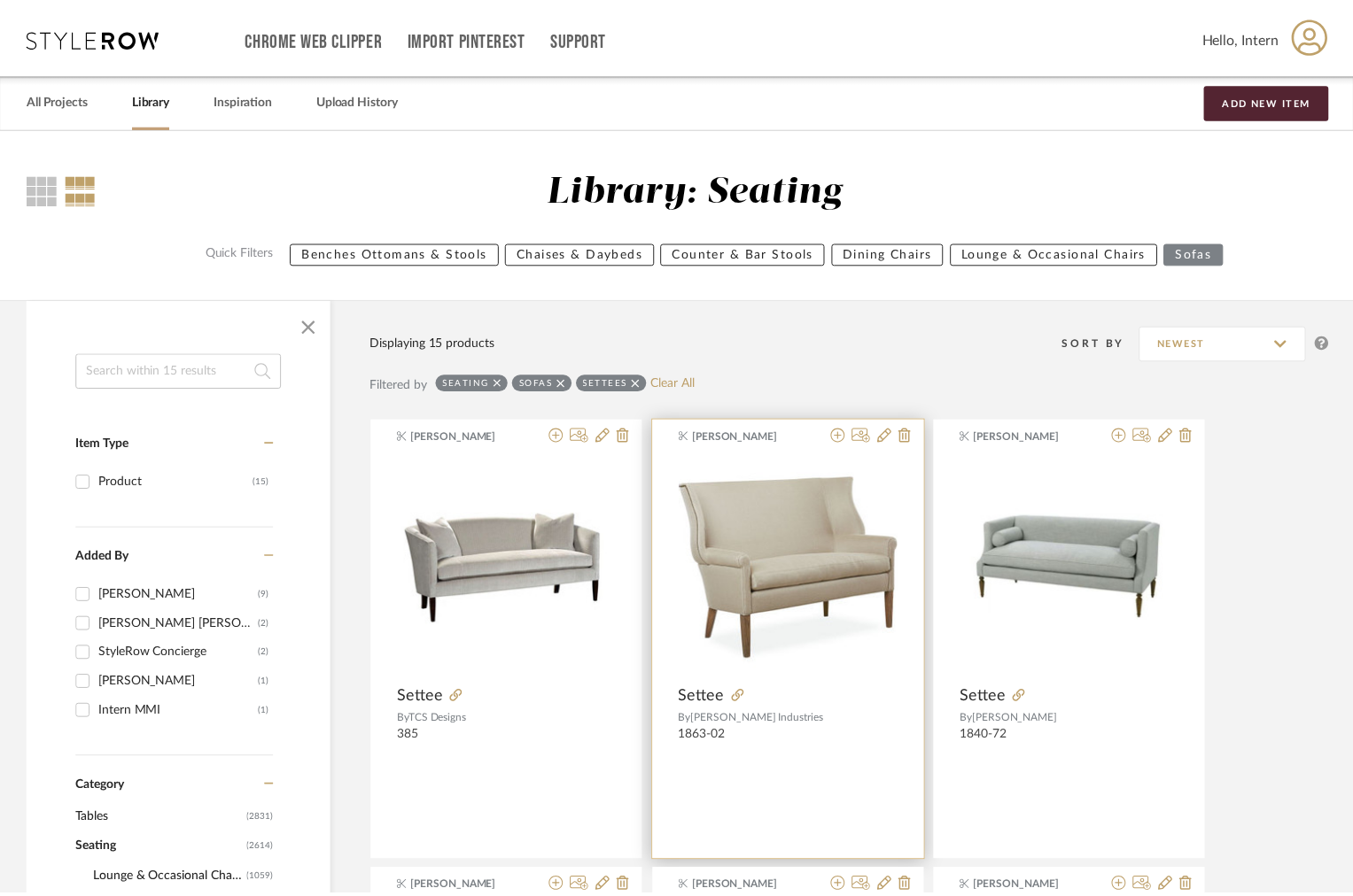
scroll to position [460, 0]
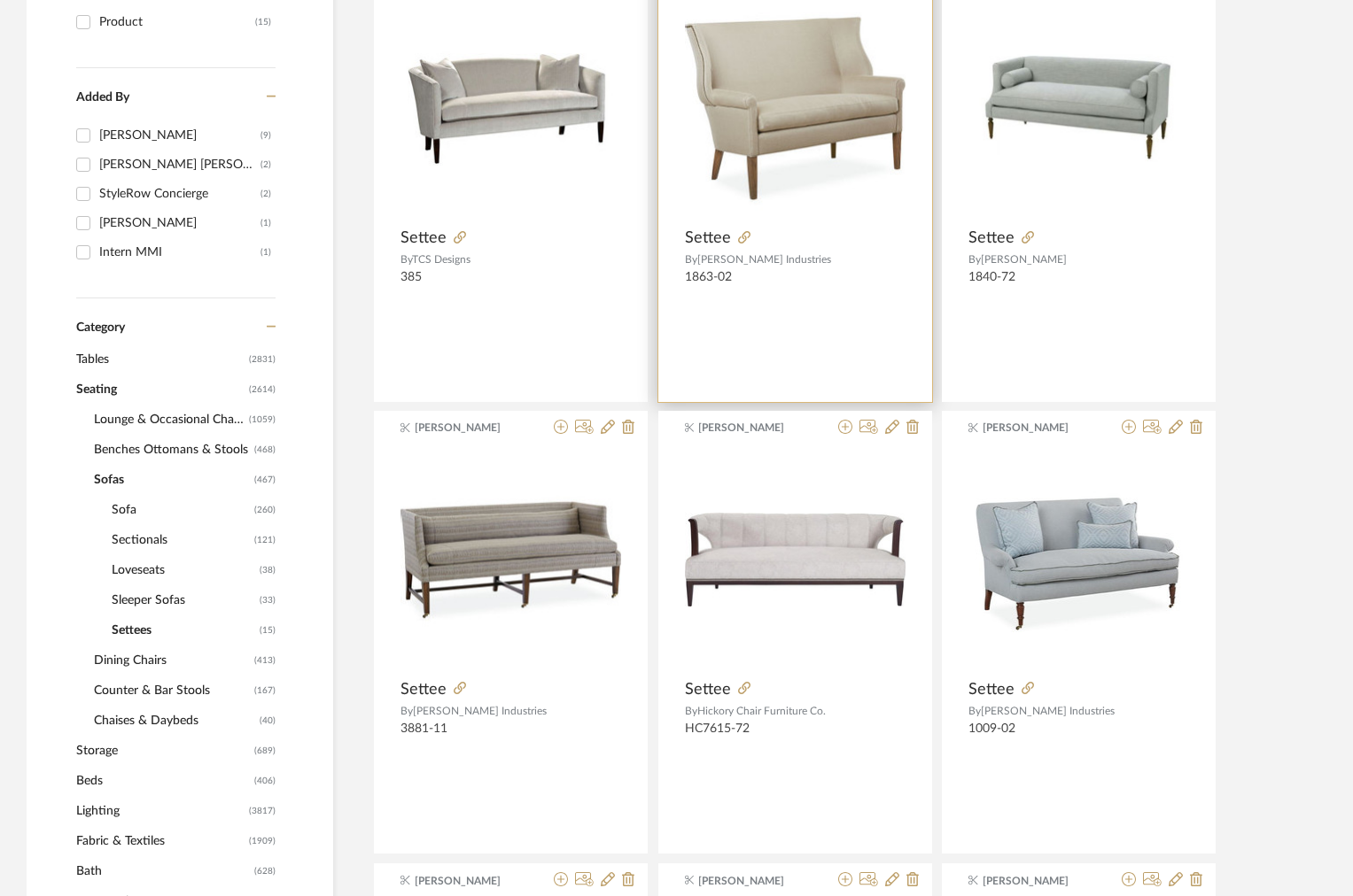
click at [927, 373] on div "Maddie Warlick Settee By Lee Industries 1863-02" at bounding box center [795, 181] width 273 height 443
click at [862, 252] on product-brand "By Lee Industries" at bounding box center [795, 257] width 273 height 17
click at [0, 0] on img at bounding box center [0, 0] width 0 height 0
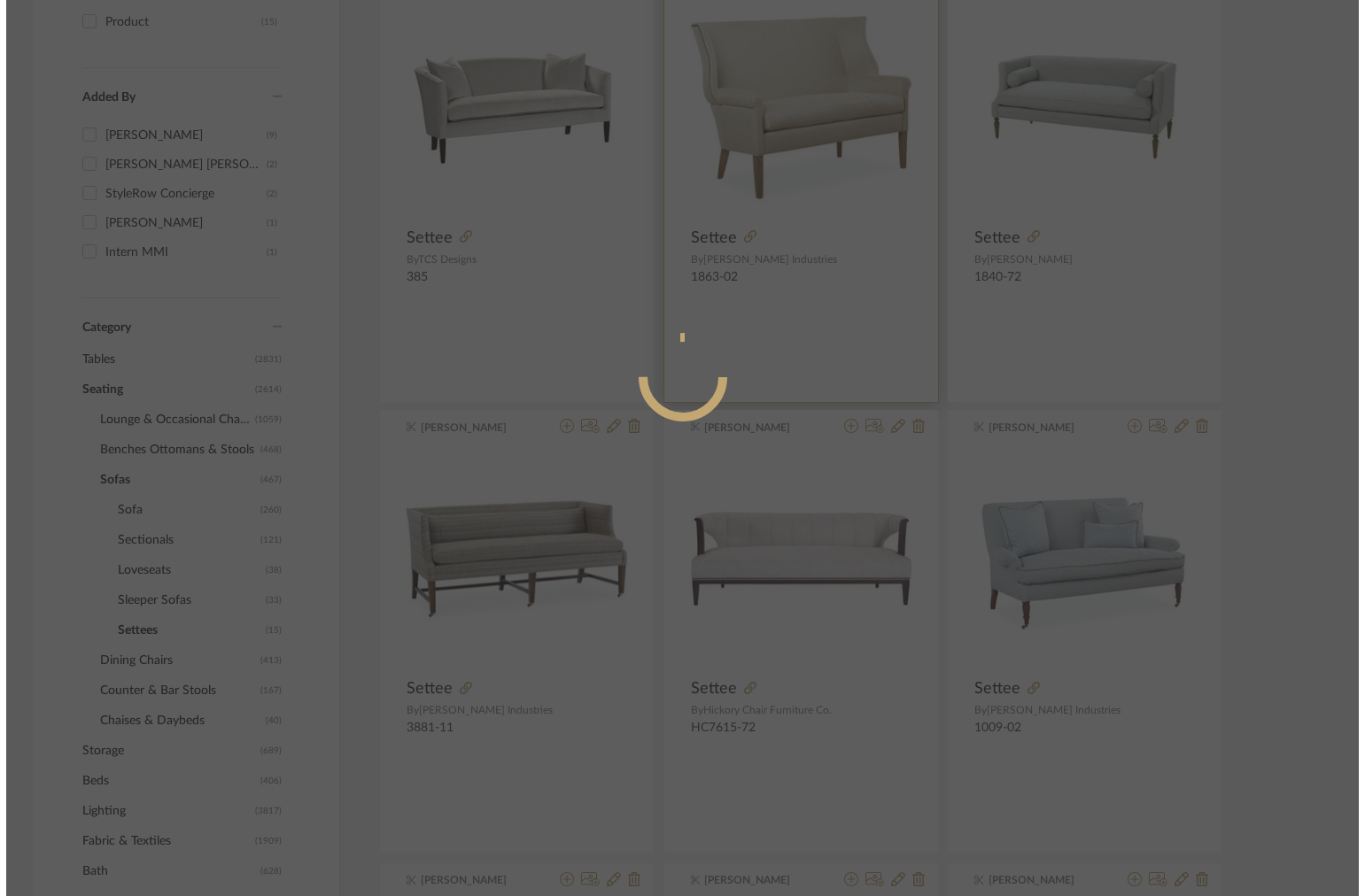
scroll to position [0, 0]
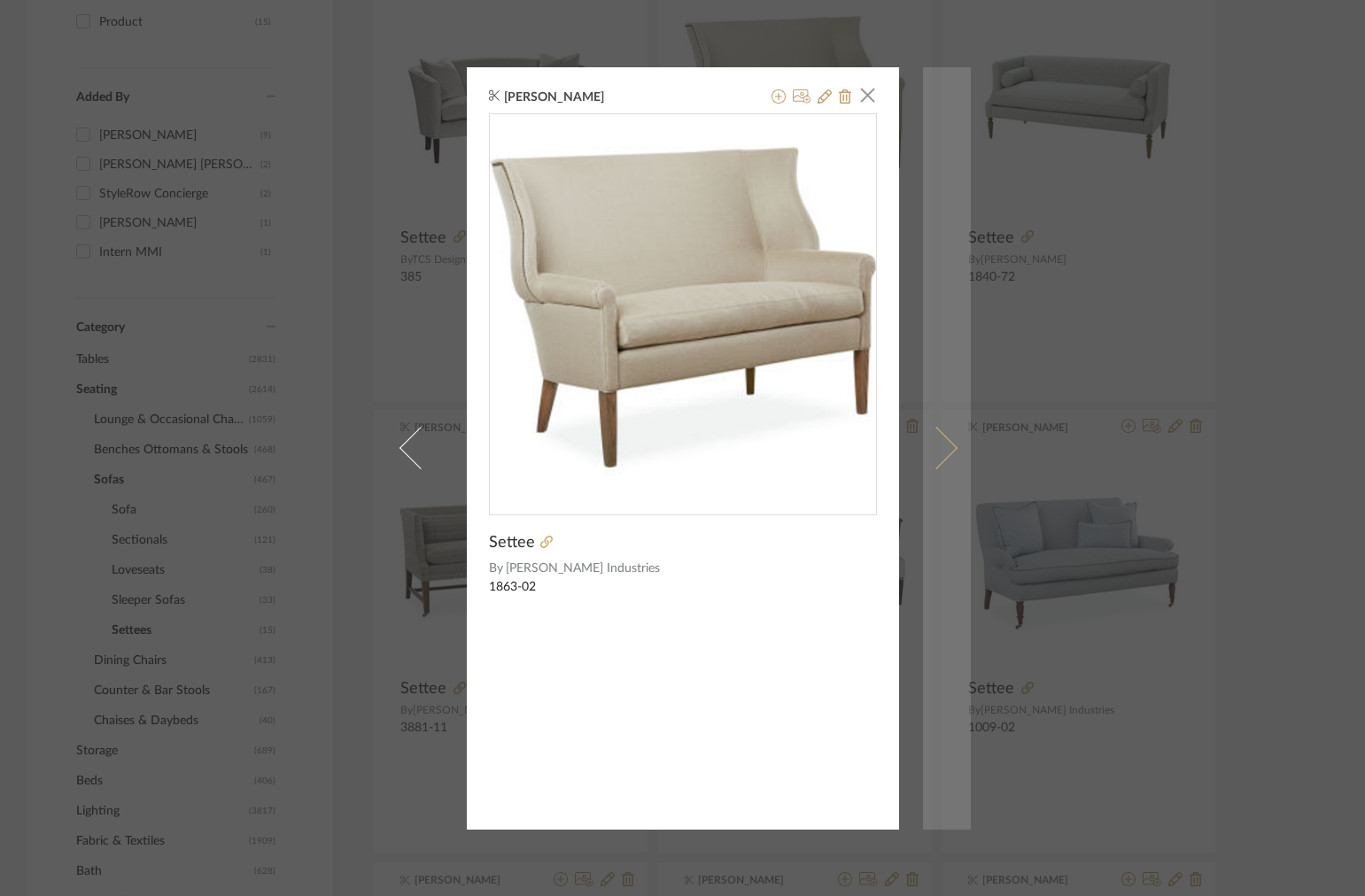
click at [944, 230] on link at bounding box center [947, 448] width 48 height 763
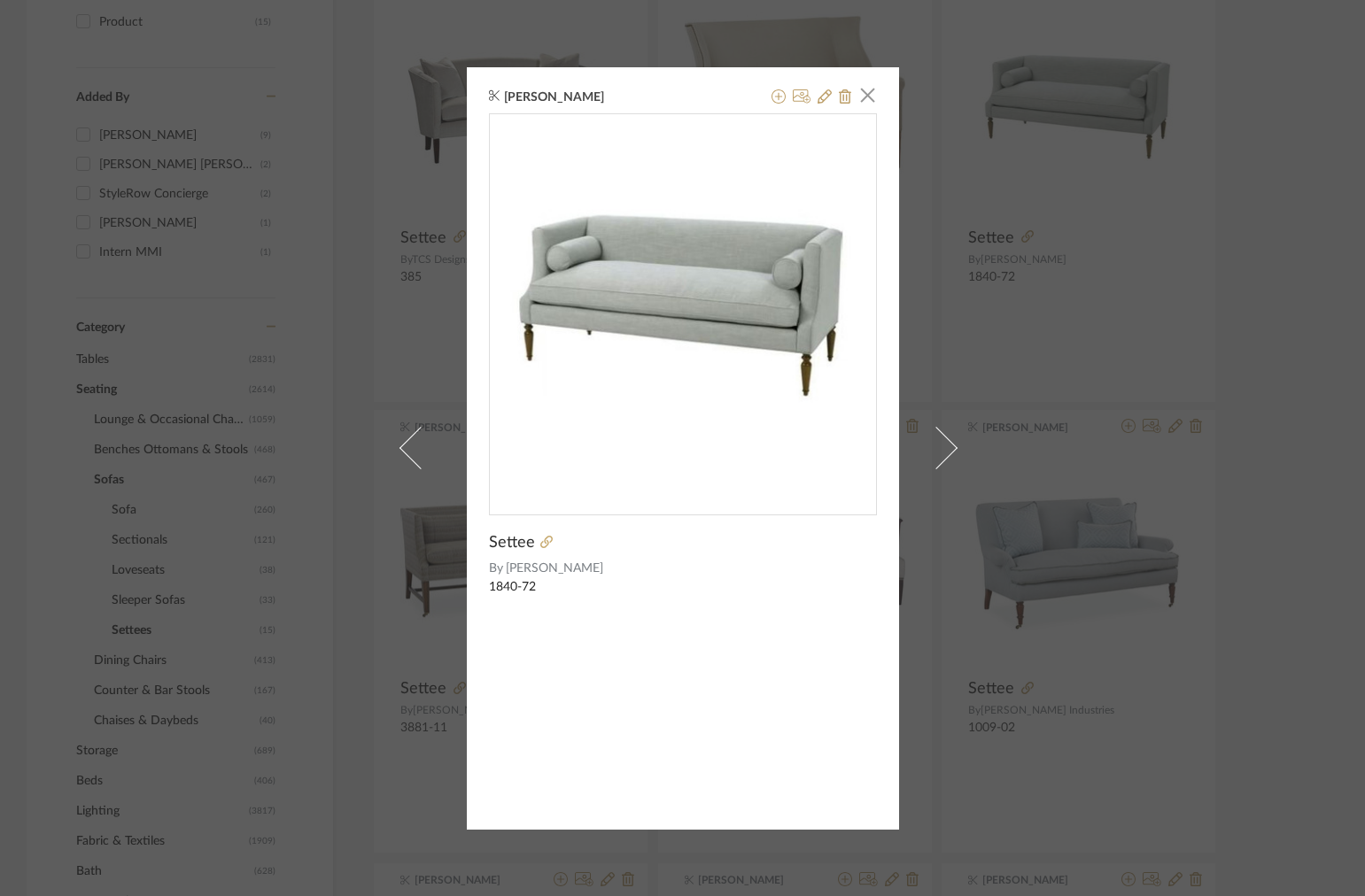
click at [1038, 265] on div "Maddie Warlick × Settee By Wesley Hall 1840-72" at bounding box center [682, 448] width 1365 height 896
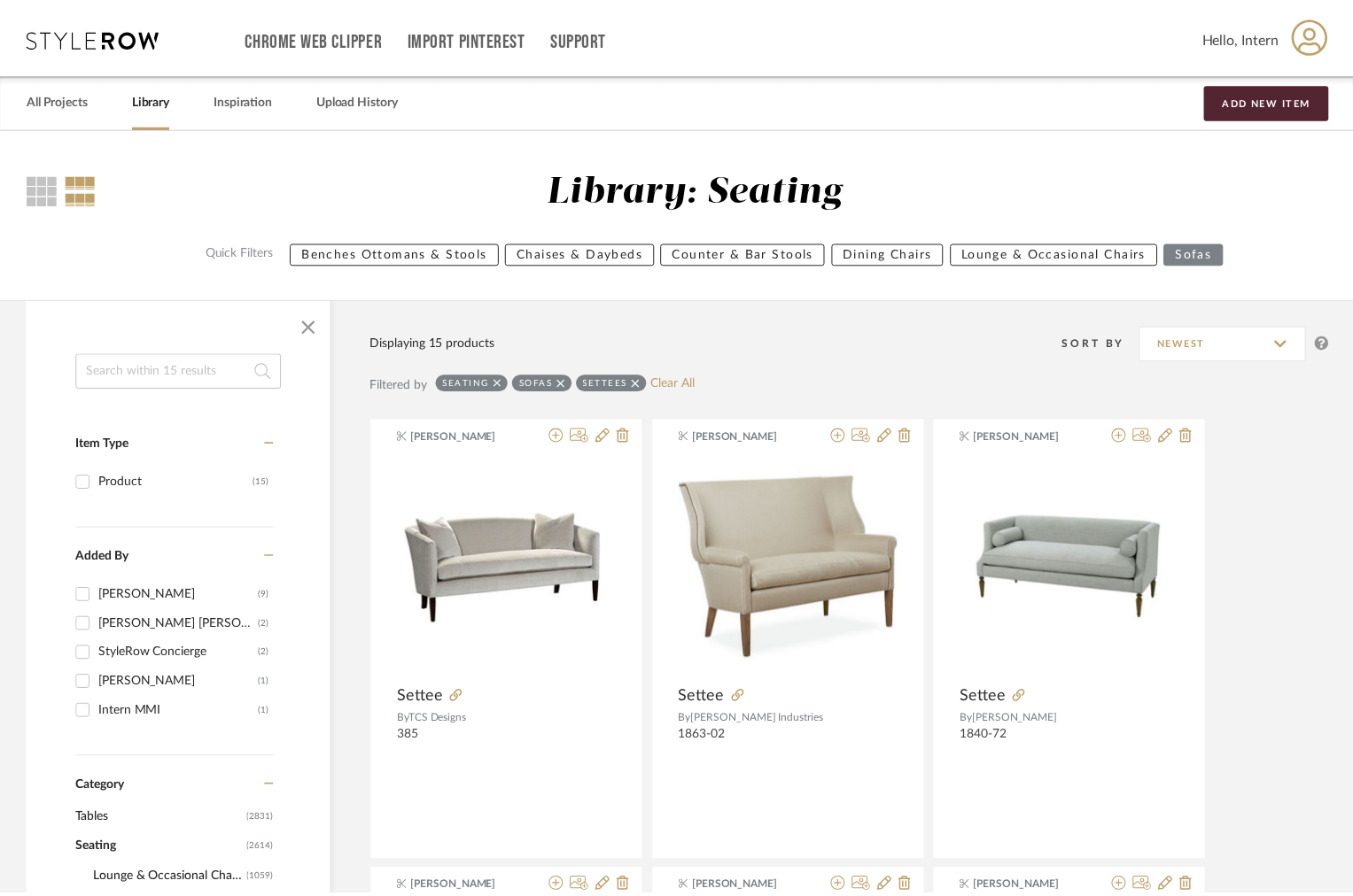
scroll to position [460, 0]
